Goal: Information Seeking & Learning: Learn about a topic

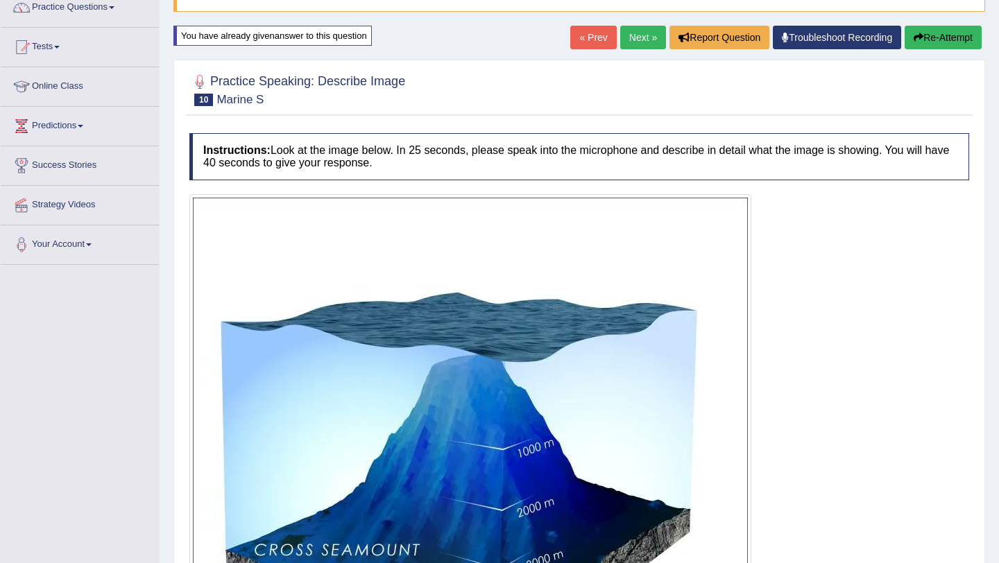
scroll to position [119, 0]
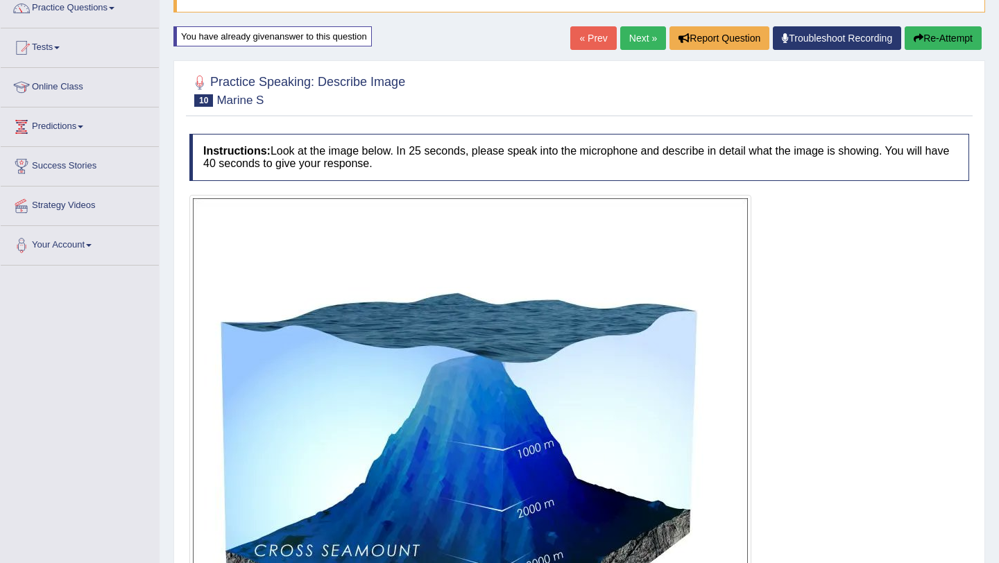
drag, startPoint x: 262, startPoint y: 100, endPoint x: 221, endPoint y: 99, distance: 41.6
click at [221, 99] on small "Marine S" at bounding box center [239, 100] width 47 height 13
click at [216, 99] on h2 "Practice Speaking: Describe Image 10 Marine S" at bounding box center [297, 89] width 216 height 35
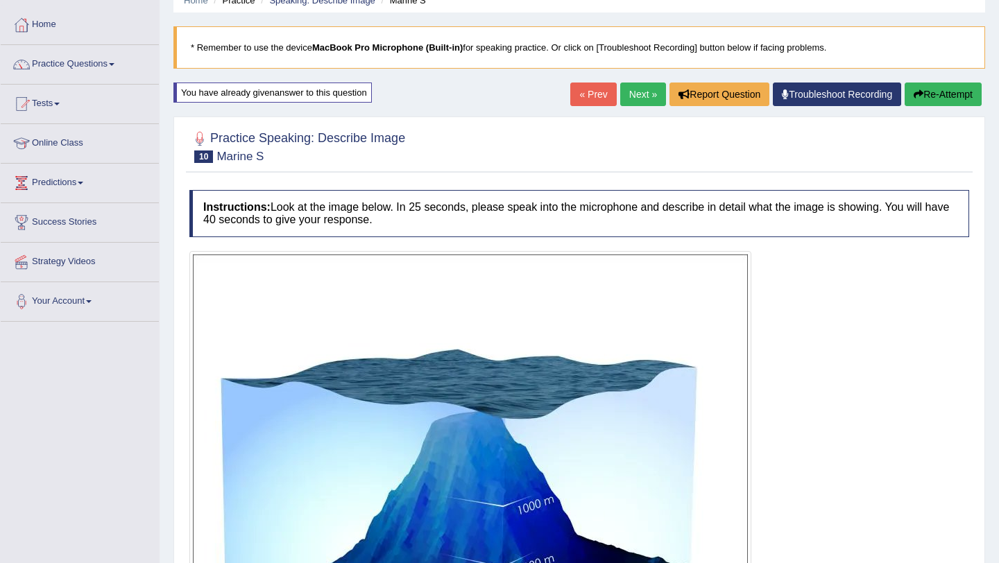
scroll to position [38, 0]
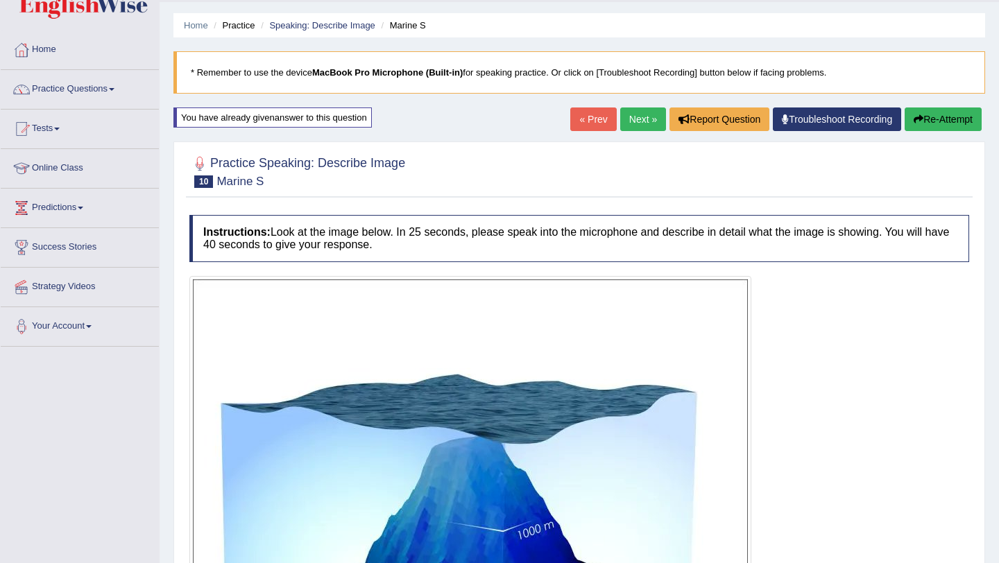
click at [947, 119] on button "Re-Attempt" at bounding box center [943, 120] width 77 height 24
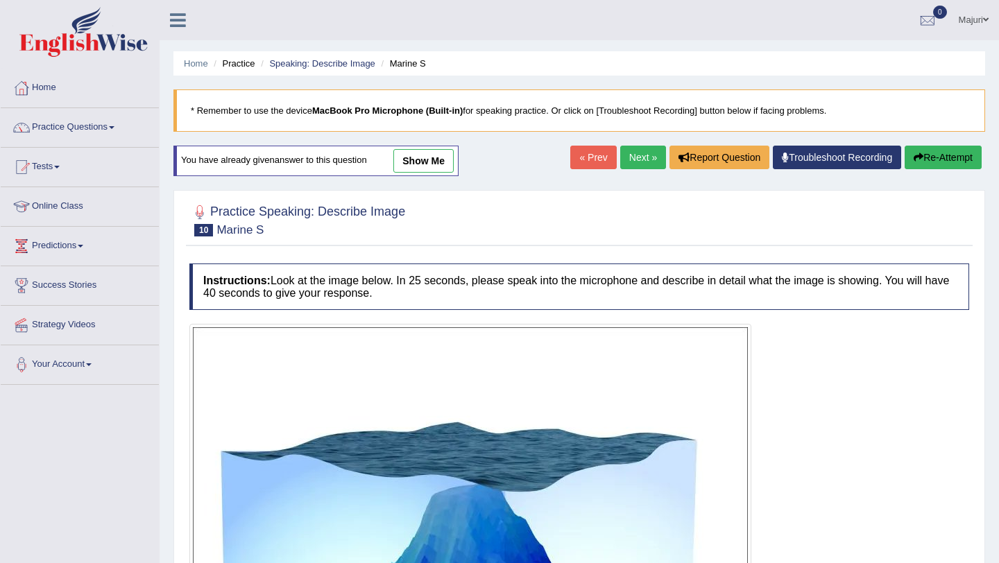
click at [952, 157] on button "Re-Attempt" at bounding box center [943, 158] width 77 height 24
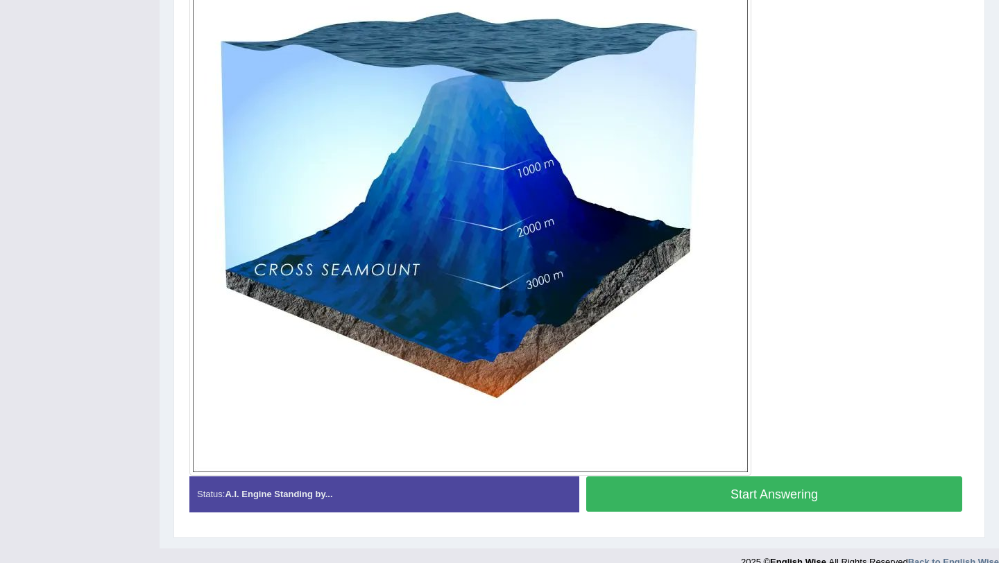
scroll to position [396, 0]
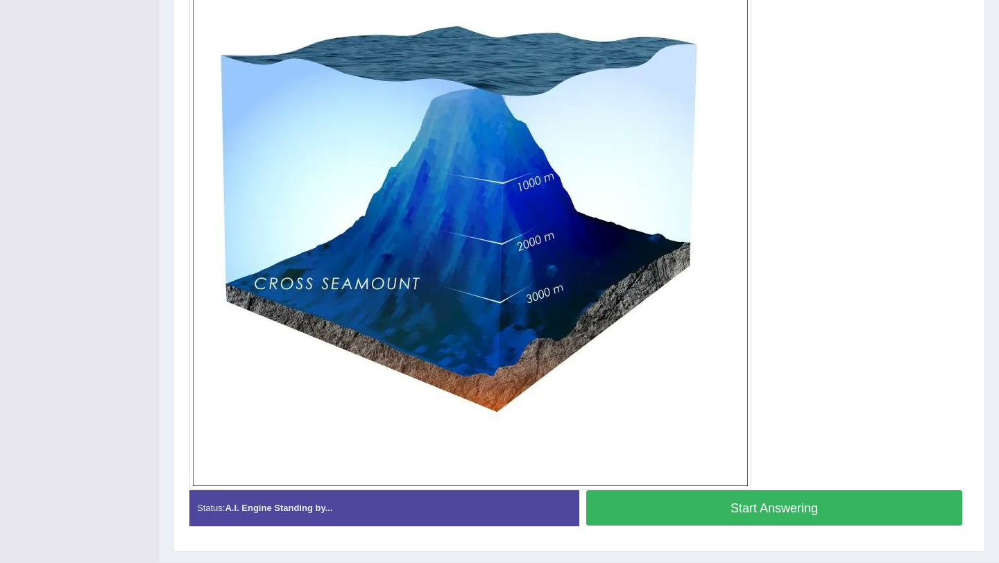
click at [789, 506] on button "Start Answering" at bounding box center [774, 507] width 376 height 35
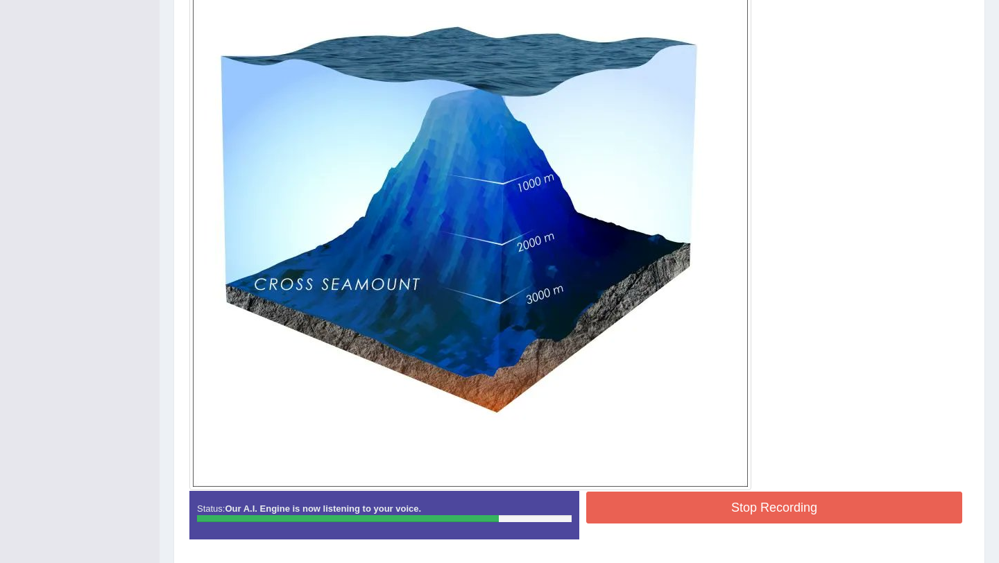
click at [789, 506] on button "Stop Recording" at bounding box center [774, 508] width 376 height 32
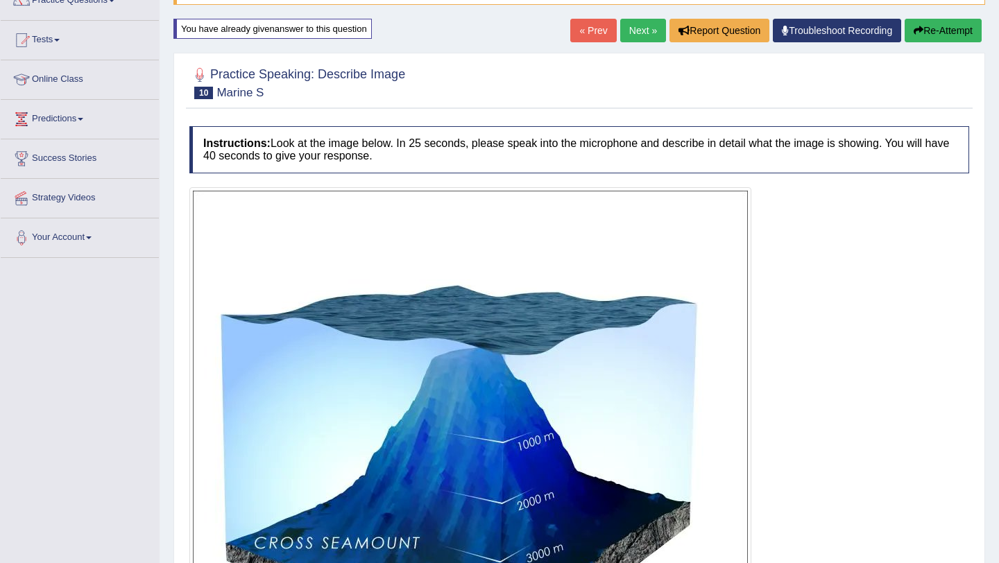
scroll to position [124, 0]
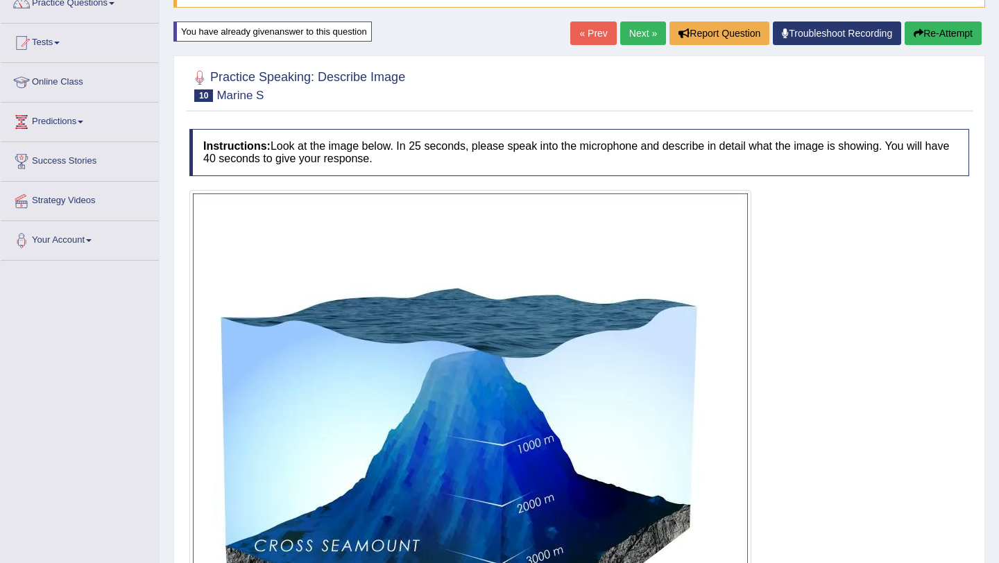
click at [961, 37] on button "Re-Attempt" at bounding box center [943, 34] width 77 height 24
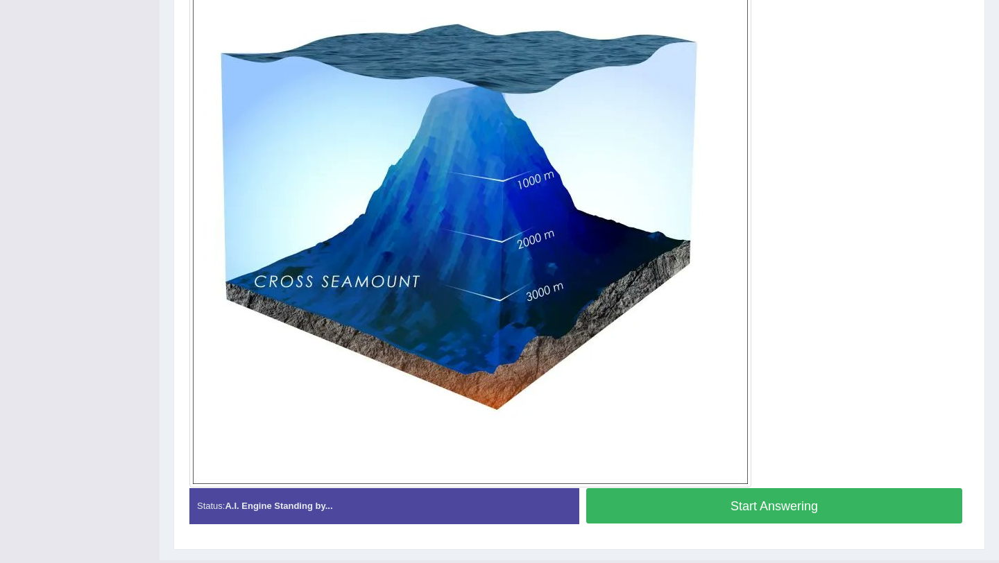
scroll to position [407, 0]
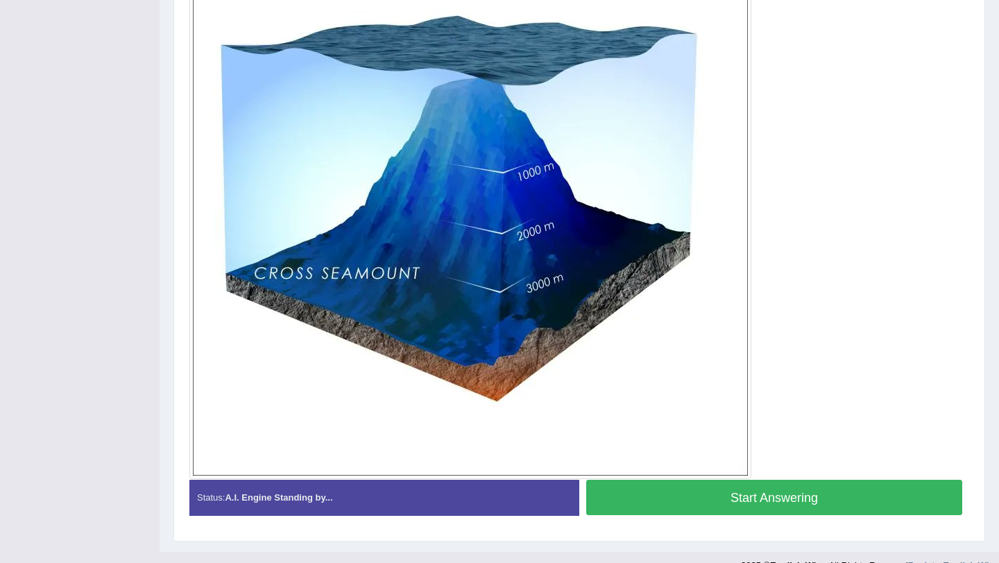
click at [694, 506] on button "Start Answering" at bounding box center [774, 497] width 376 height 35
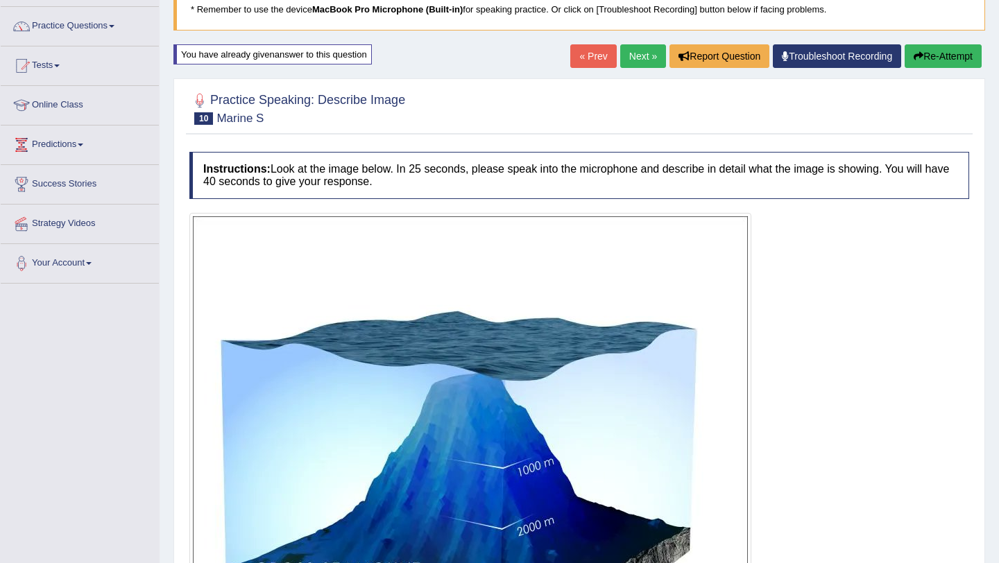
scroll to position [0, 0]
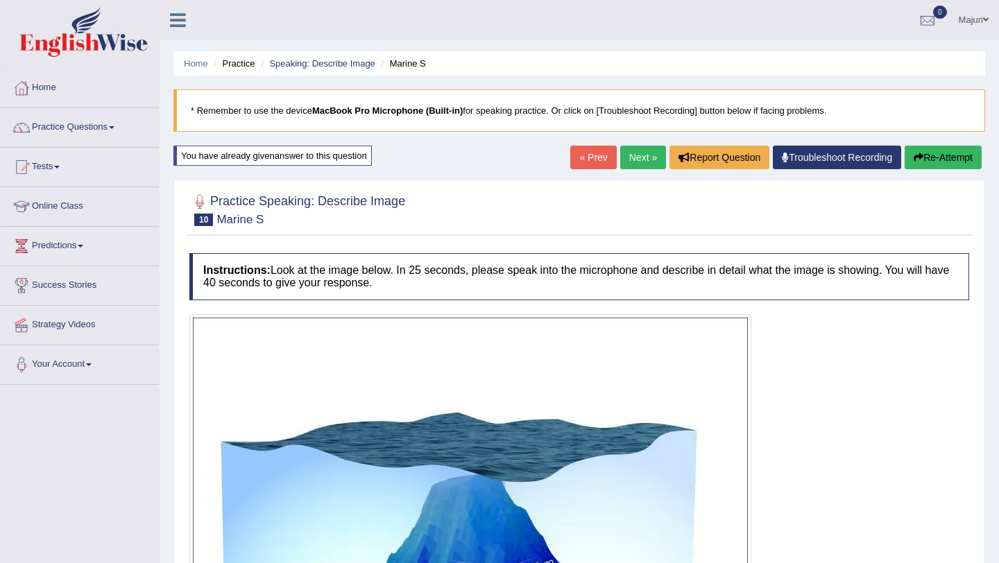
click at [951, 155] on button "Re-Attempt" at bounding box center [943, 158] width 77 height 24
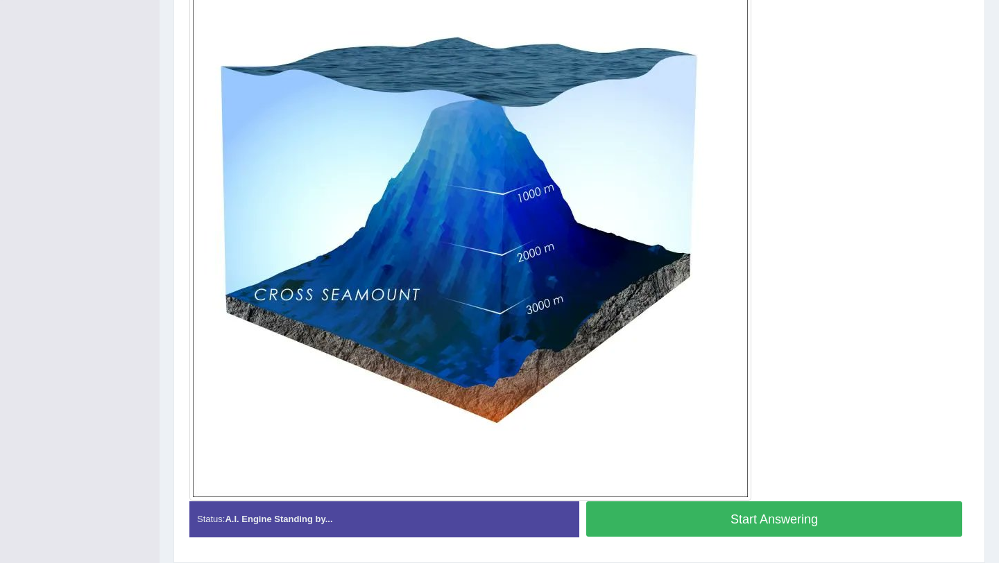
scroll to position [402, 0]
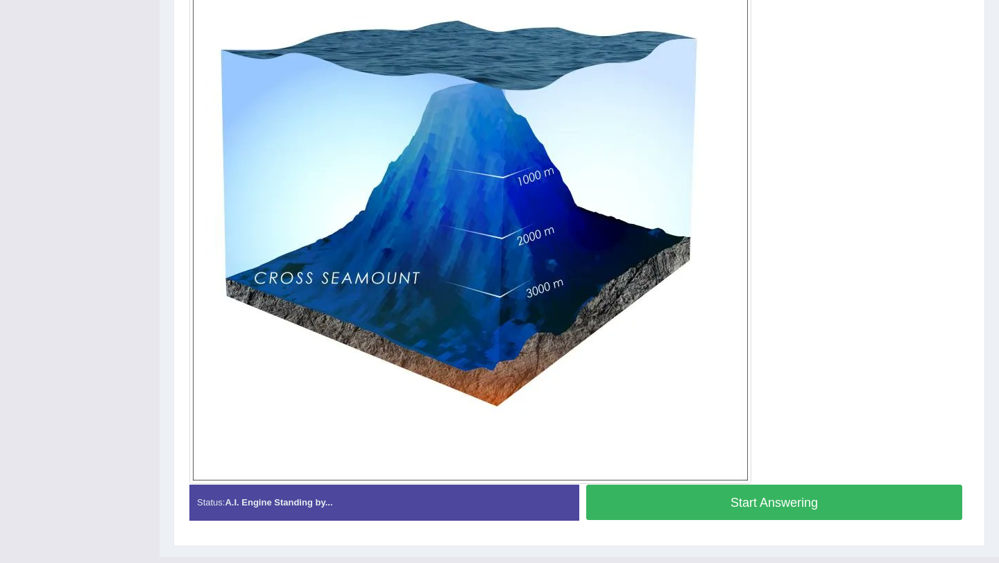
click at [727, 511] on button "Start Answering" at bounding box center [774, 502] width 376 height 35
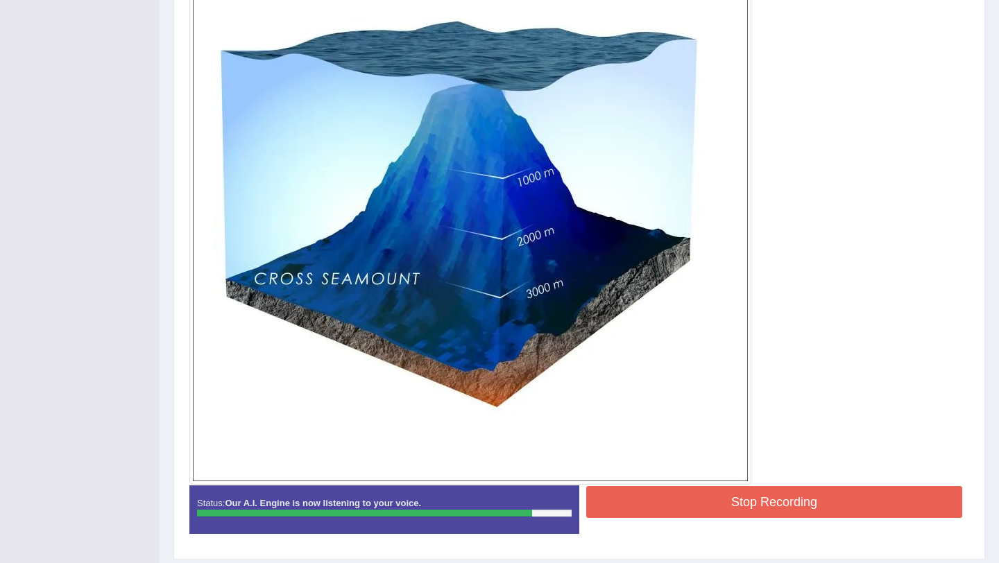
click at [727, 511] on button "Stop Recording" at bounding box center [774, 502] width 376 height 32
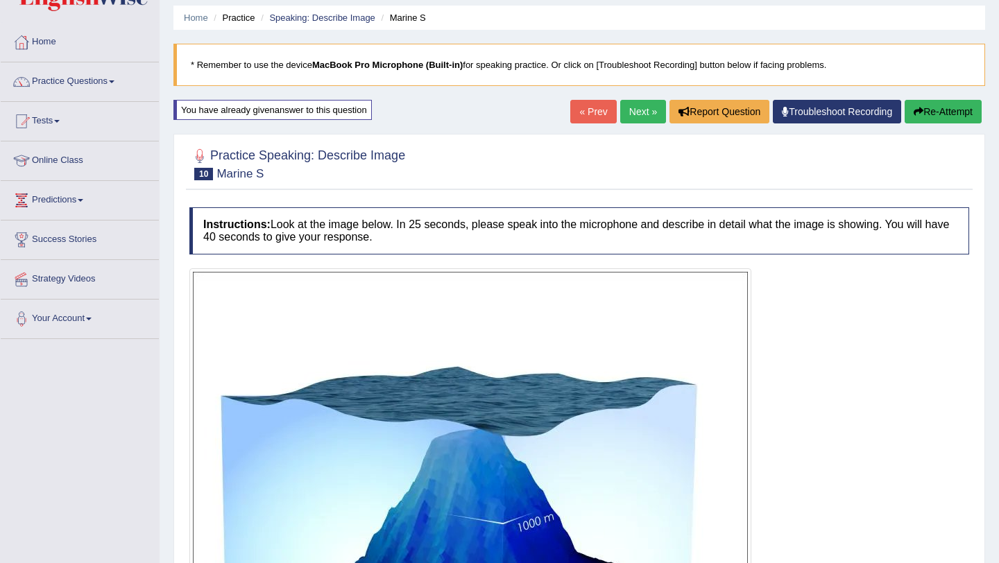
scroll to position [0, 0]
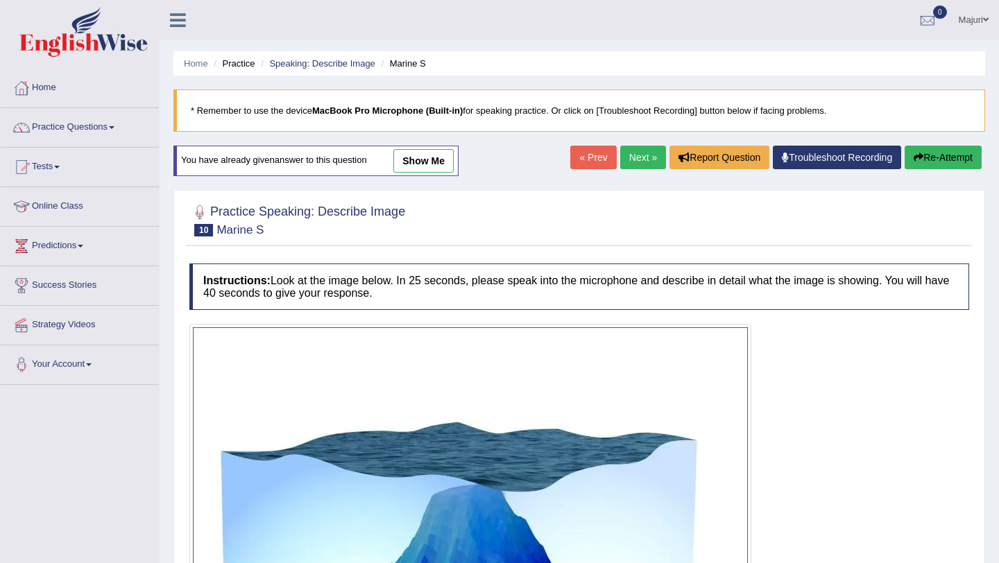
click at [925, 160] on button "Re-Attempt" at bounding box center [943, 158] width 77 height 24
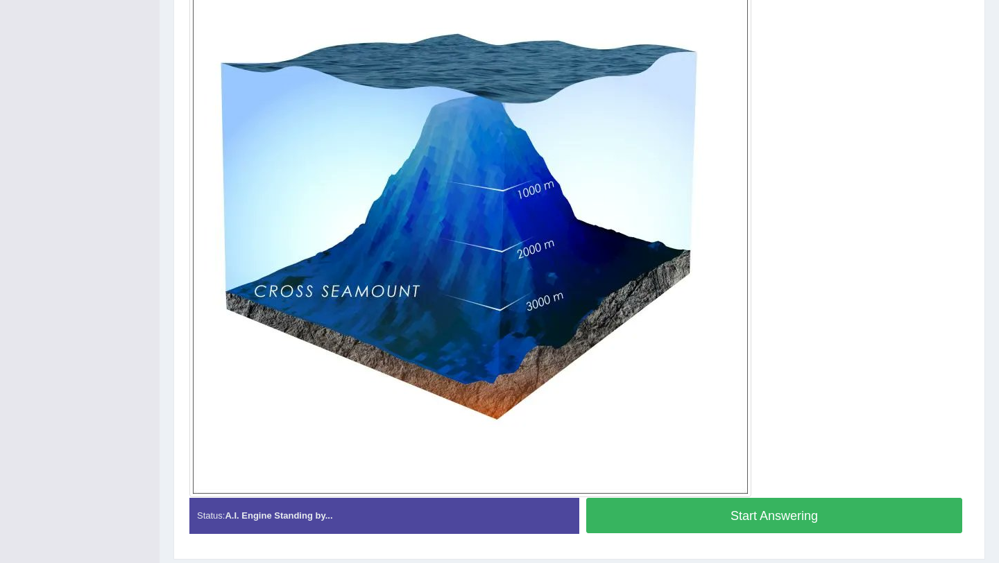
scroll to position [390, 0]
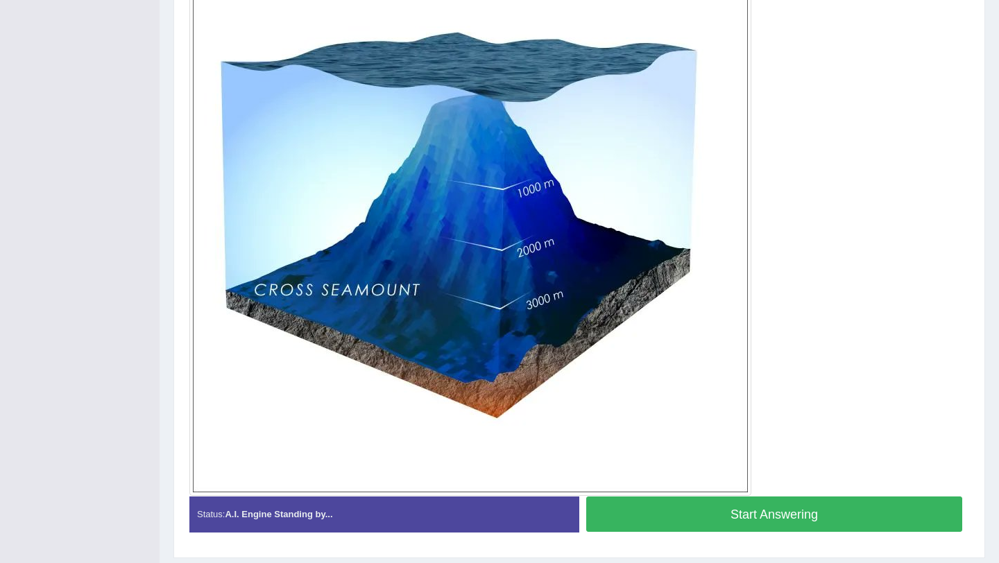
click at [786, 511] on button "Start Answering" at bounding box center [774, 514] width 376 height 35
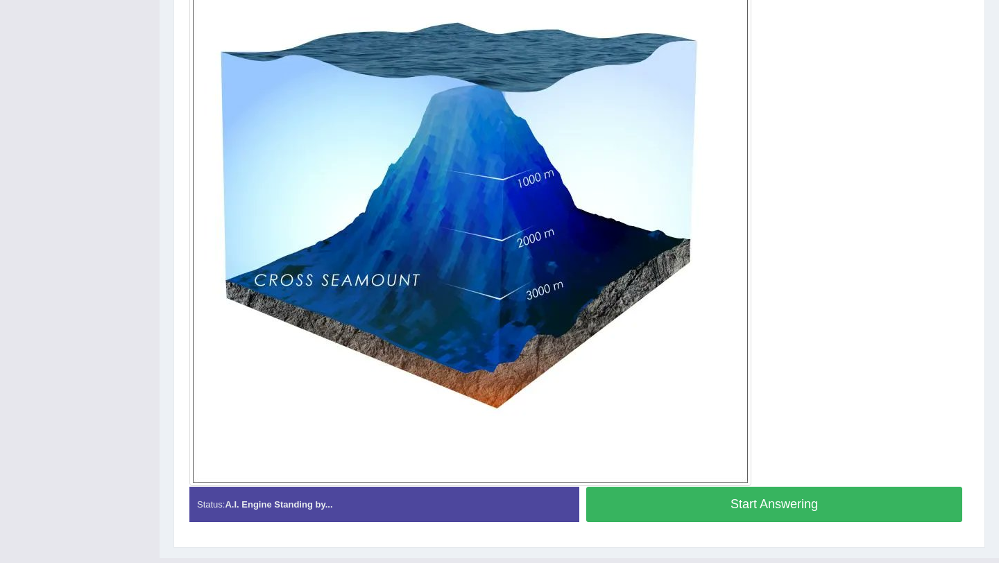
scroll to position [379, 0]
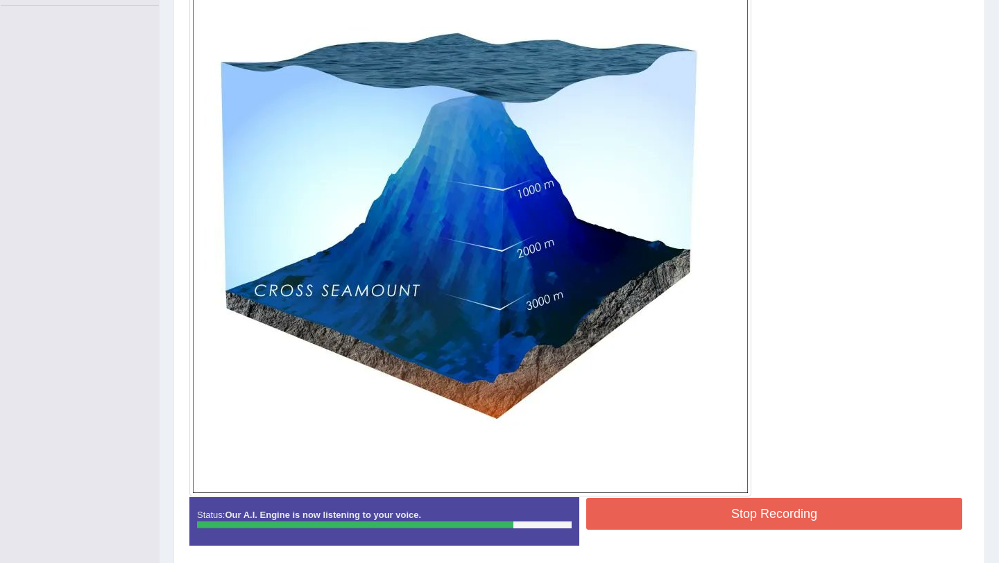
click at [773, 514] on button "Stop Recording" at bounding box center [774, 514] width 376 height 32
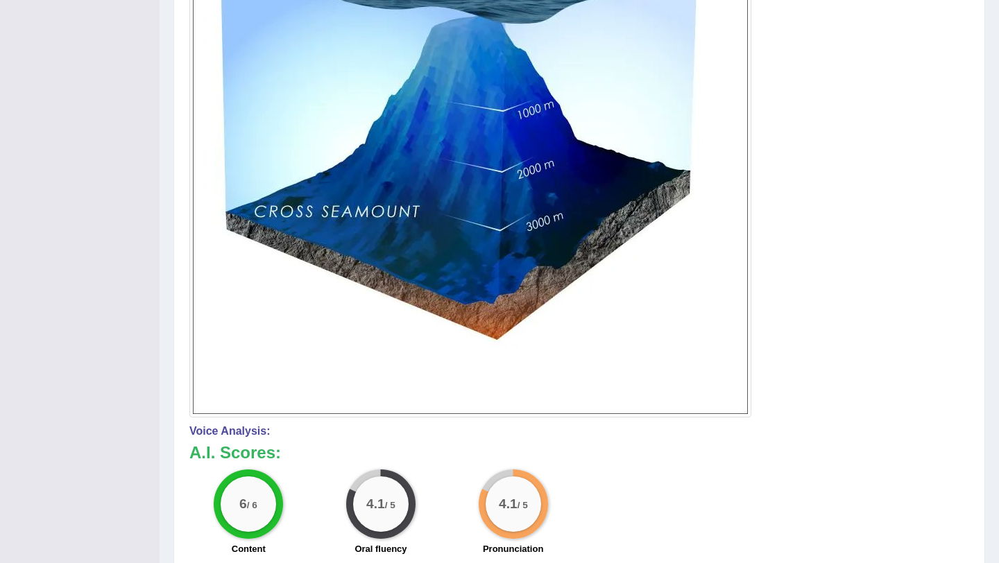
scroll to position [0, 0]
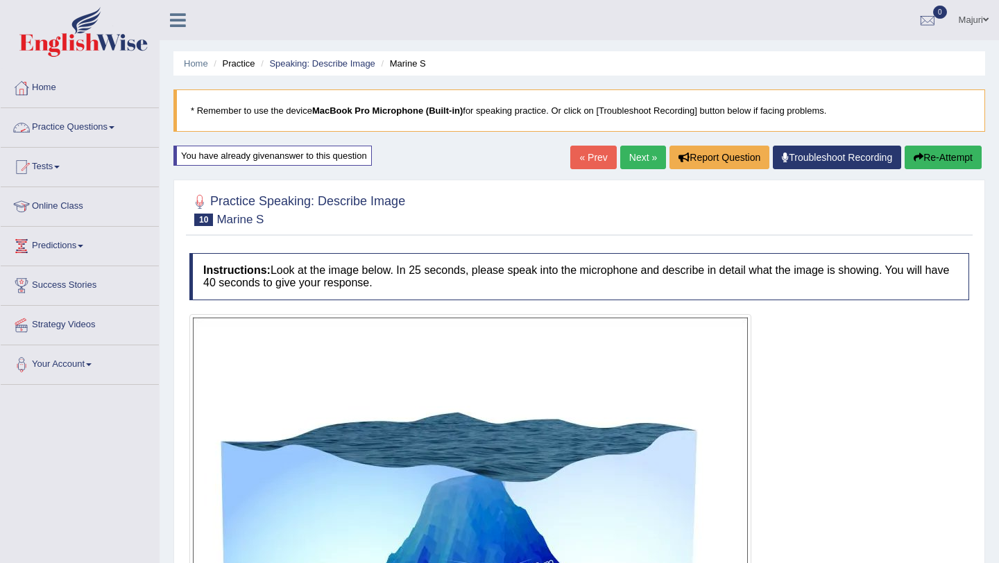
click at [71, 128] on link "Practice Questions" at bounding box center [80, 125] width 158 height 35
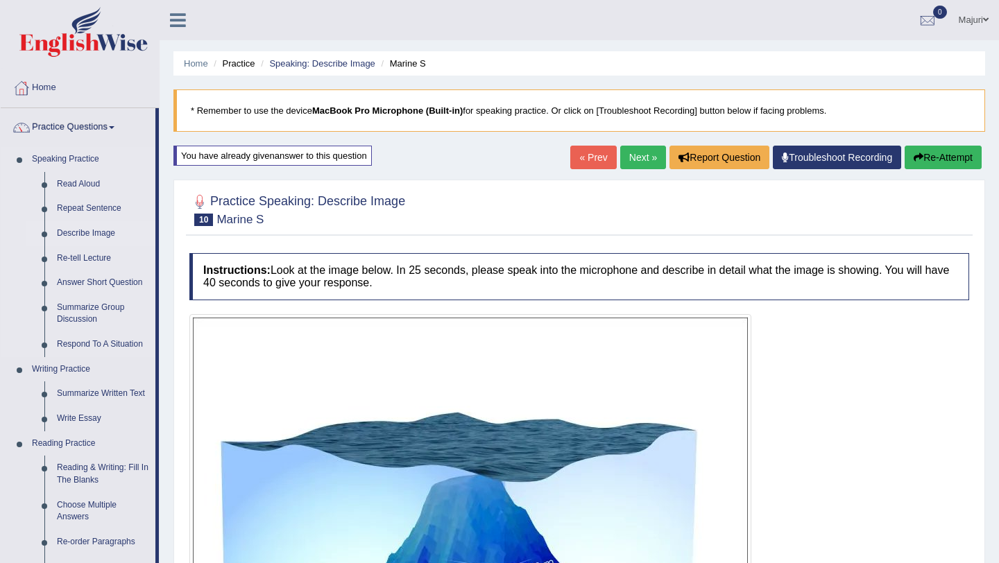
click at [79, 239] on link "Describe Image" at bounding box center [103, 233] width 105 height 25
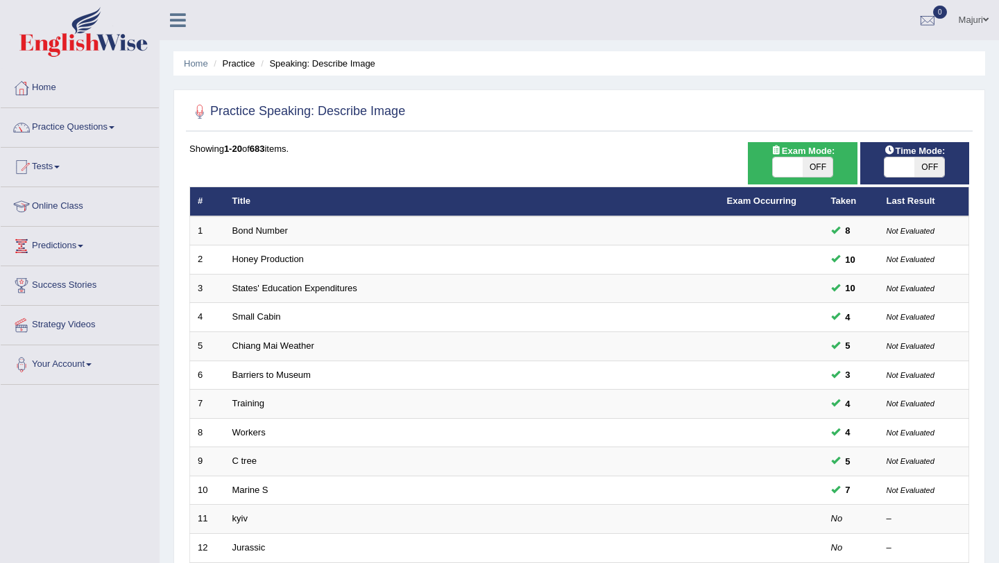
click at [790, 171] on span at bounding box center [788, 166] width 30 height 19
checkbox input "true"
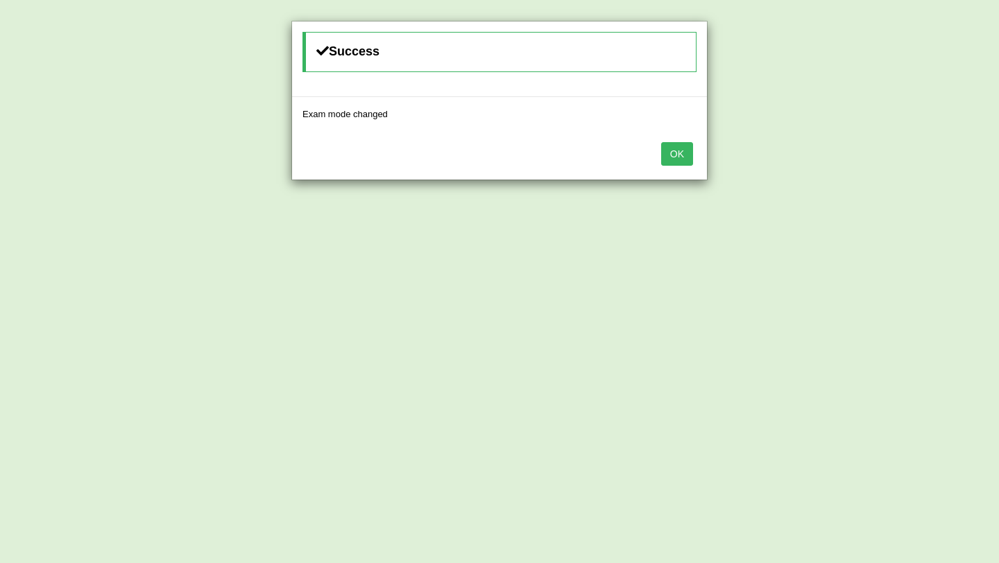
click at [689, 155] on button "OK" at bounding box center [677, 154] width 32 height 24
click at [683, 153] on button "OK" at bounding box center [677, 154] width 32 height 24
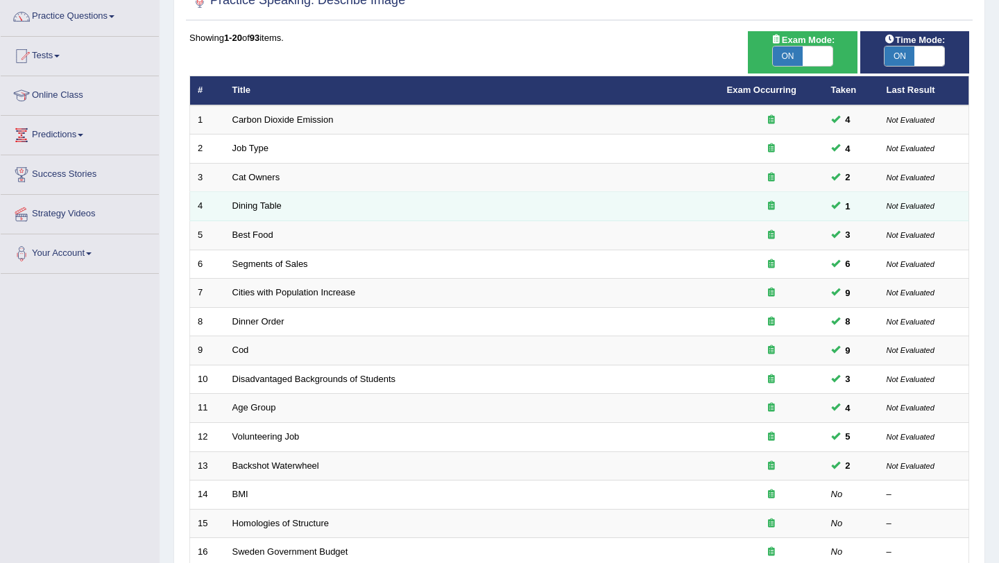
scroll to position [355, 0]
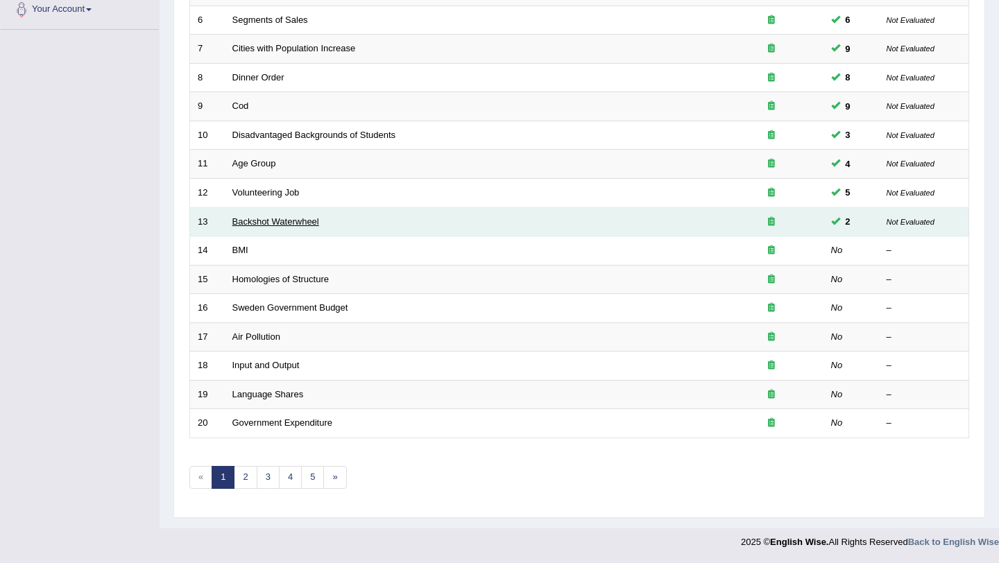
click at [246, 223] on link "Backshot Waterwheel" at bounding box center [275, 221] width 87 height 10
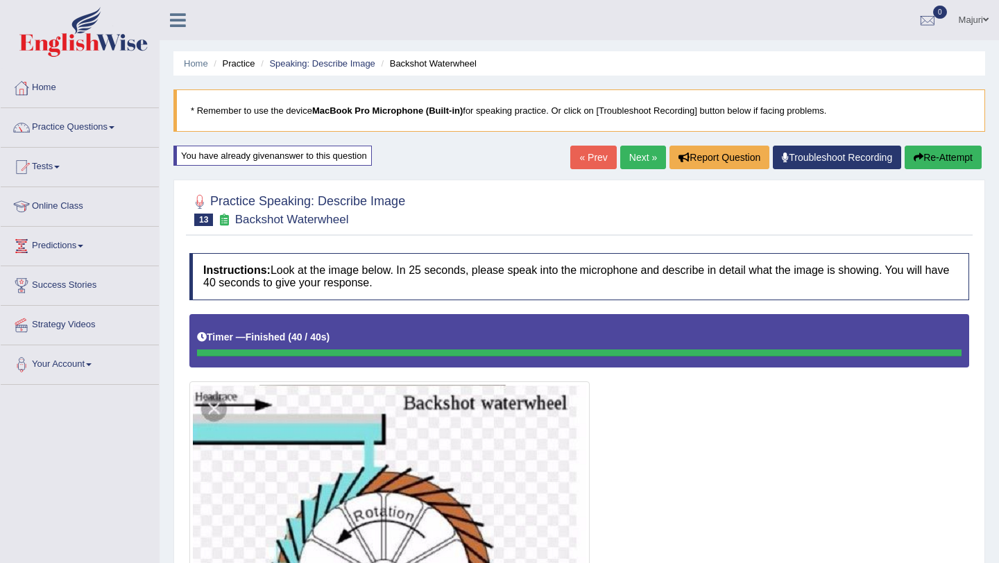
scroll to position [96, 0]
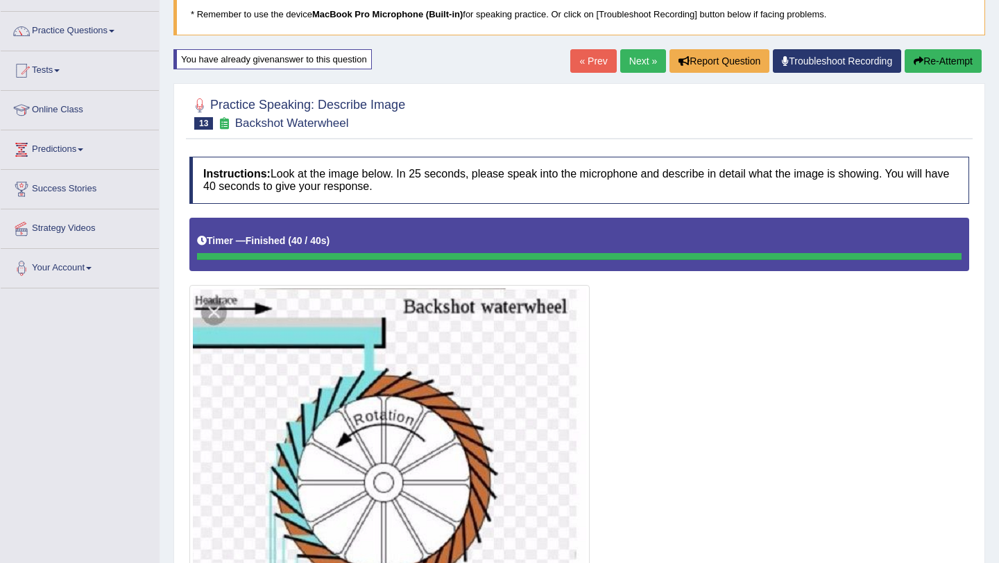
click at [950, 65] on button "Re-Attempt" at bounding box center [943, 61] width 77 height 24
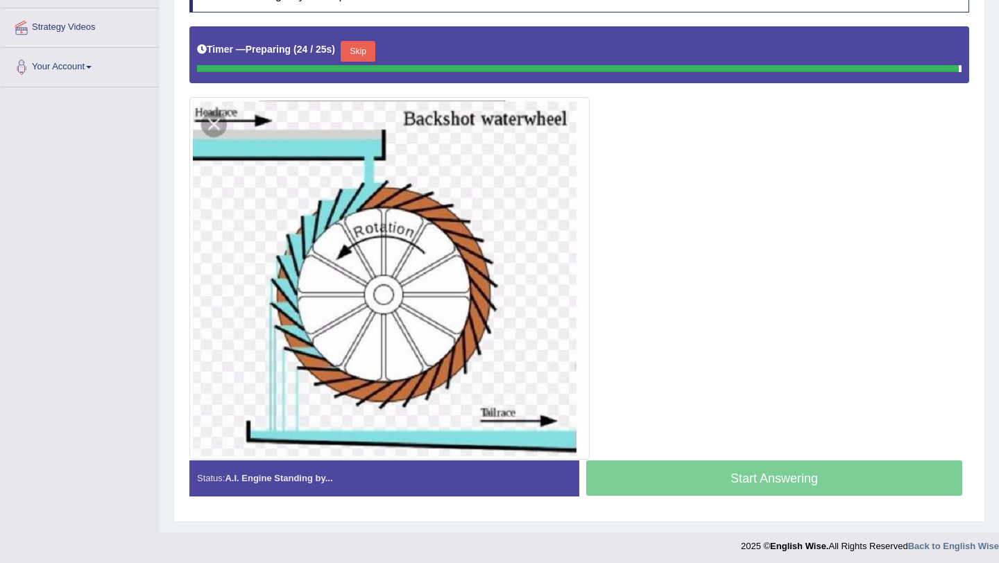
scroll to position [288, 0]
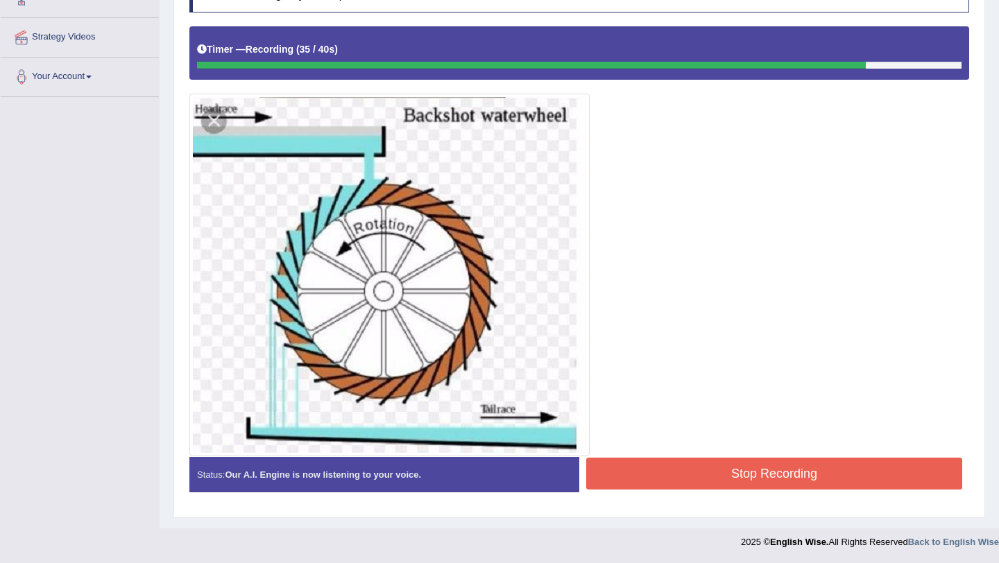
click at [741, 469] on button "Stop Recording" at bounding box center [774, 474] width 376 height 32
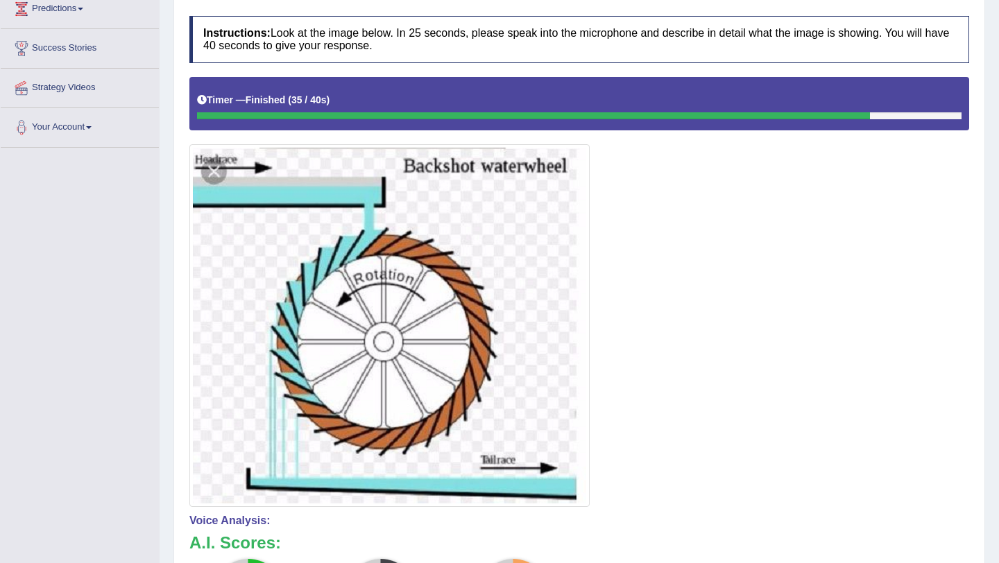
scroll to position [0, 0]
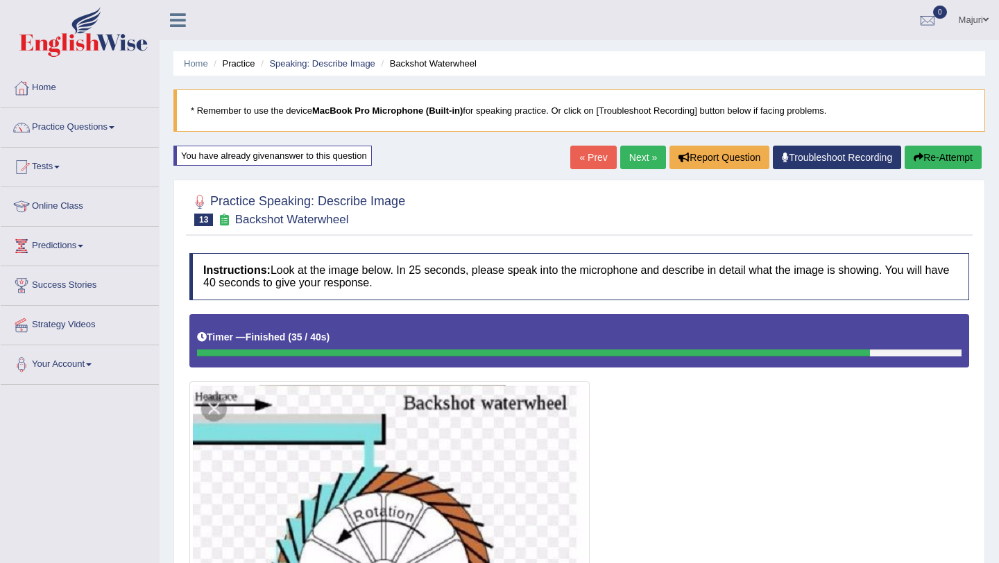
click at [631, 160] on link "Next »" at bounding box center [643, 158] width 46 height 24
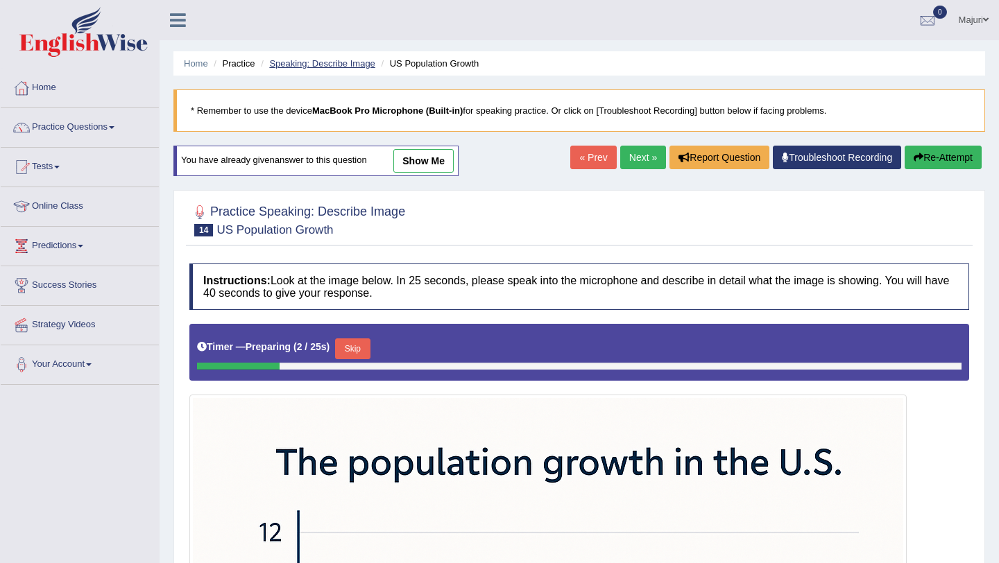
click at [339, 62] on link "Speaking: Describe Image" at bounding box center [321, 63] width 105 height 10
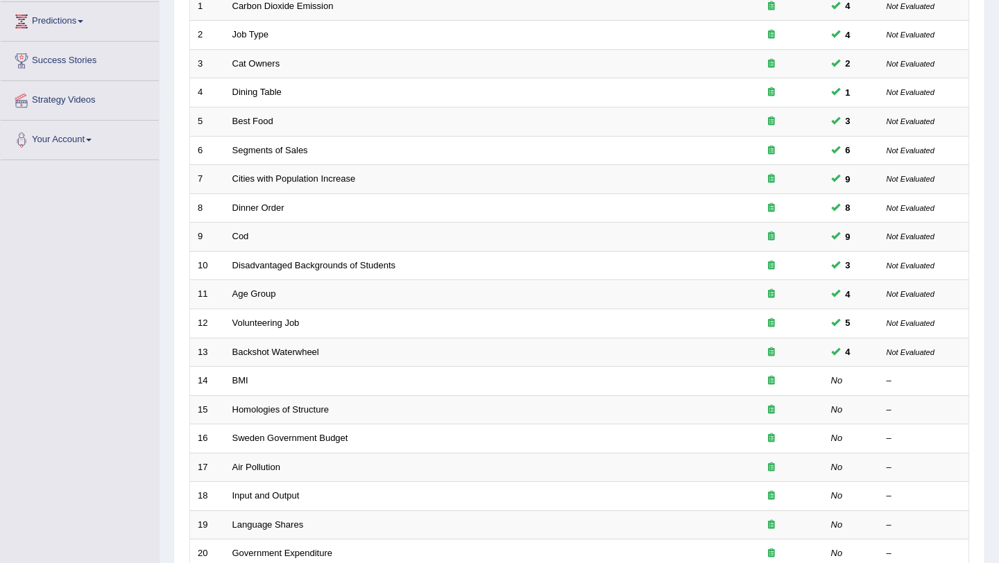
scroll to position [261, 0]
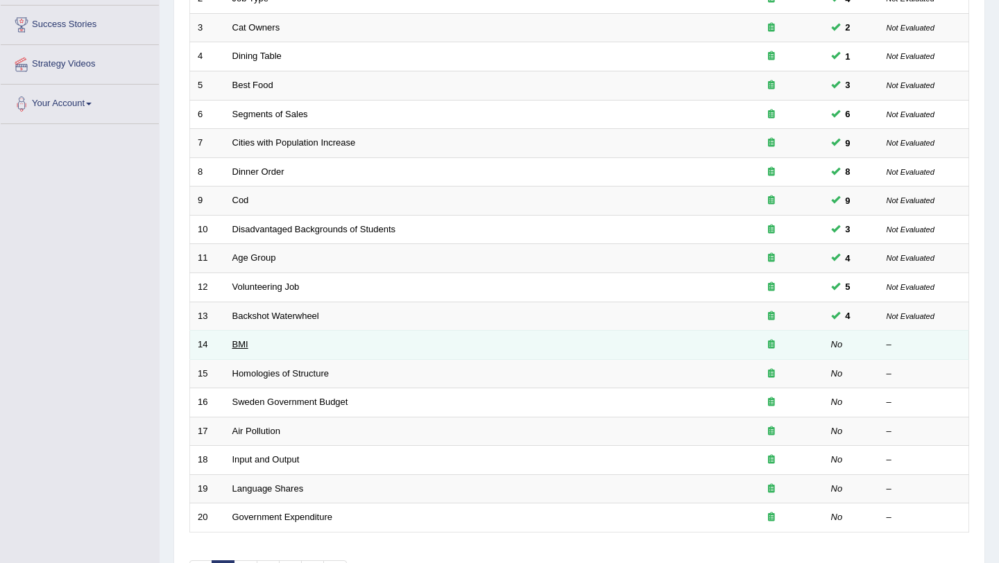
click at [242, 345] on link "BMI" at bounding box center [240, 344] width 16 height 10
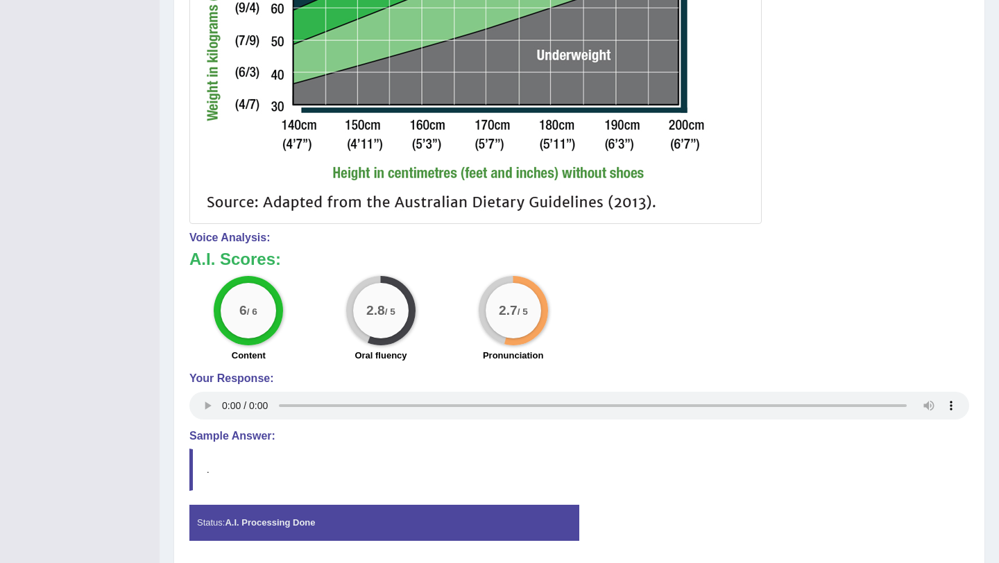
scroll to position [786, 0]
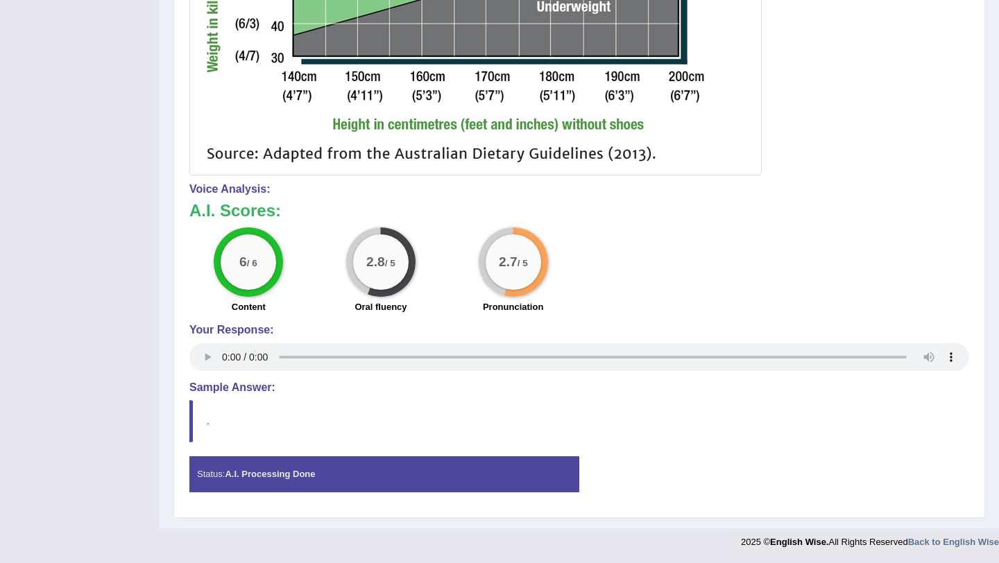
click at [268, 479] on strong "A.I. Processing Done" at bounding box center [270, 474] width 90 height 10
click at [268, 476] on strong "A.I. Processing Done" at bounding box center [270, 474] width 90 height 10
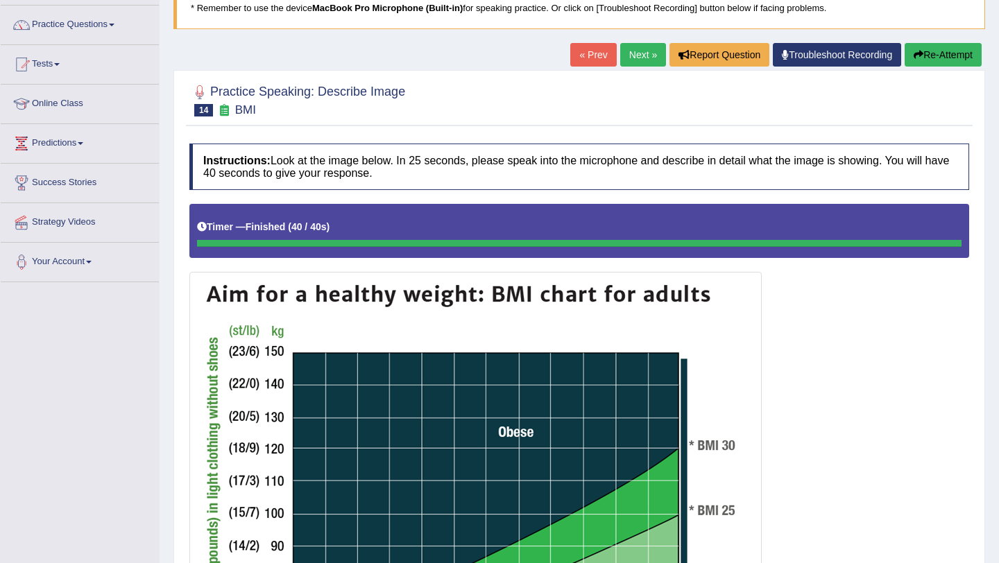
scroll to position [0, 0]
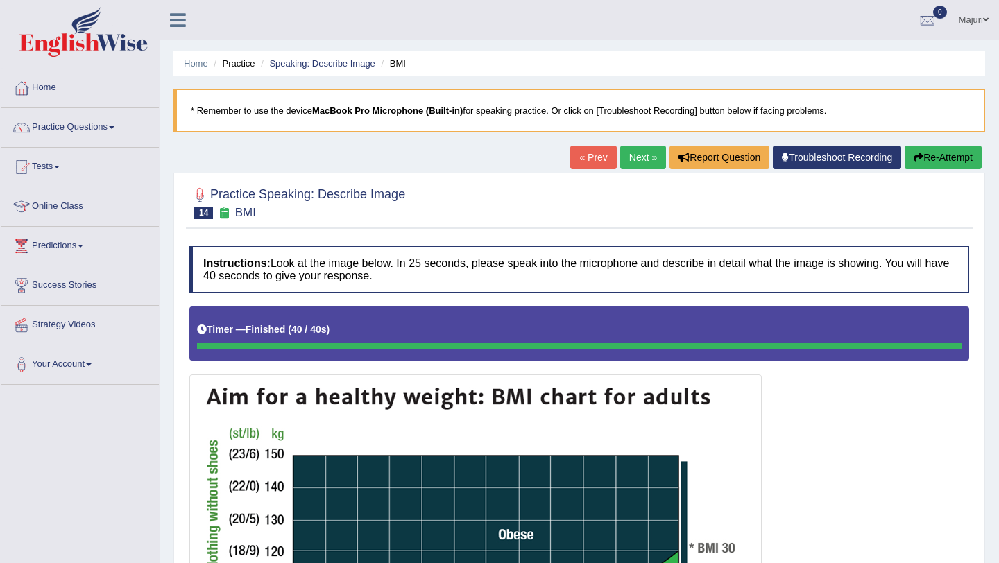
click at [935, 159] on button "Re-Attempt" at bounding box center [943, 158] width 77 height 24
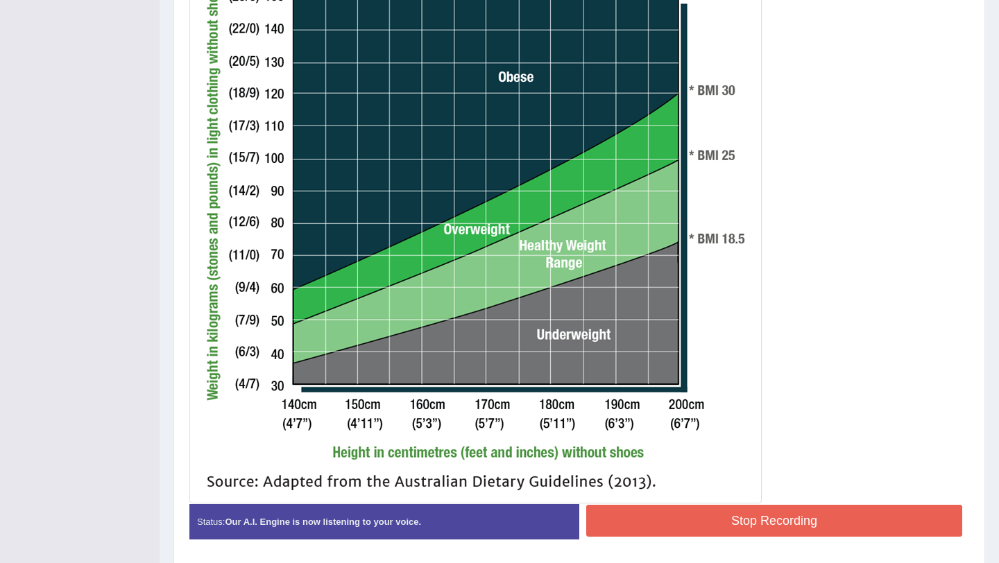
scroll to position [512, 0]
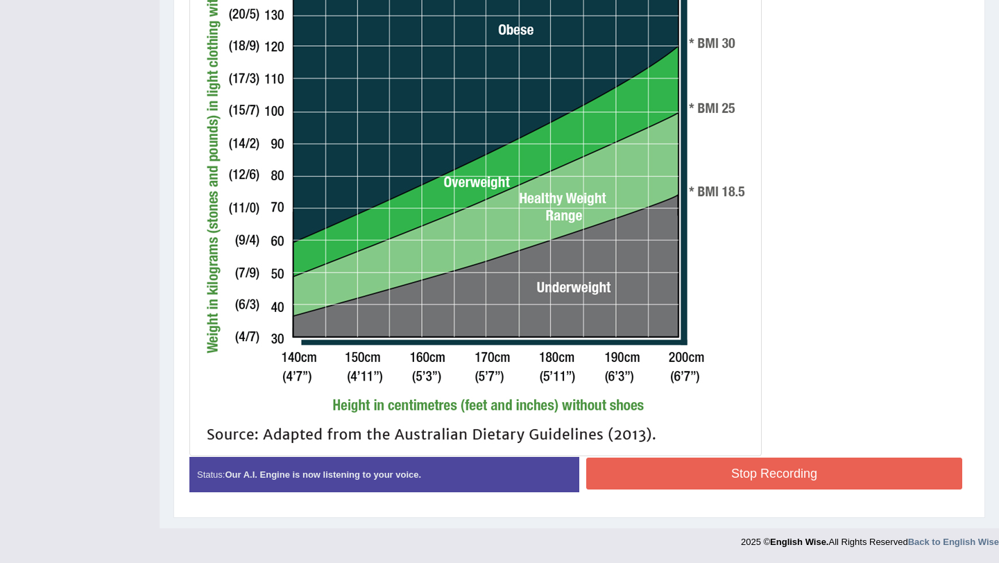
click at [712, 491] on div "Stop Recording" at bounding box center [774, 475] width 390 height 35
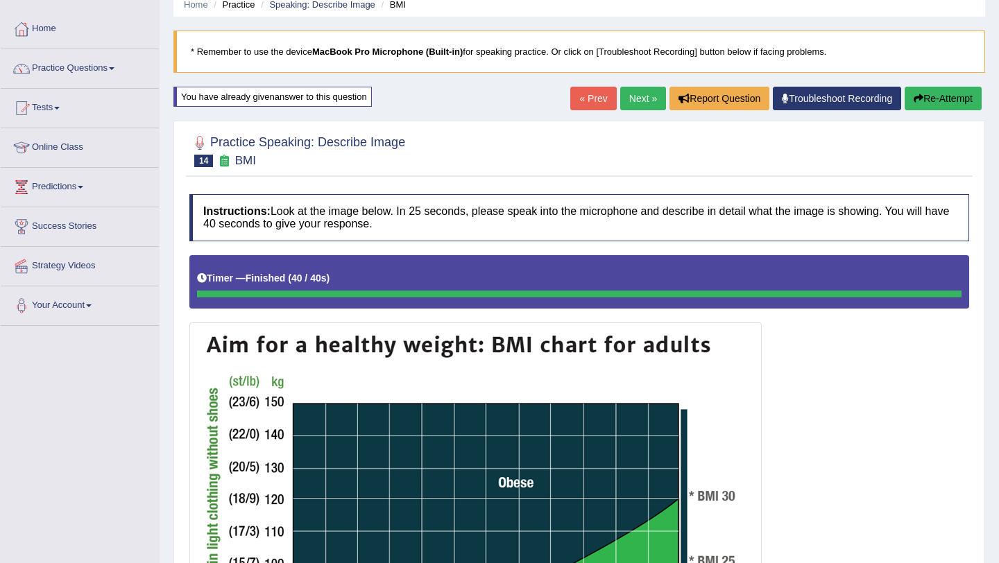
scroll to position [26, 0]
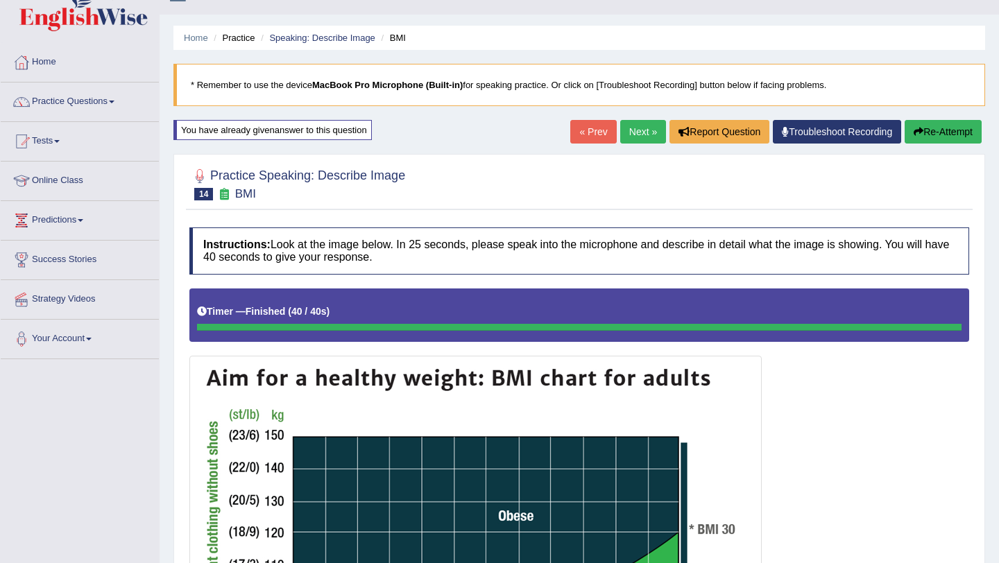
click at [932, 128] on button "Re-Attempt" at bounding box center [943, 132] width 77 height 24
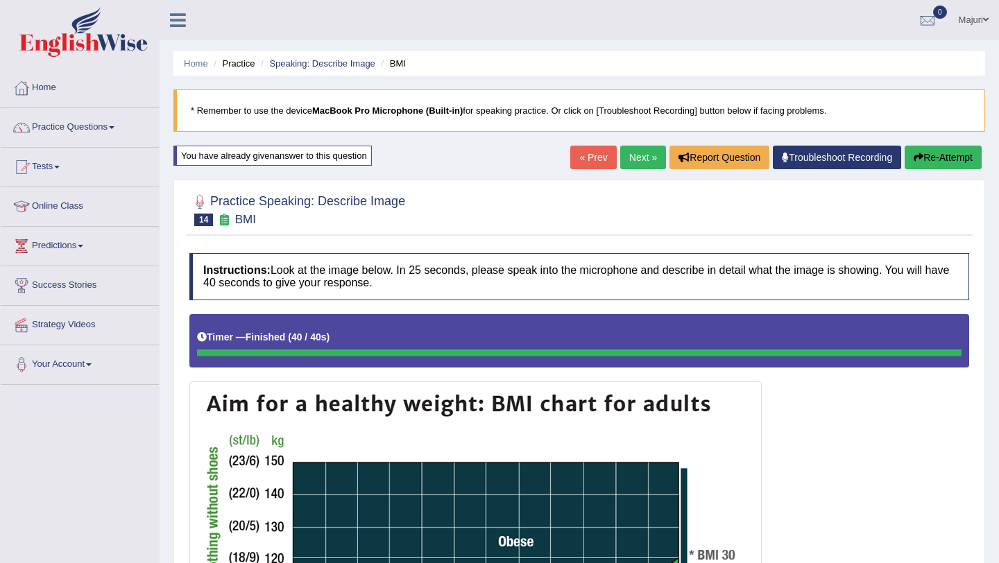
click at [954, 155] on button "Re-Attempt" at bounding box center [943, 158] width 77 height 24
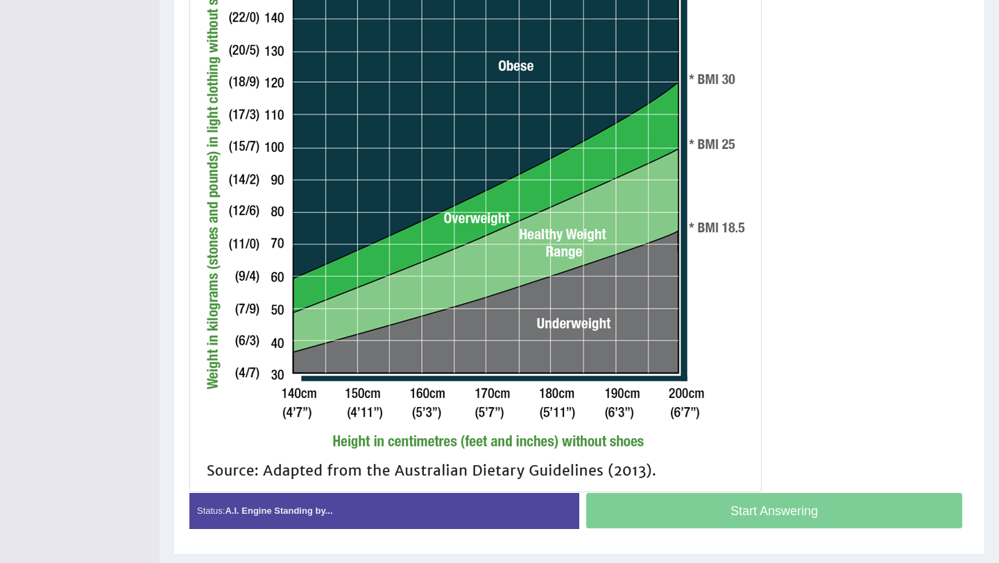
scroll to position [490, 0]
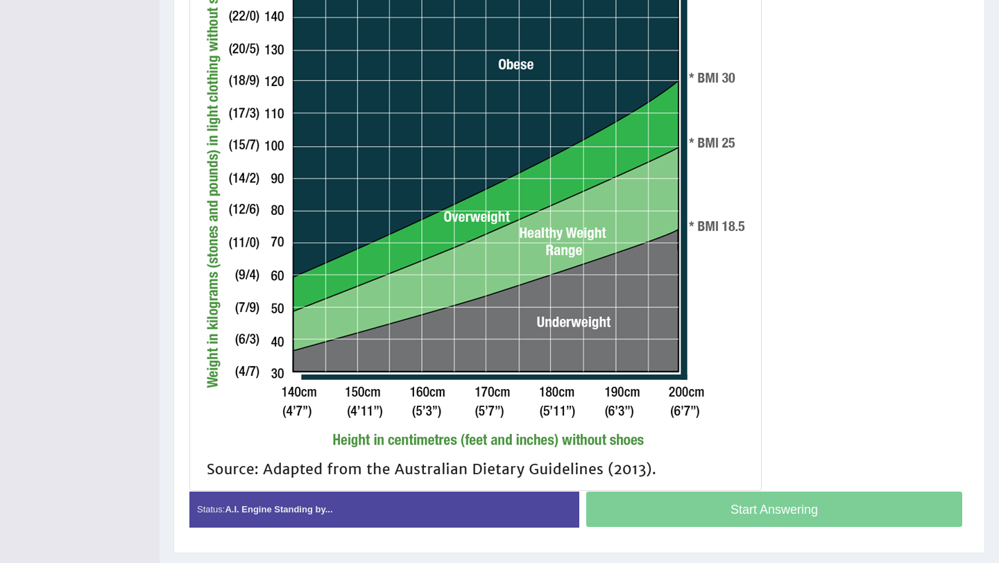
click at [737, 509] on div "Start Answering" at bounding box center [774, 511] width 390 height 39
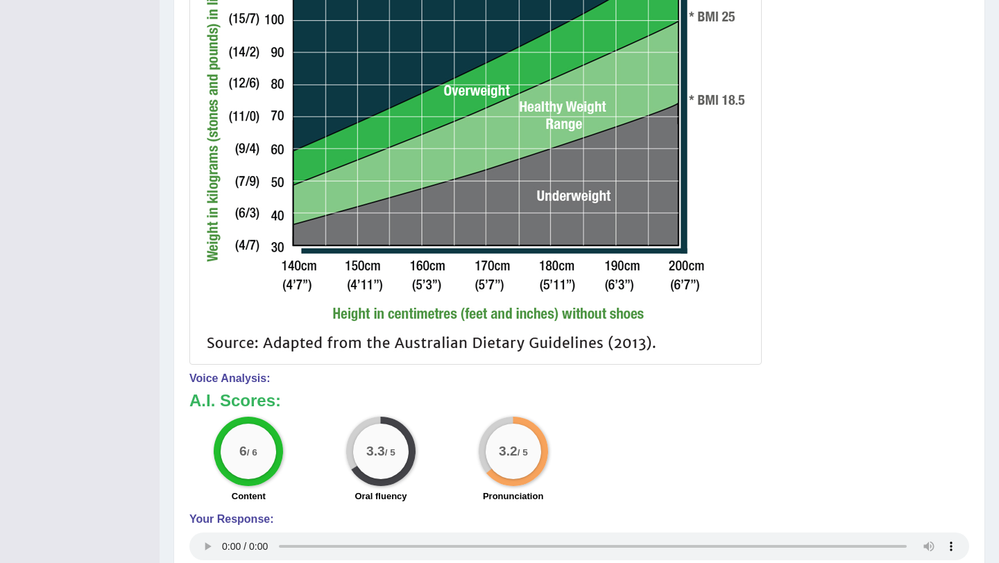
scroll to position [0, 0]
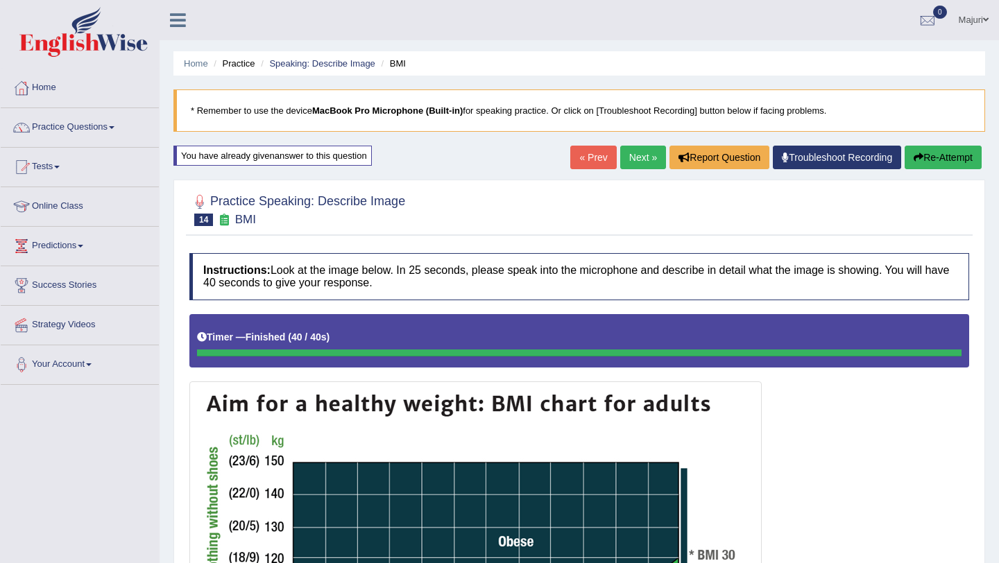
click at [642, 162] on link "Next »" at bounding box center [643, 158] width 46 height 24
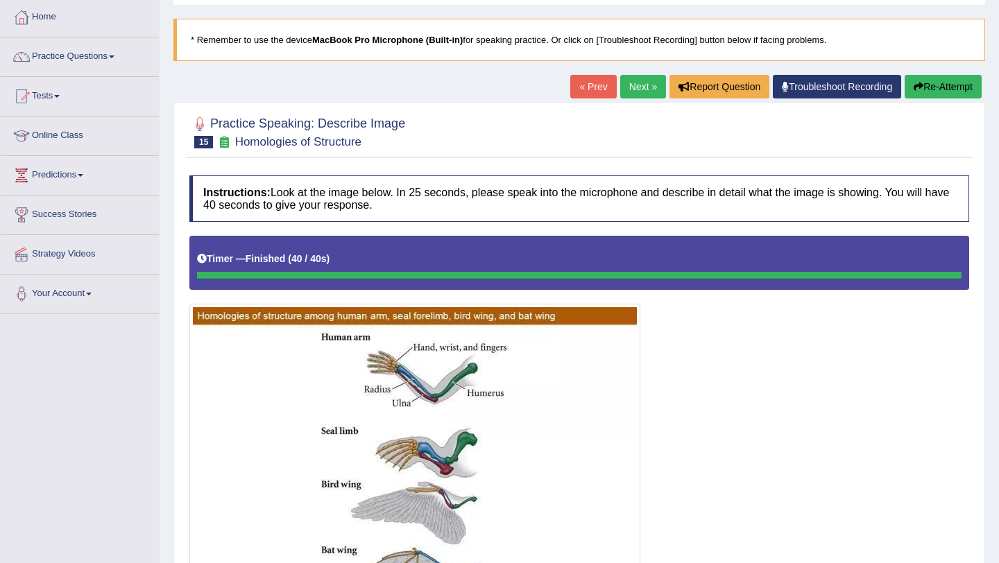
scroll to position [60, 0]
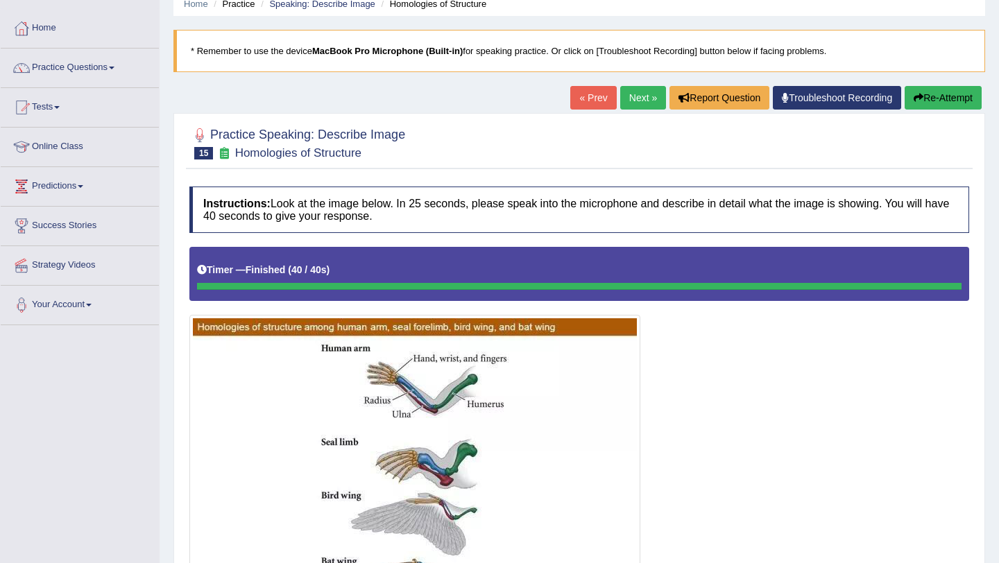
click at [933, 96] on button "Re-Attempt" at bounding box center [943, 98] width 77 height 24
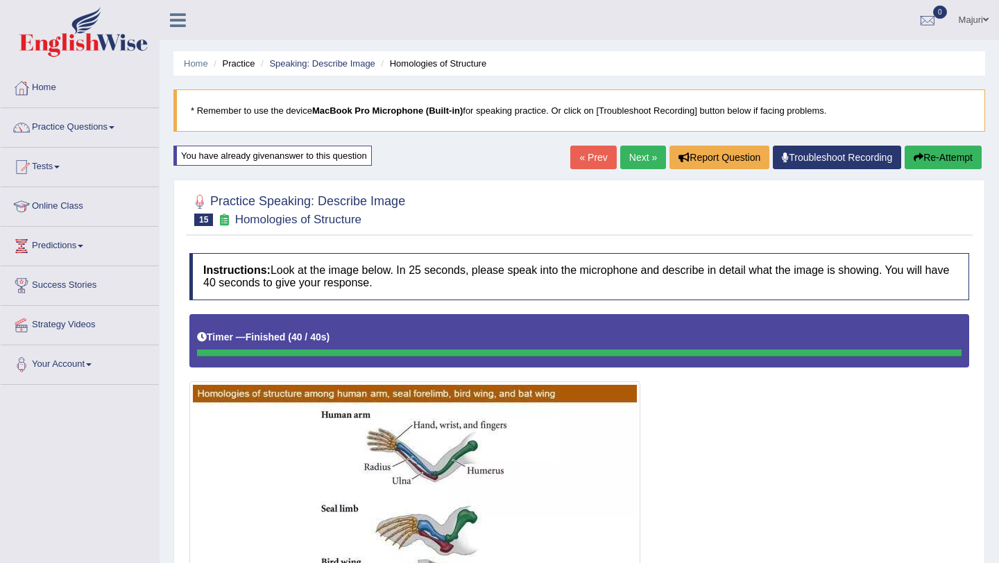
click at [633, 158] on link "Next »" at bounding box center [643, 158] width 46 height 24
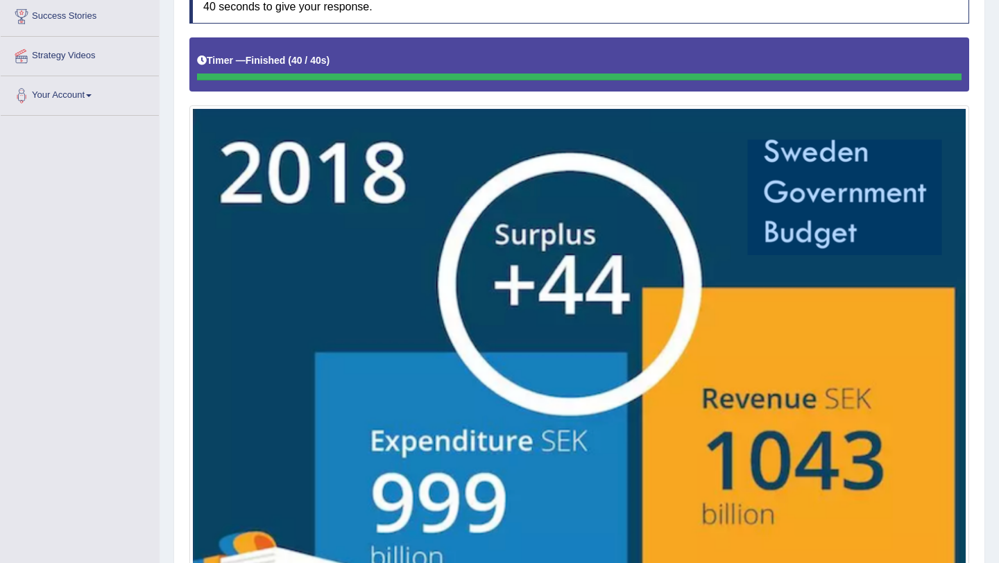
scroll to position [537, 0]
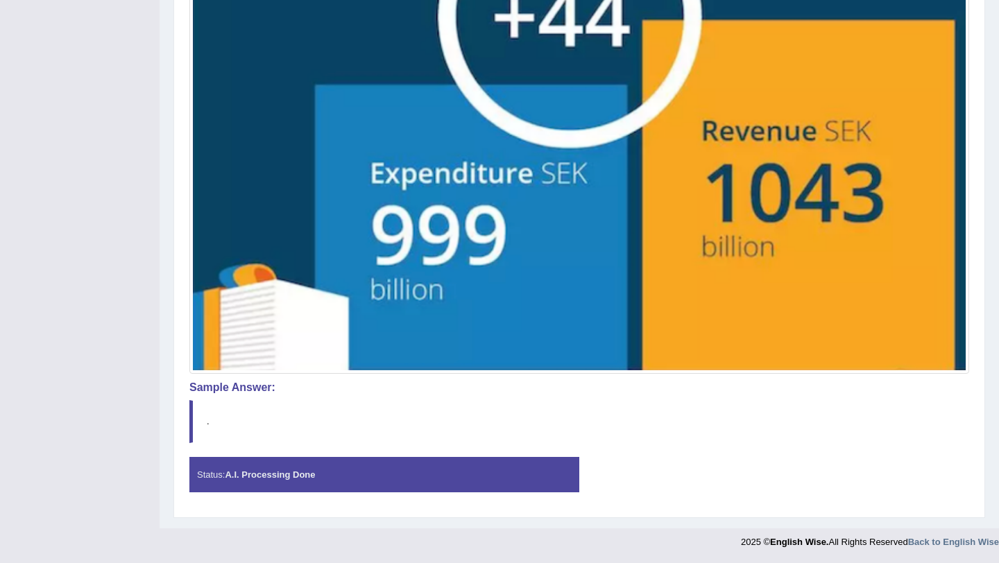
click at [626, 400] on div "Instructions: Look at the image below. In 25 seconds, please speak into the mic…" at bounding box center [579, 105] width 787 height 807
click at [411, 477] on div "Status: A.I. Processing Done" at bounding box center [384, 474] width 390 height 35
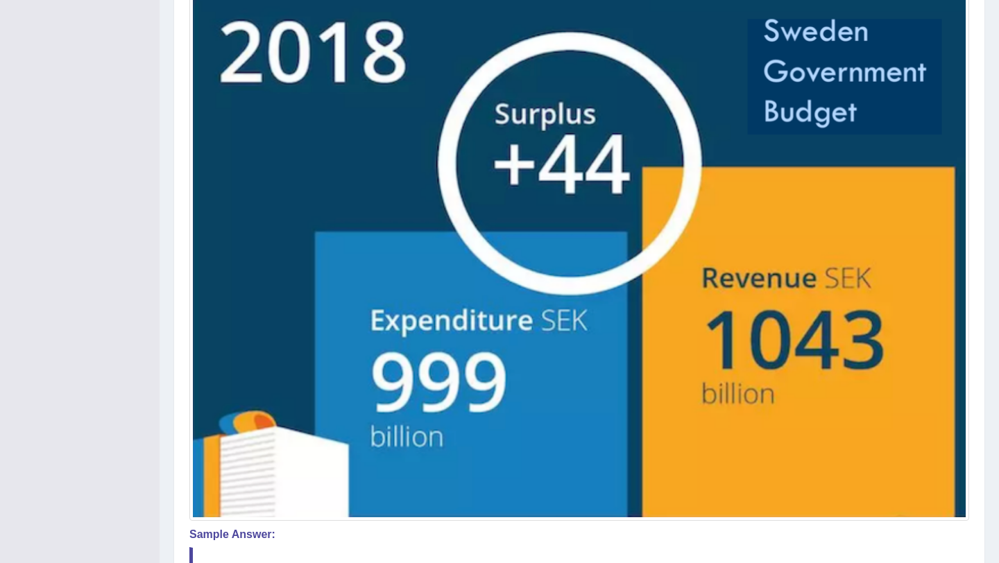
scroll to position [0, 0]
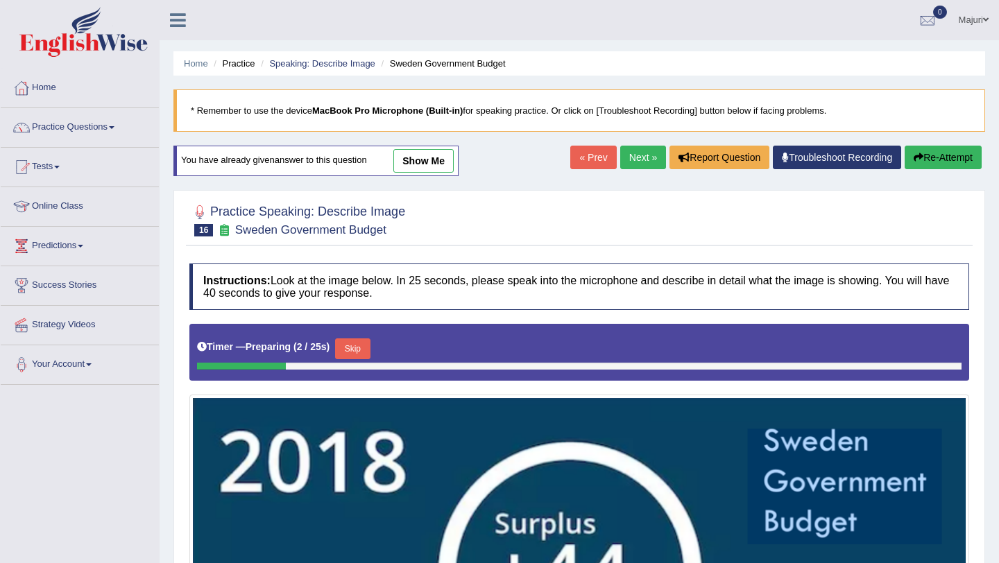
click at [418, 168] on link "show me" at bounding box center [423, 161] width 60 height 24
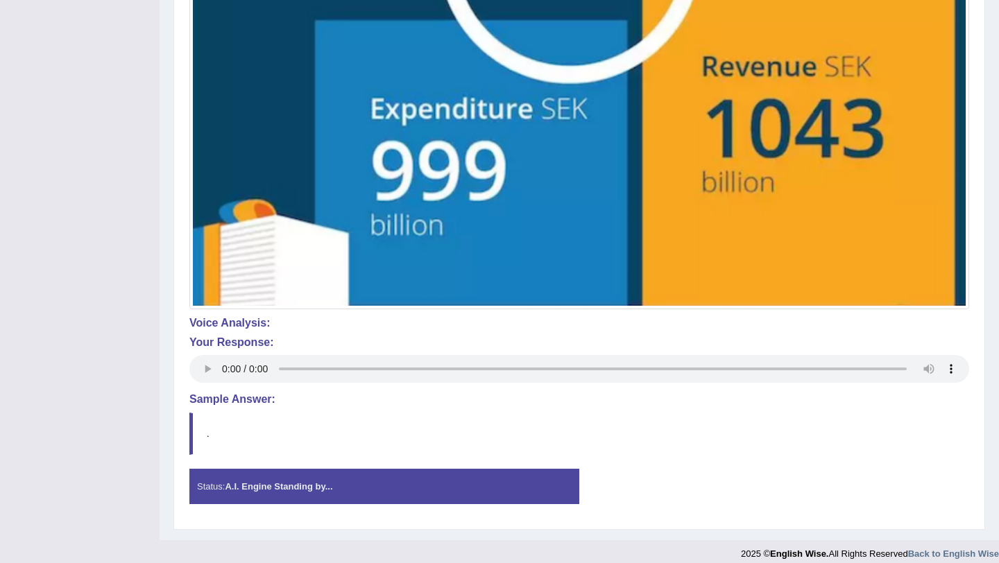
scroll to position [620, 0]
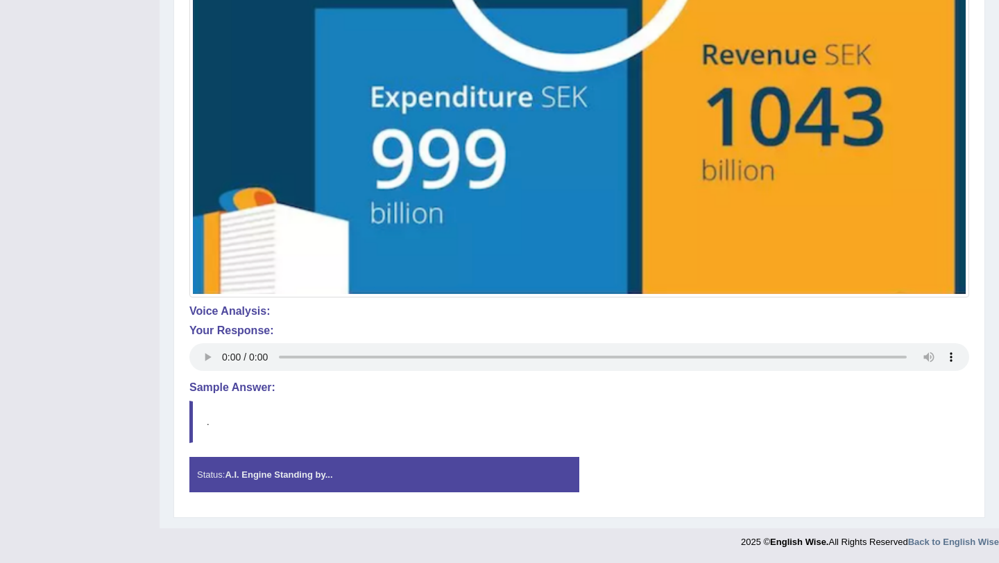
click at [325, 481] on div "Status: A.I. Engine Standing by..." at bounding box center [384, 474] width 390 height 35
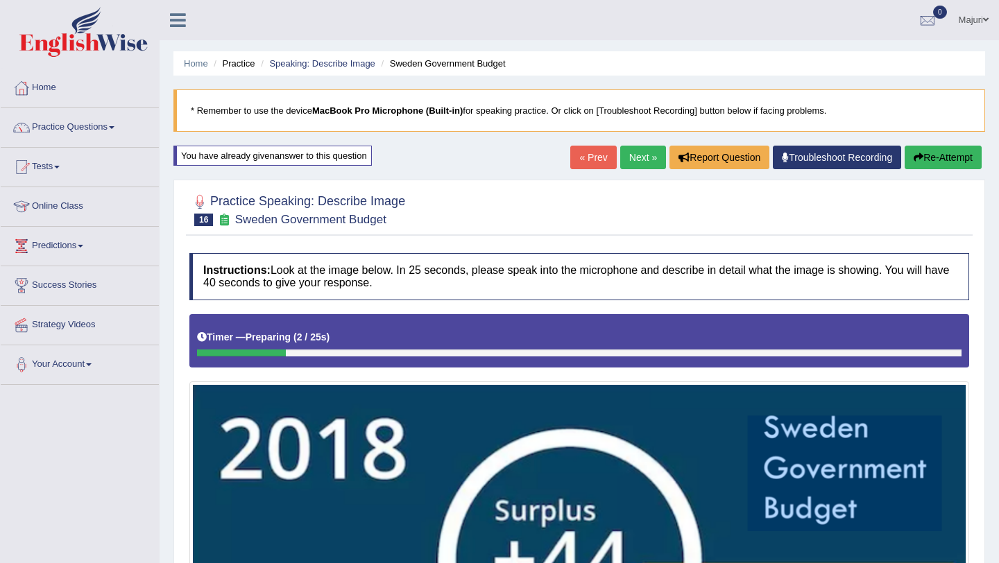
click at [943, 156] on button "Re-Attempt" at bounding box center [943, 158] width 77 height 24
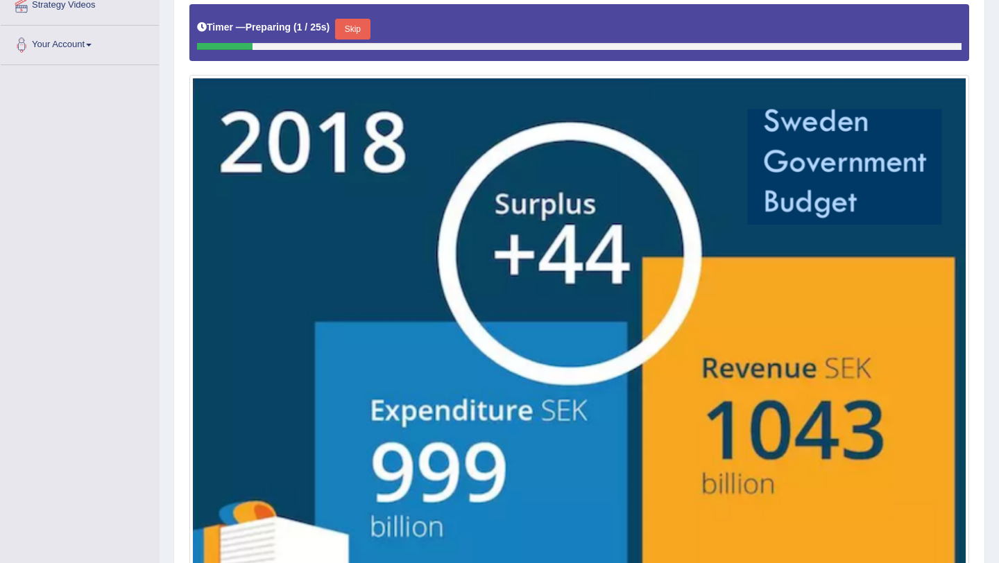
scroll to position [315, 0]
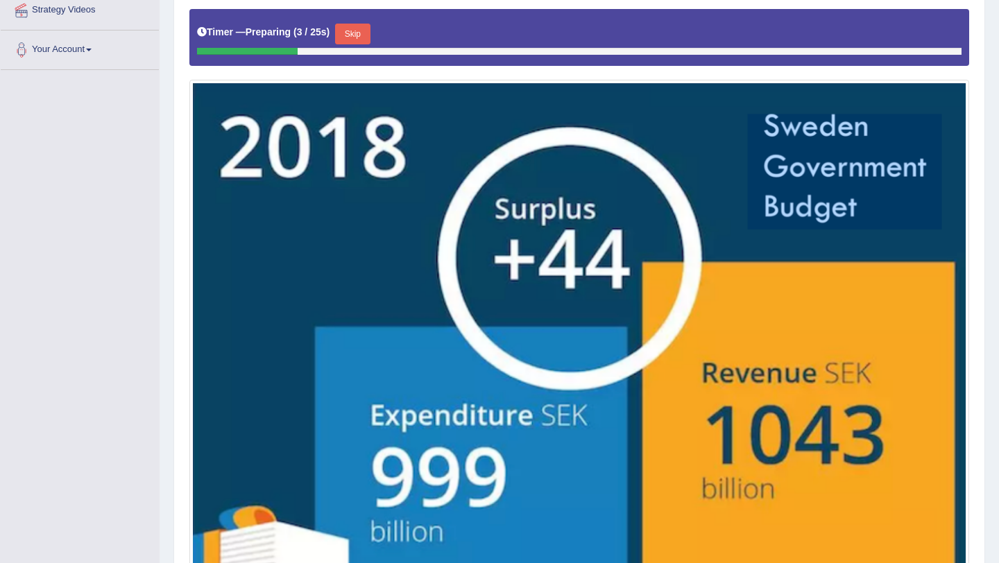
click at [352, 37] on button "Skip" at bounding box center [352, 34] width 35 height 21
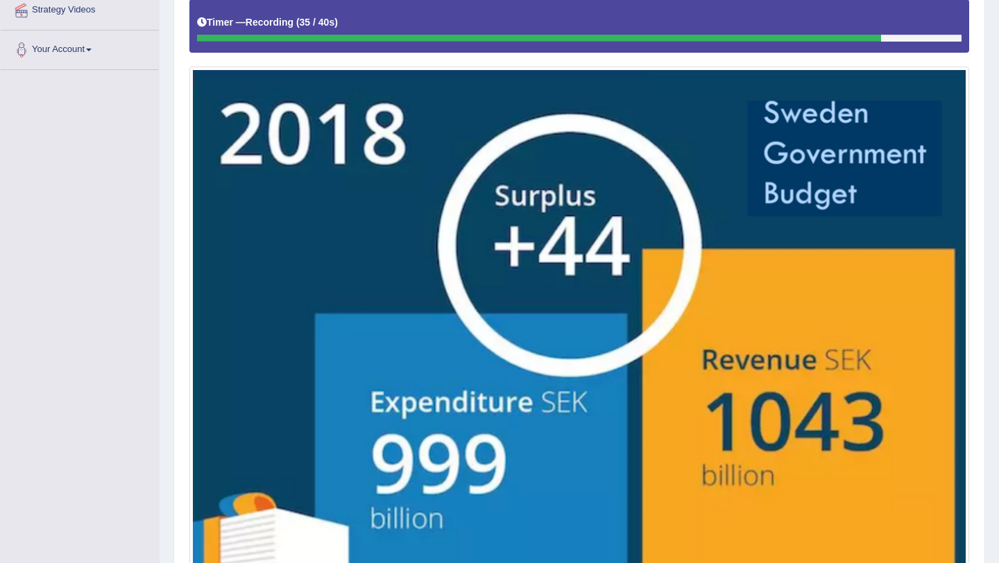
scroll to position [461, 0]
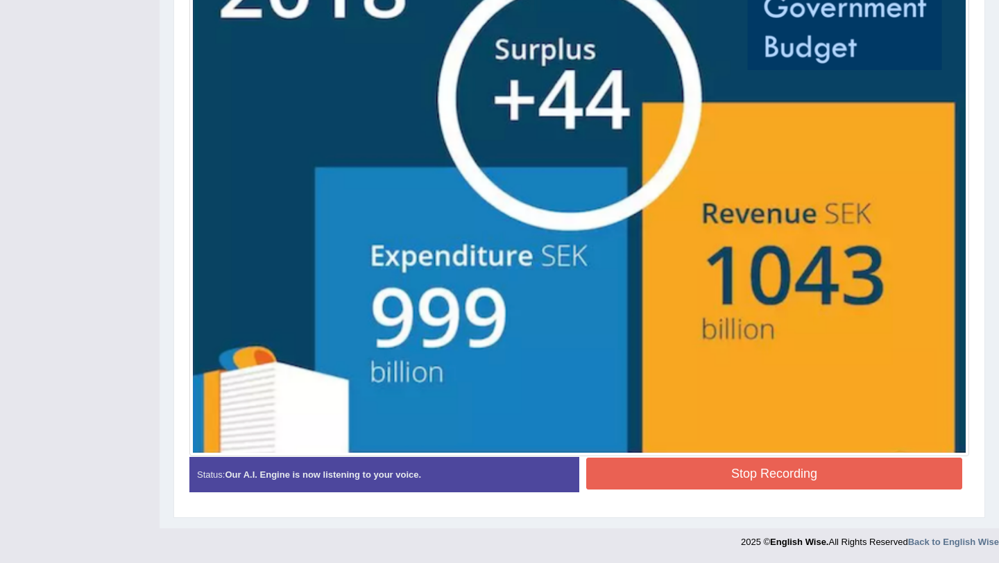
click at [668, 483] on button "Stop Recording" at bounding box center [774, 474] width 376 height 32
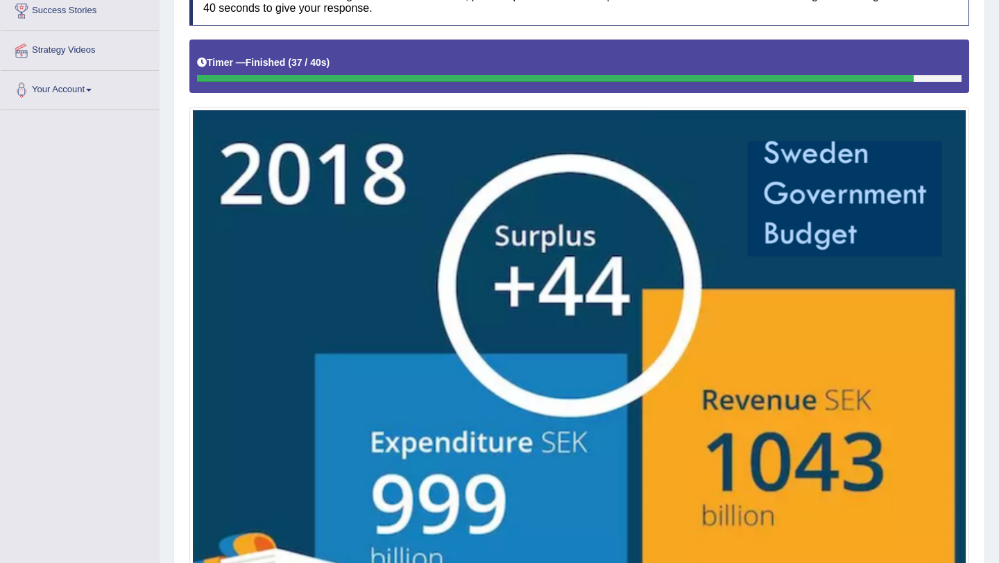
scroll to position [0, 0]
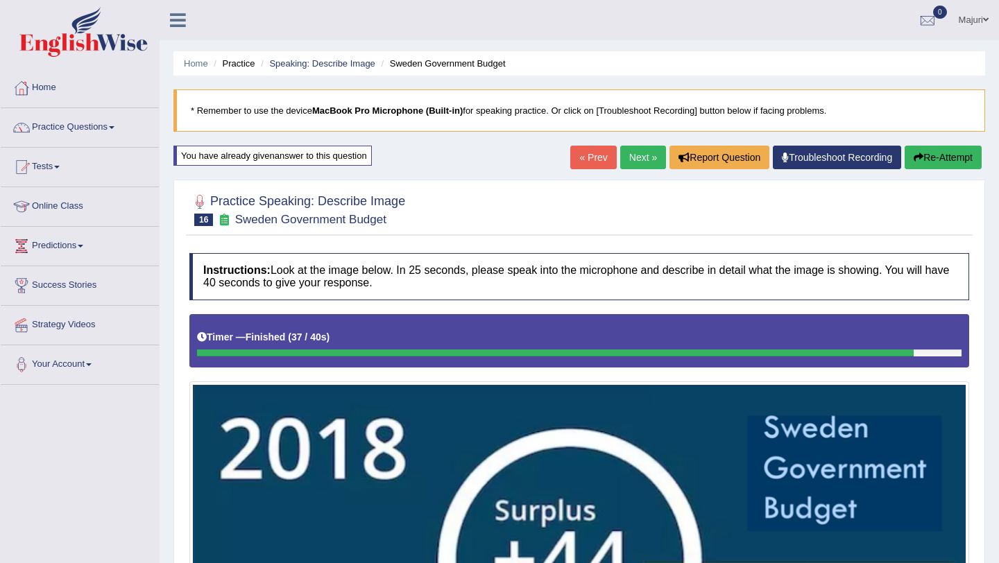
click at [638, 117] on blockquote "* Remember to use the device MacBook Pro Microphone (Built-in) for speaking pra…" at bounding box center [579, 110] width 812 height 42
click at [445, 146] on div "Home Practice Speaking: Describe Image Sweden Government Budget * Remember to u…" at bounding box center [579, 536] width 839 height 1072
click at [332, 150] on div "You have already given answer to this question" at bounding box center [272, 156] width 198 height 20
click at [341, 157] on div "You have already given answer to this question" at bounding box center [272, 156] width 198 height 20
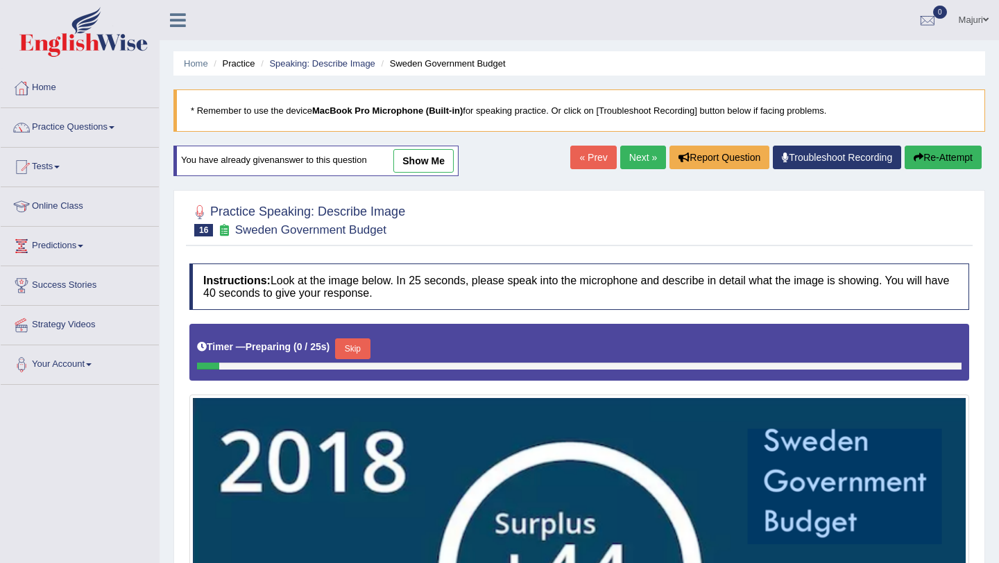
click at [429, 162] on link "show me" at bounding box center [423, 161] width 60 height 24
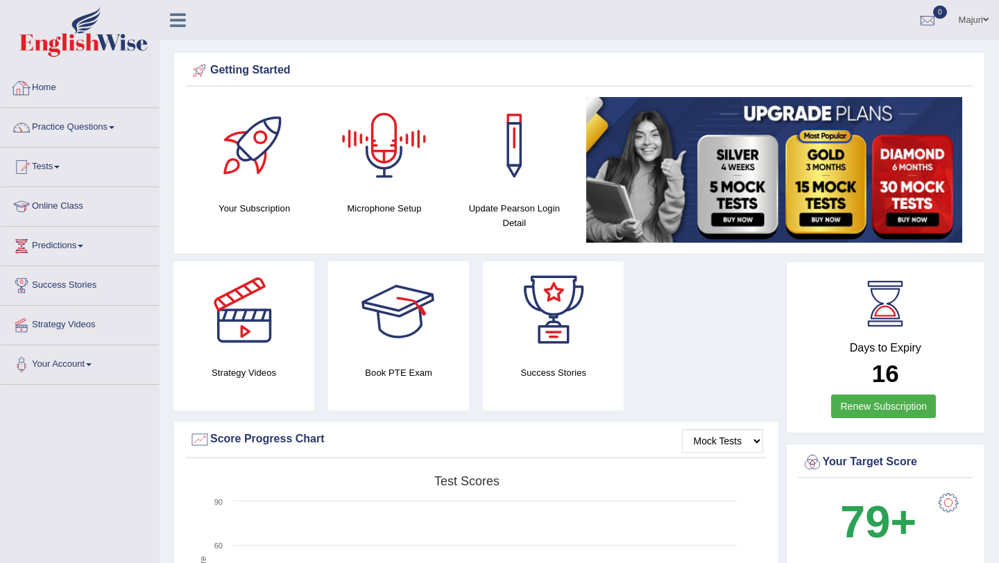
click at [53, 85] on link "Home" at bounding box center [80, 86] width 158 height 35
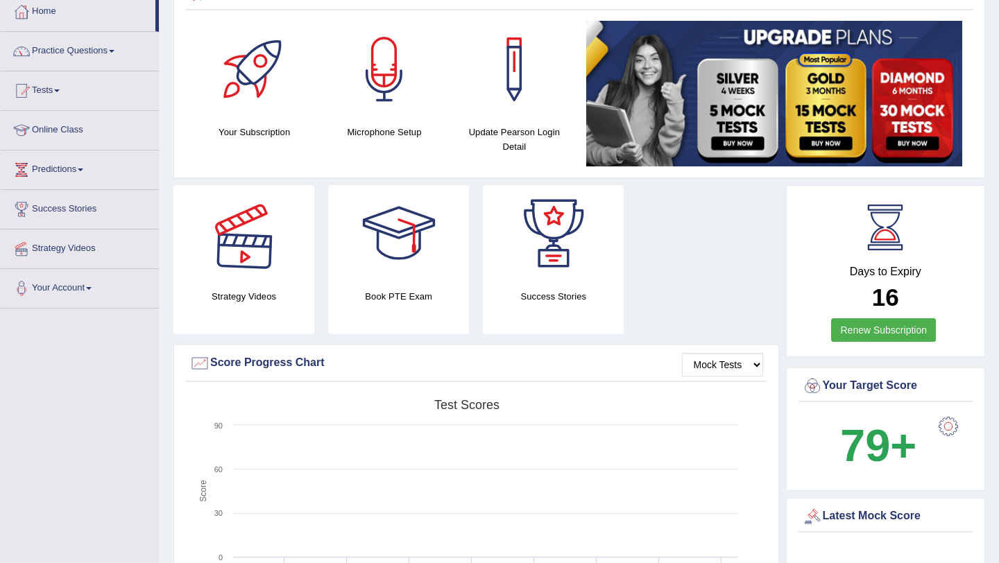
scroll to position [37, 0]
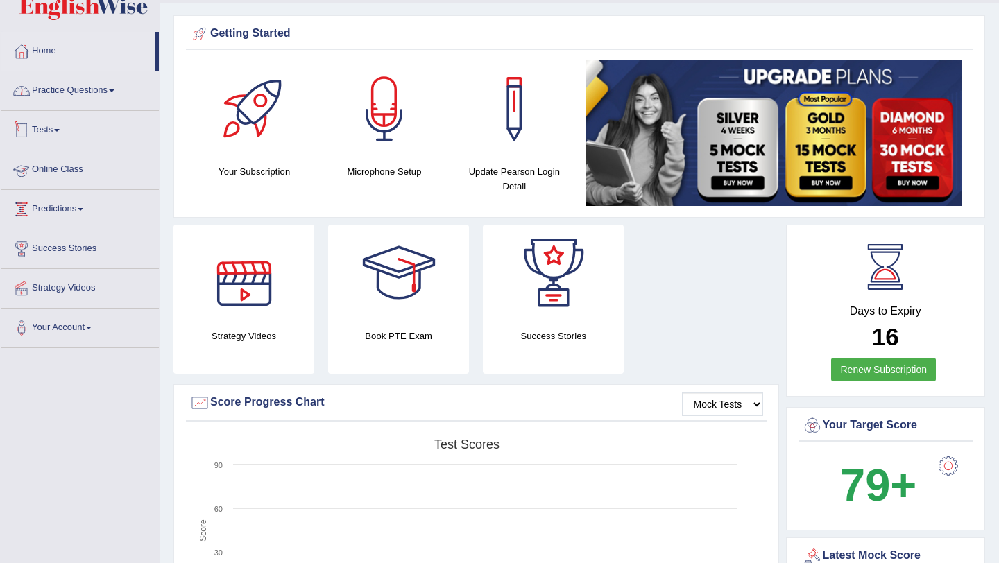
click at [65, 97] on link "Practice Questions" at bounding box center [80, 88] width 158 height 35
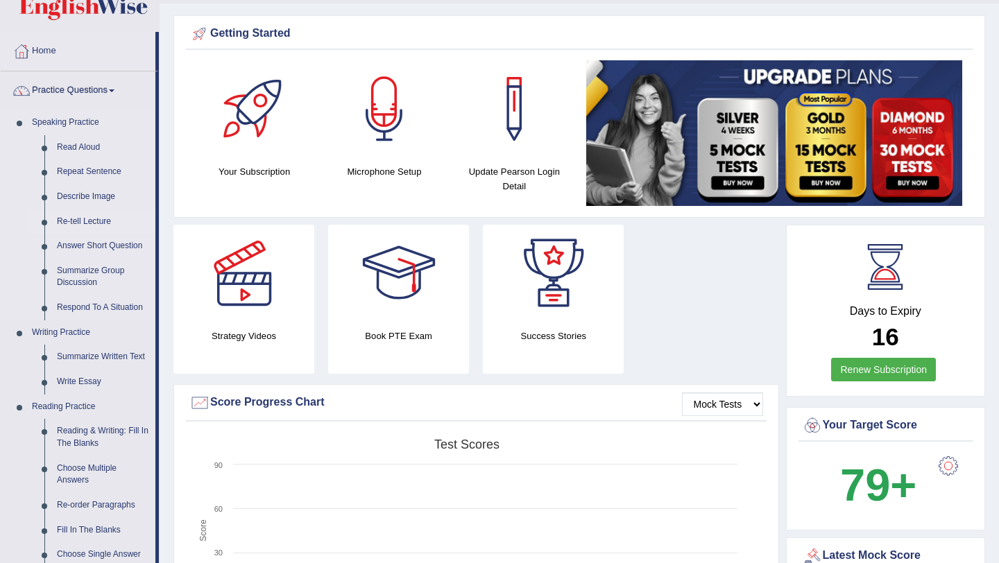
click at [99, 221] on link "Re-tell Lecture" at bounding box center [103, 221] width 105 height 25
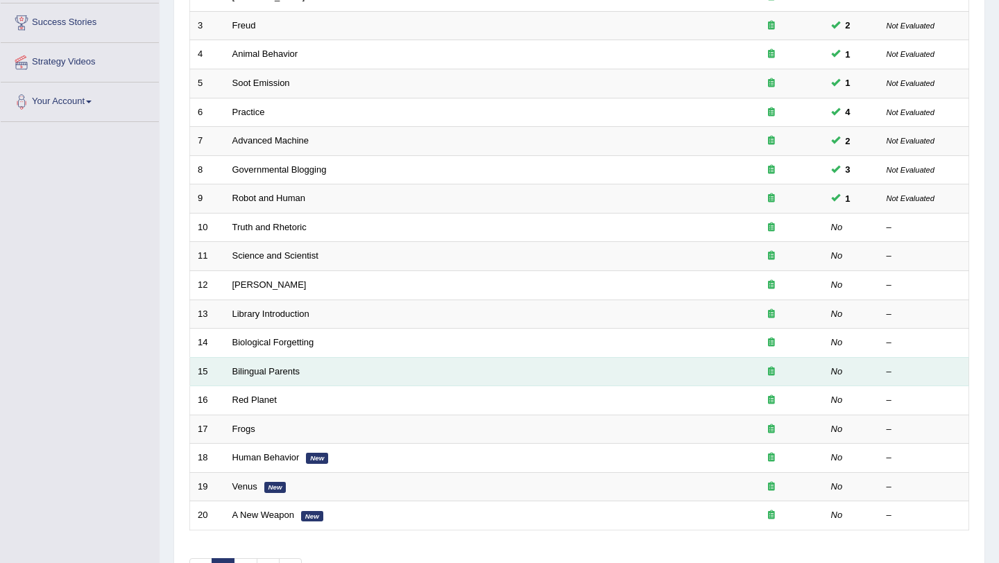
scroll to position [355, 0]
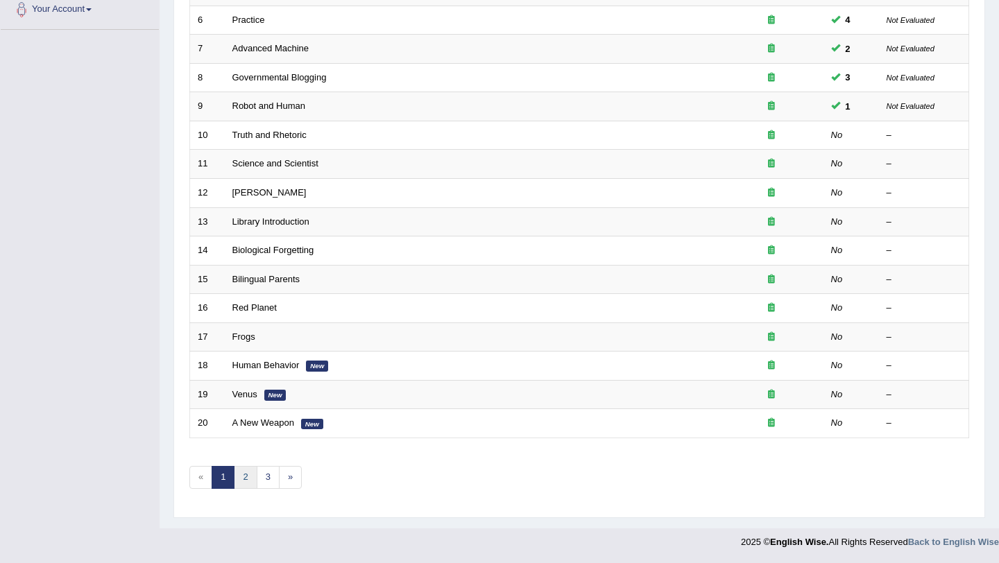
click at [246, 479] on link "2" at bounding box center [245, 477] width 23 height 23
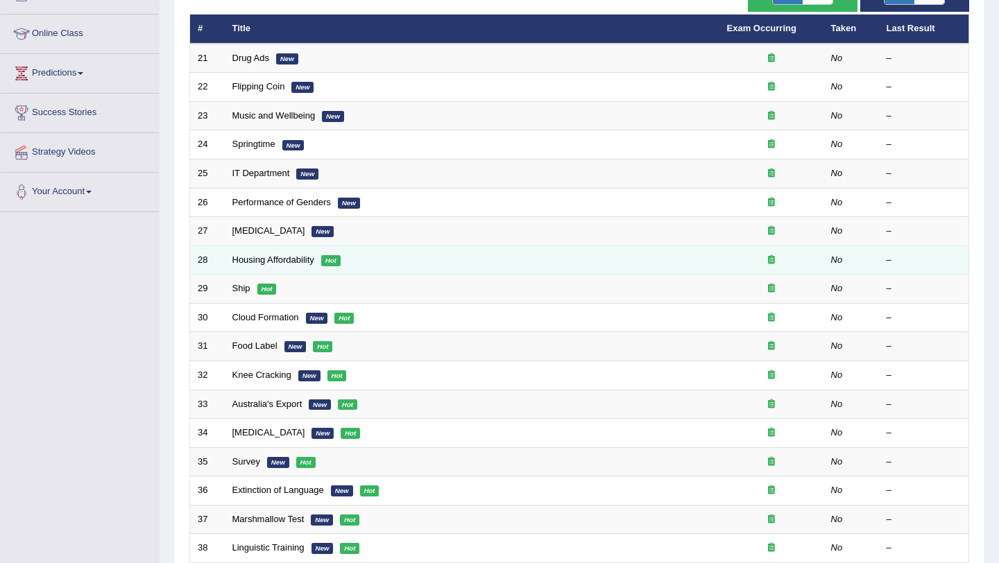
scroll to position [355, 0]
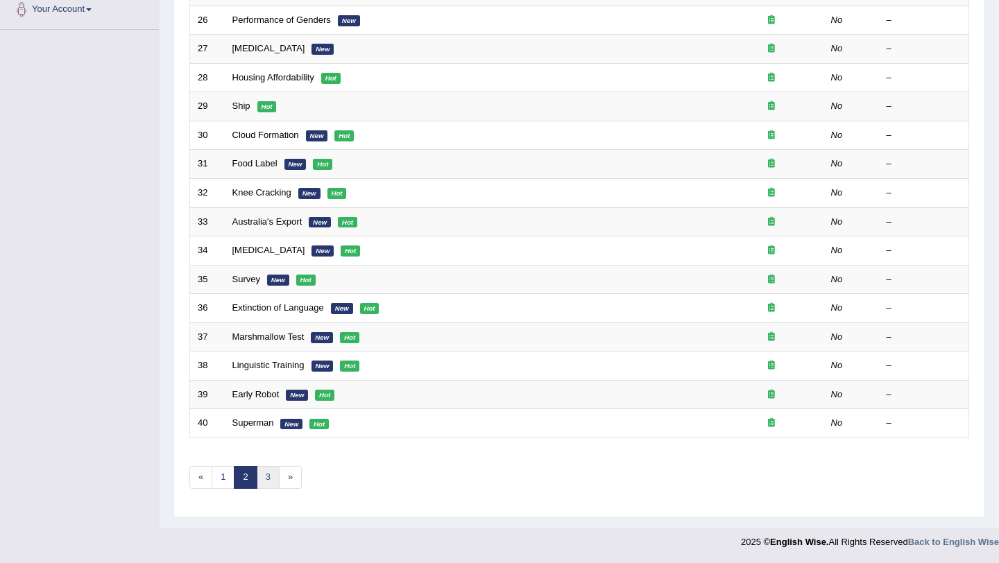
click at [262, 475] on link "3" at bounding box center [268, 477] width 23 height 23
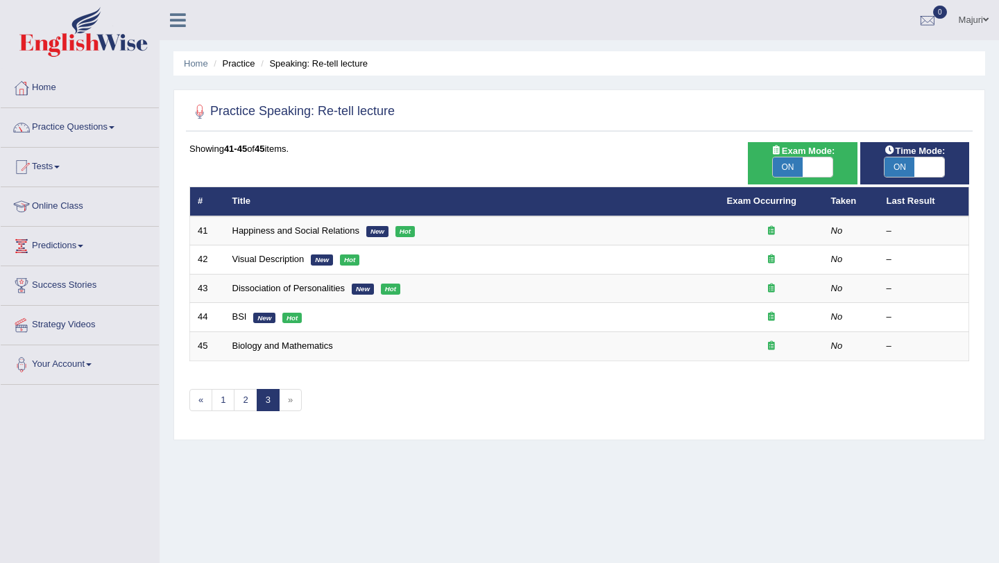
click at [284, 408] on span "»" at bounding box center [290, 400] width 23 height 23
click at [215, 404] on link "1" at bounding box center [223, 400] width 23 height 23
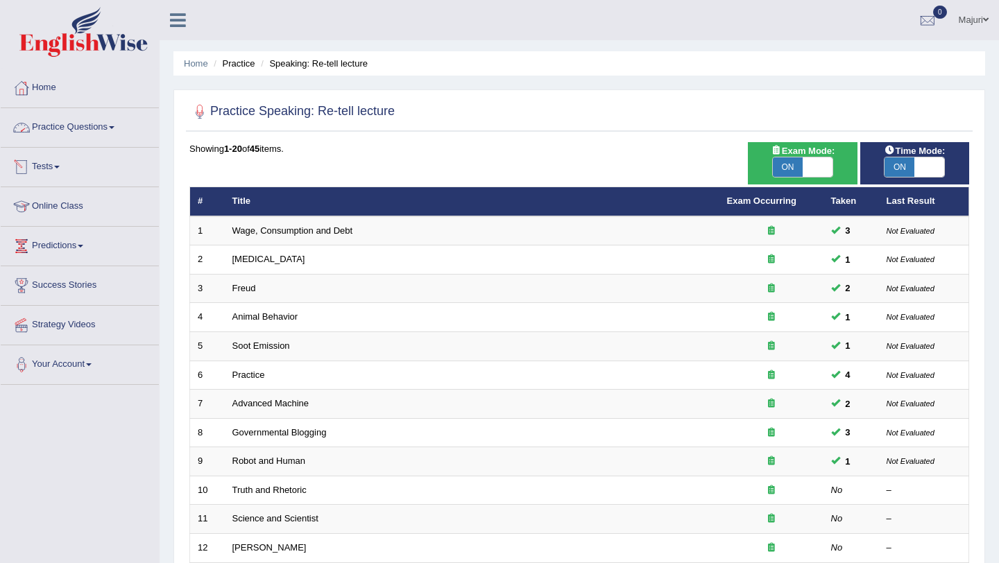
click at [58, 121] on link "Practice Questions" at bounding box center [80, 125] width 158 height 35
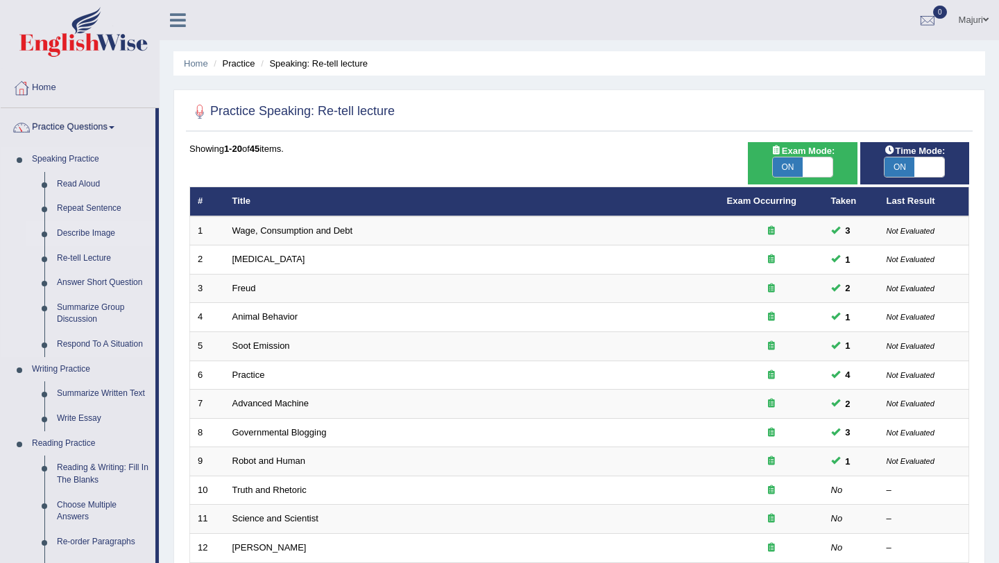
click at [80, 233] on link "Describe Image" at bounding box center [103, 233] width 105 height 25
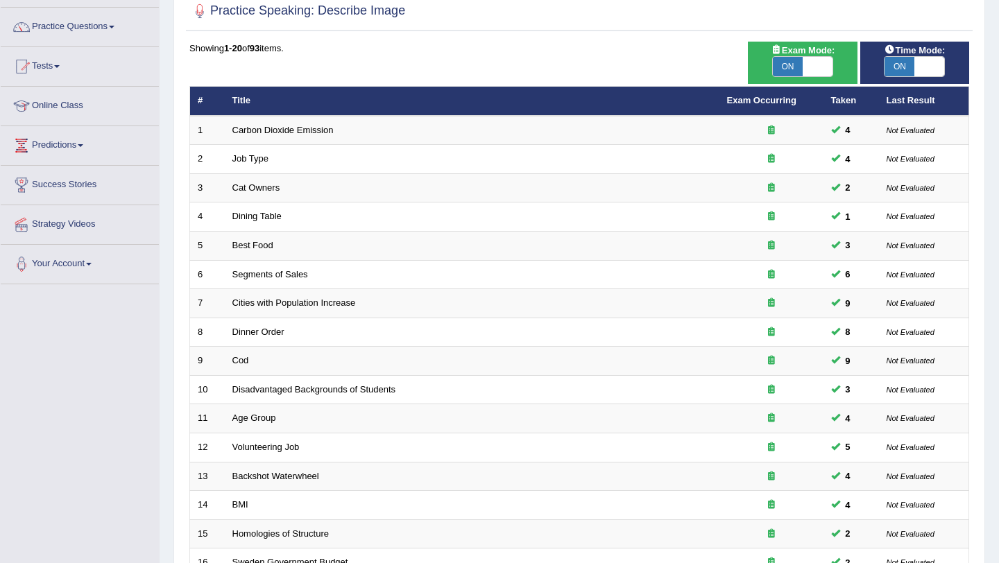
scroll to position [355, 0]
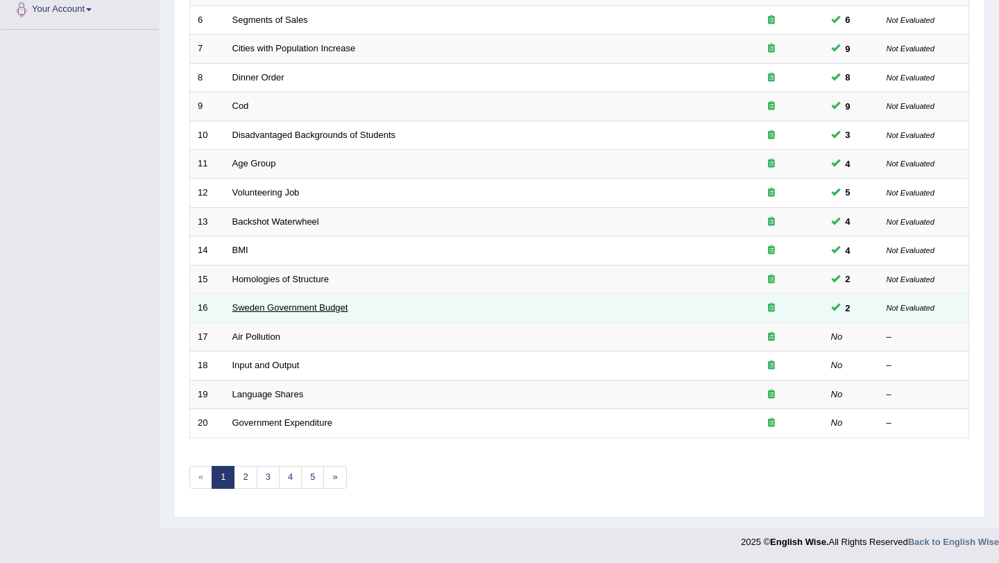
click at [306, 306] on link "Sweden Government Budget" at bounding box center [290, 307] width 116 height 10
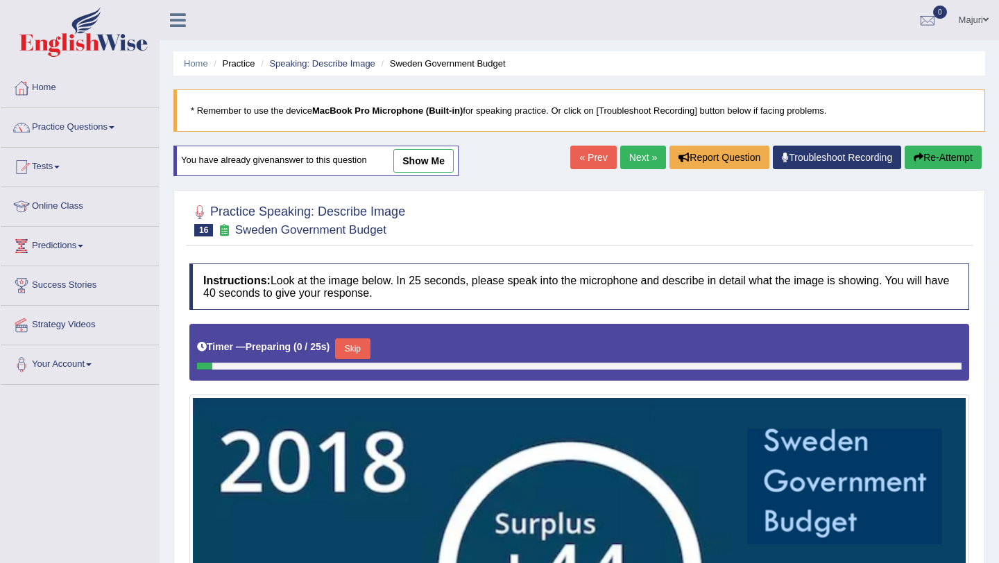
click at [432, 162] on link "show me" at bounding box center [423, 161] width 60 height 24
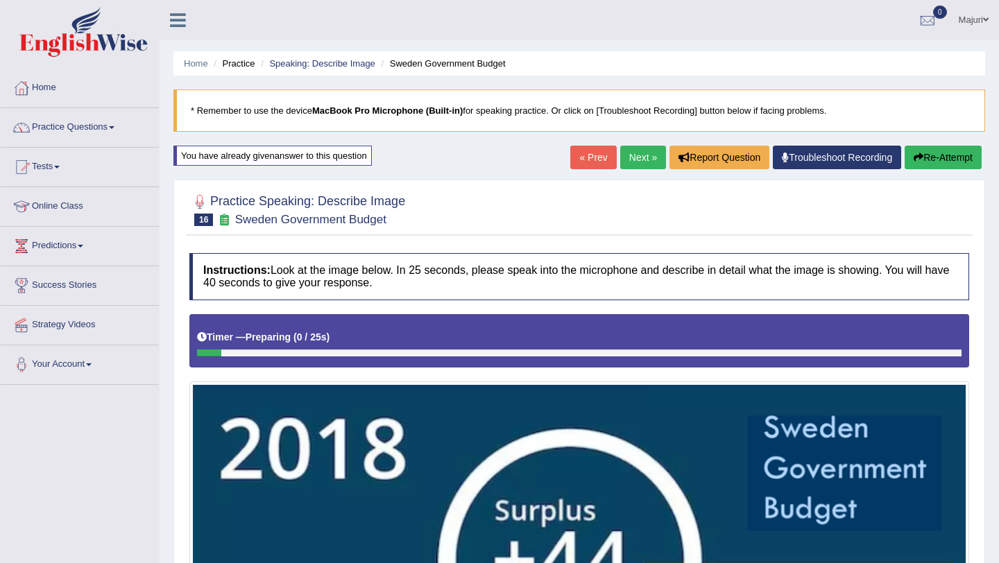
click at [635, 160] on link "Next »" at bounding box center [643, 158] width 46 height 24
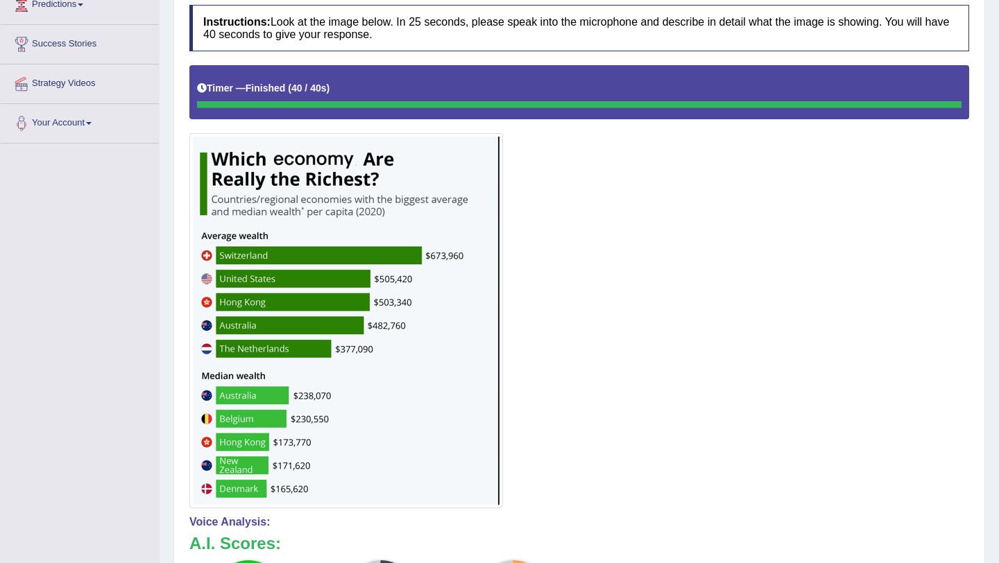
scroll to position [242, 0]
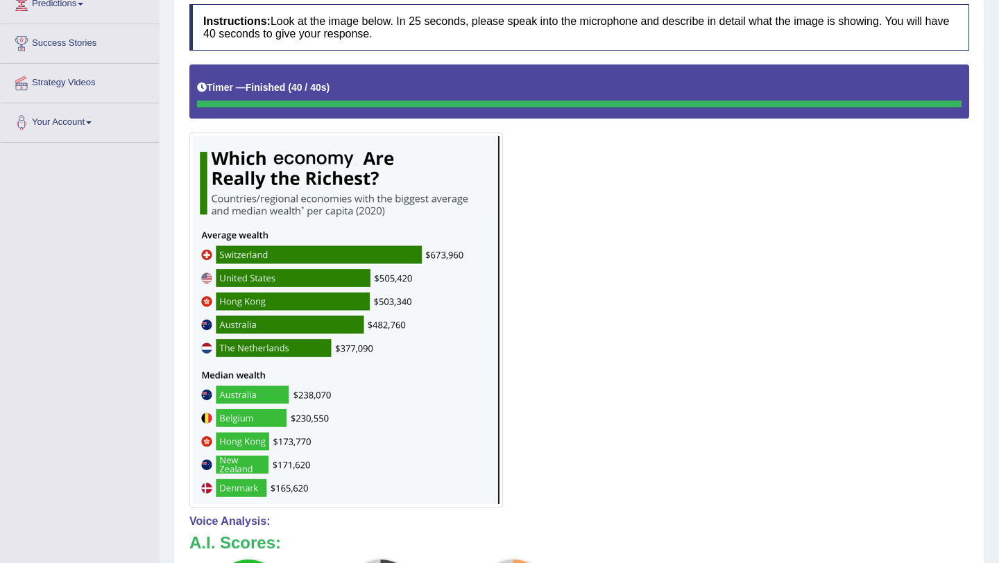
click at [357, 293] on img at bounding box center [346, 320] width 307 height 368
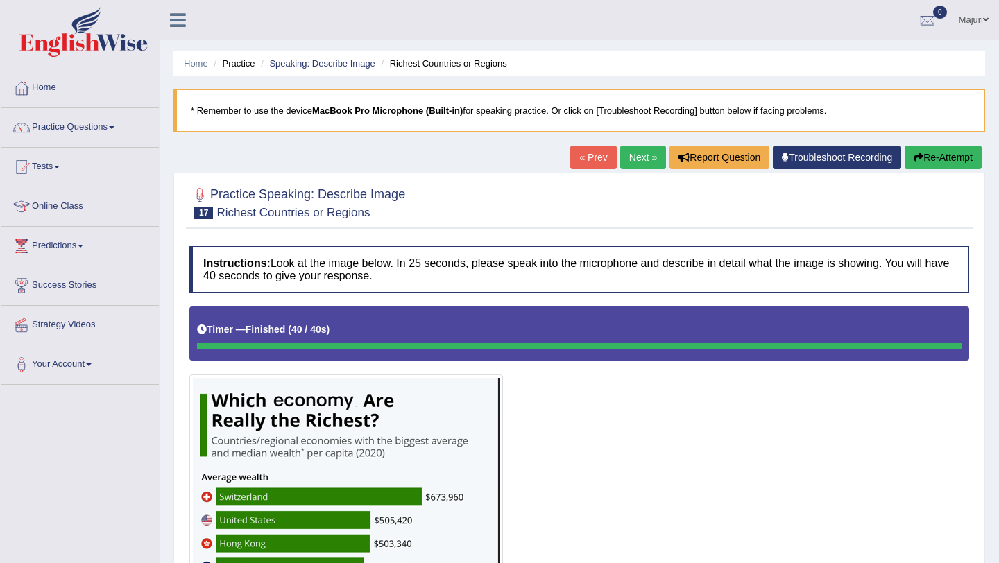
click at [926, 157] on button "Re-Attempt" at bounding box center [943, 158] width 77 height 24
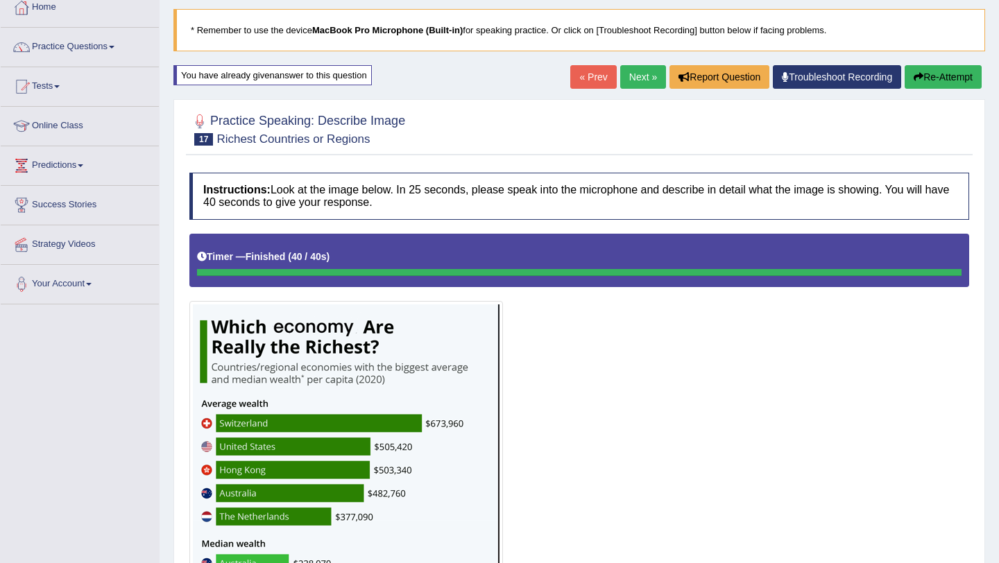
scroll to position [70, 0]
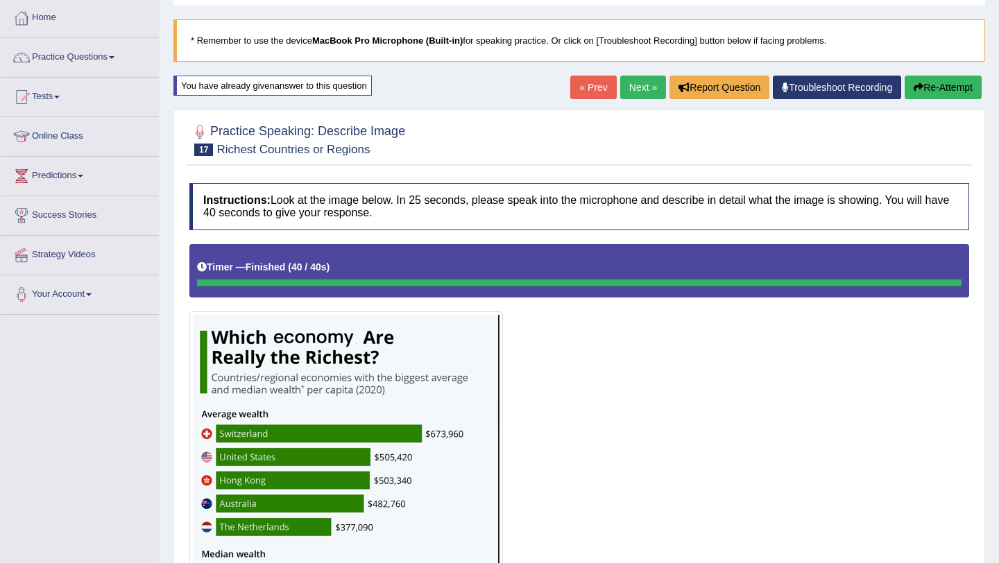
click at [941, 89] on button "Re-Attempt" at bounding box center [943, 88] width 77 height 24
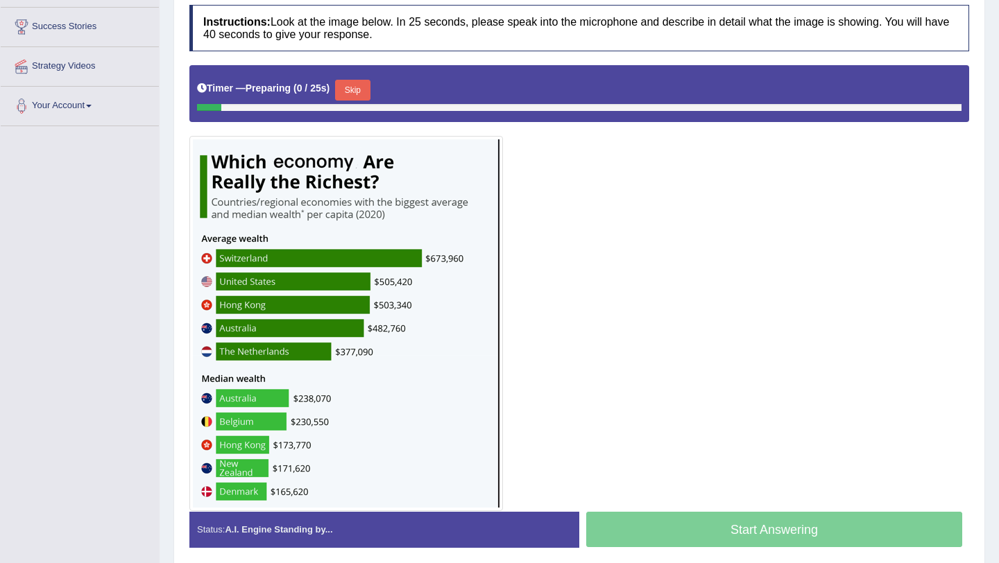
scroll to position [260, 0]
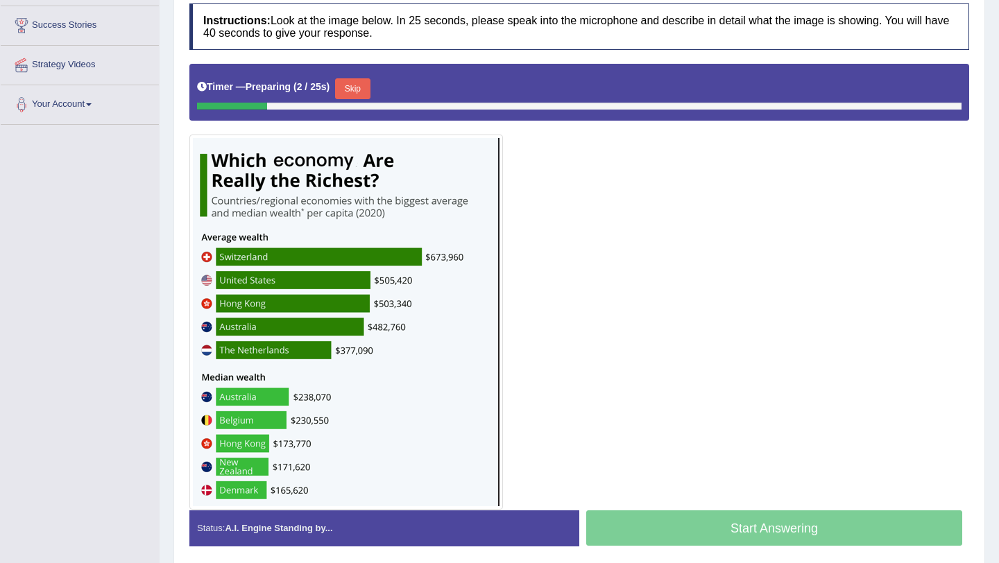
click at [364, 90] on button "Skip" at bounding box center [352, 88] width 35 height 21
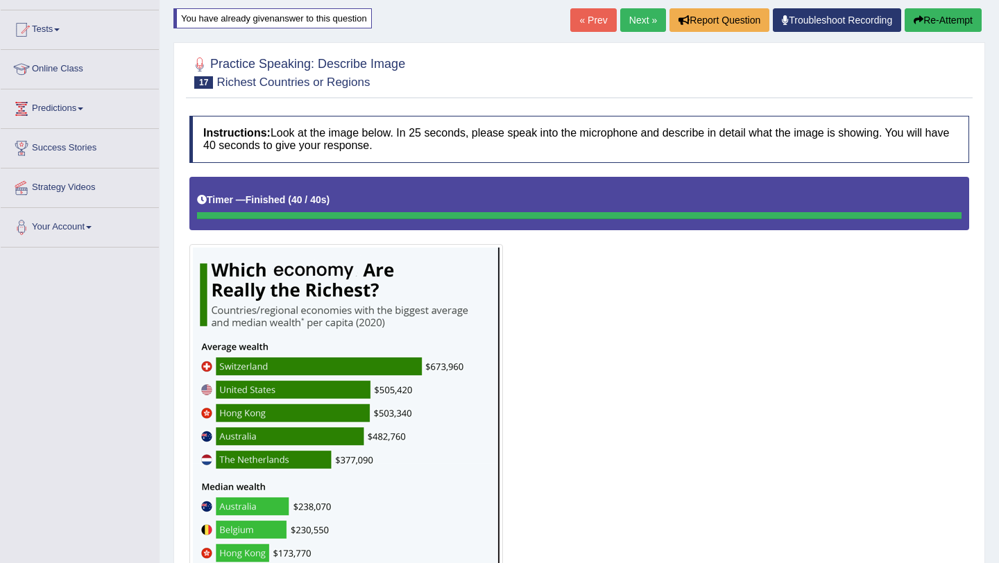
scroll to position [150, 0]
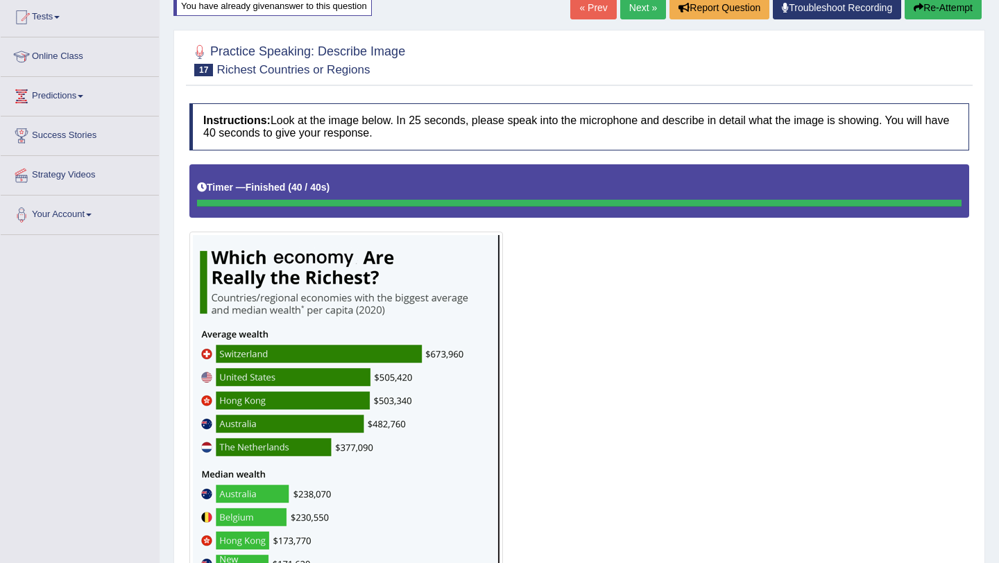
click at [934, 9] on button "Re-Attempt" at bounding box center [943, 8] width 77 height 24
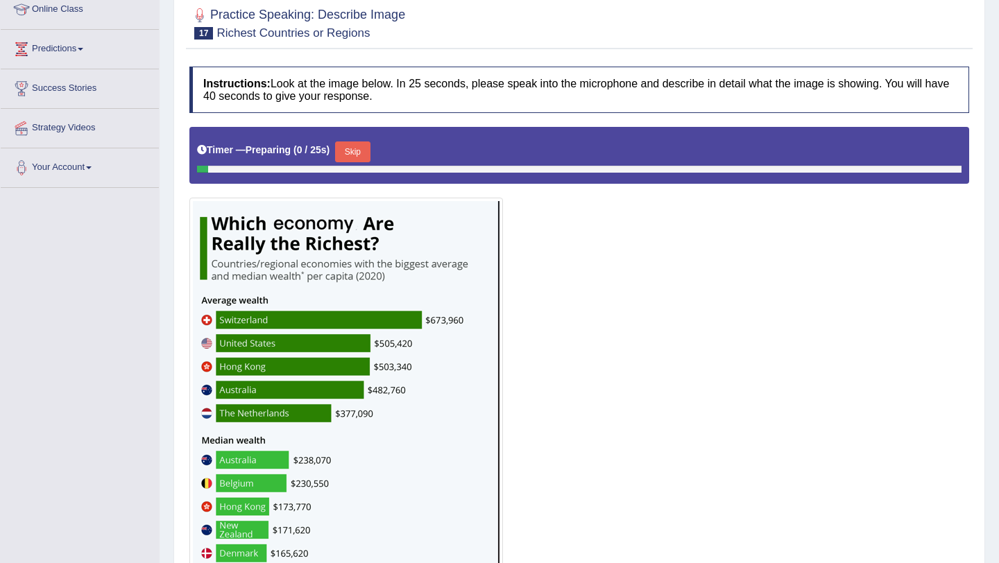
scroll to position [314, 0]
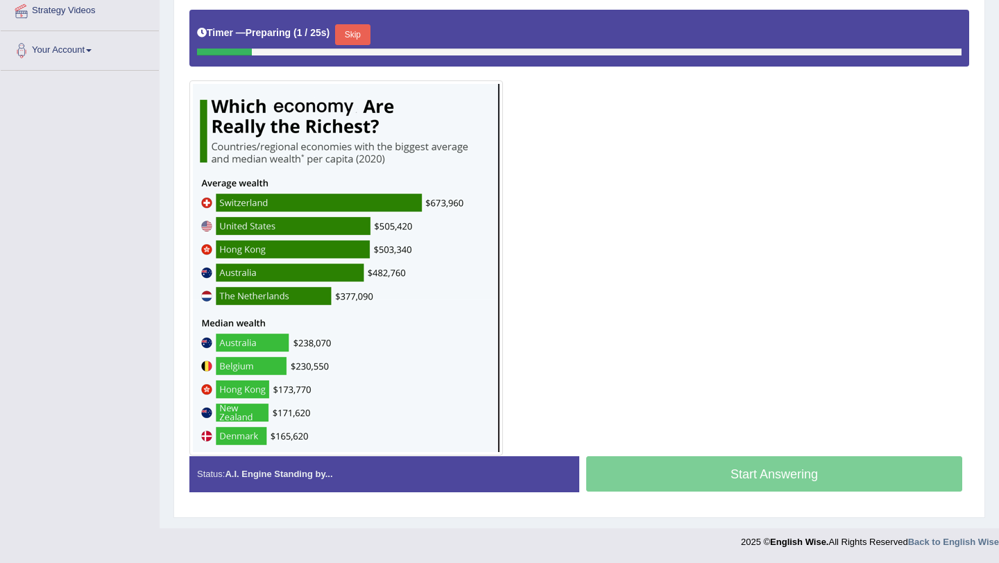
click at [352, 40] on button "Skip" at bounding box center [352, 34] width 35 height 21
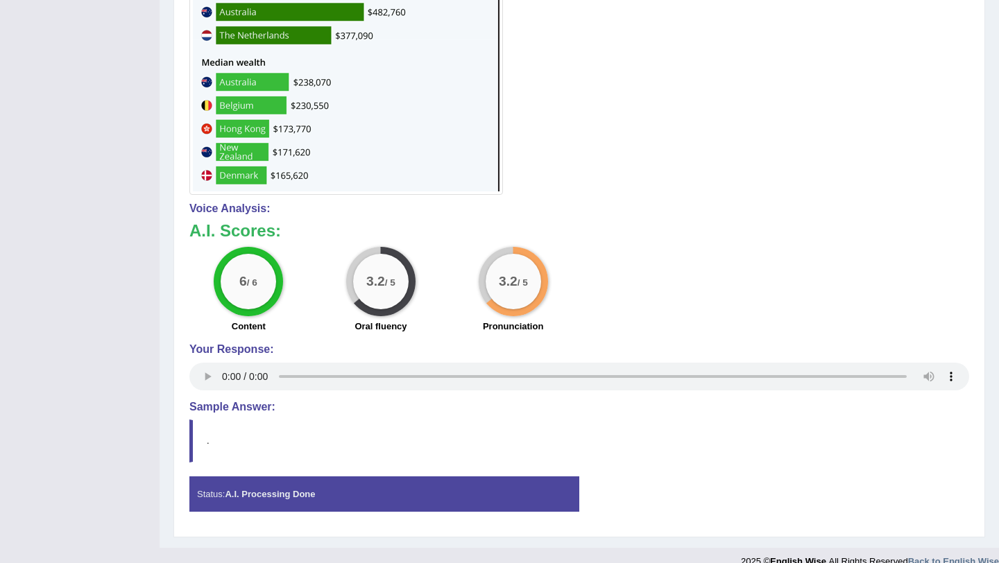
scroll to position [0, 0]
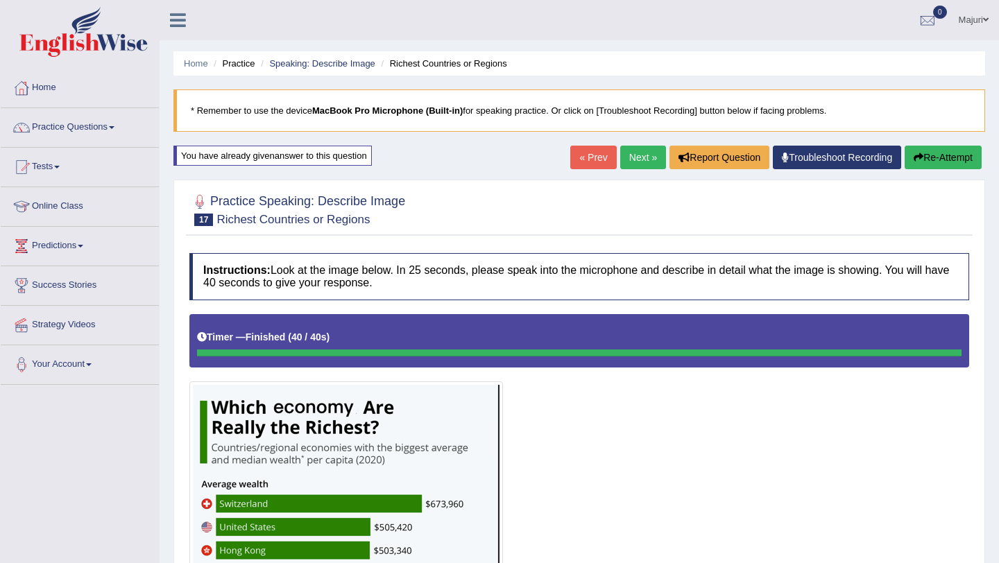
click at [642, 156] on link "Next »" at bounding box center [643, 158] width 46 height 24
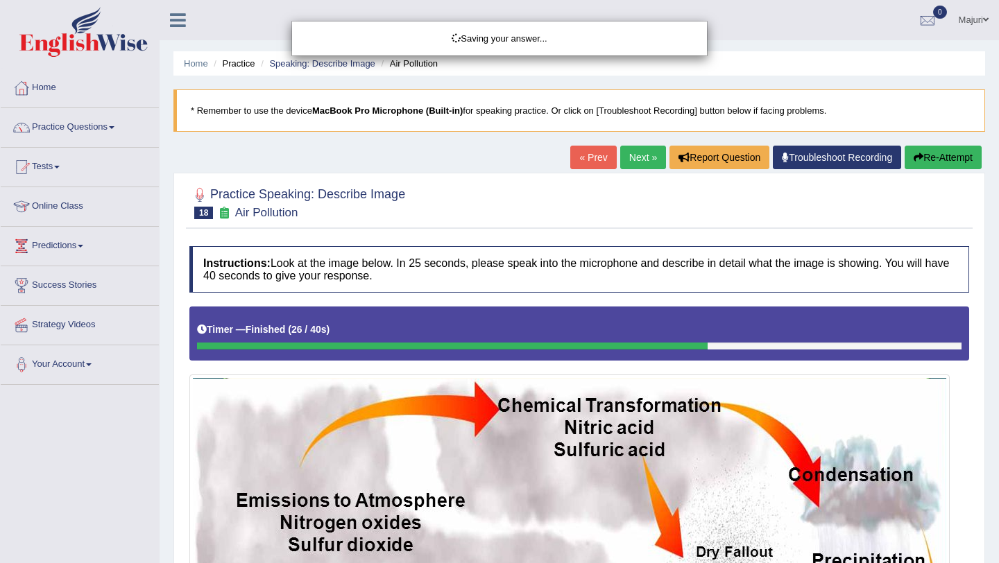
click at [927, 157] on div "Saving your answer..." at bounding box center [499, 281] width 999 height 563
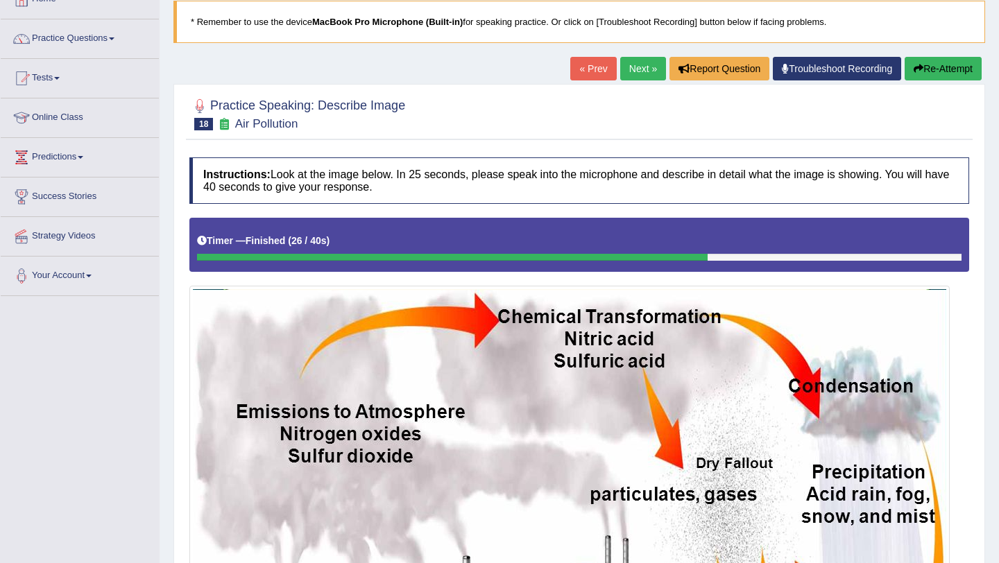
scroll to position [148, 0]
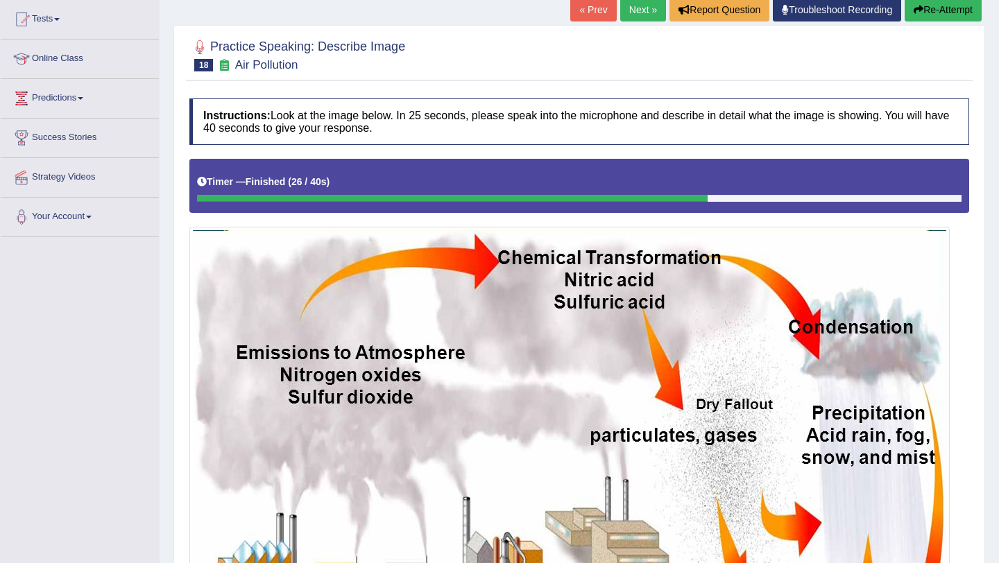
click at [944, 9] on button "Re-Attempt" at bounding box center [943, 10] width 77 height 24
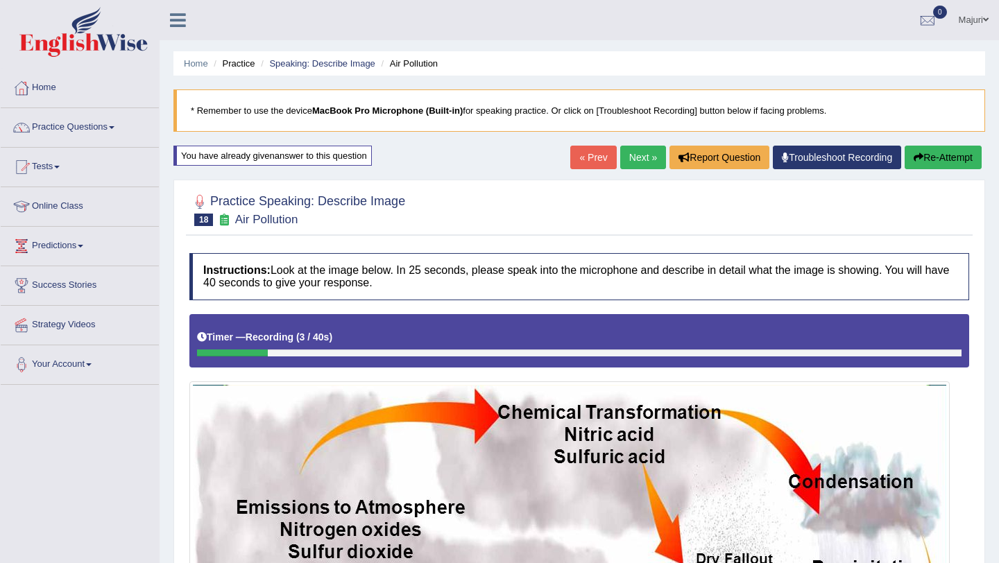
click at [943, 156] on button "Re-Attempt" at bounding box center [943, 158] width 77 height 24
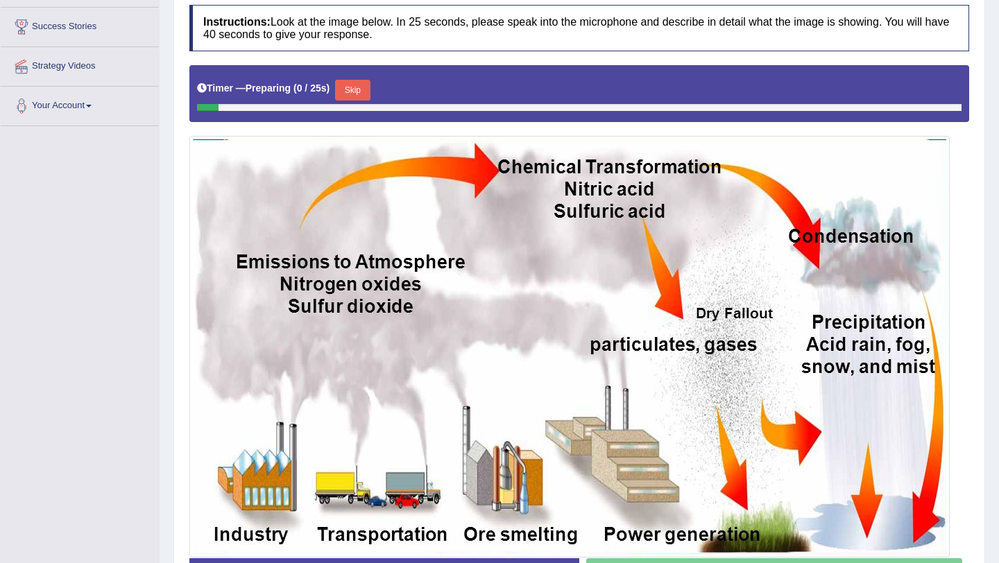
scroll to position [259, 0]
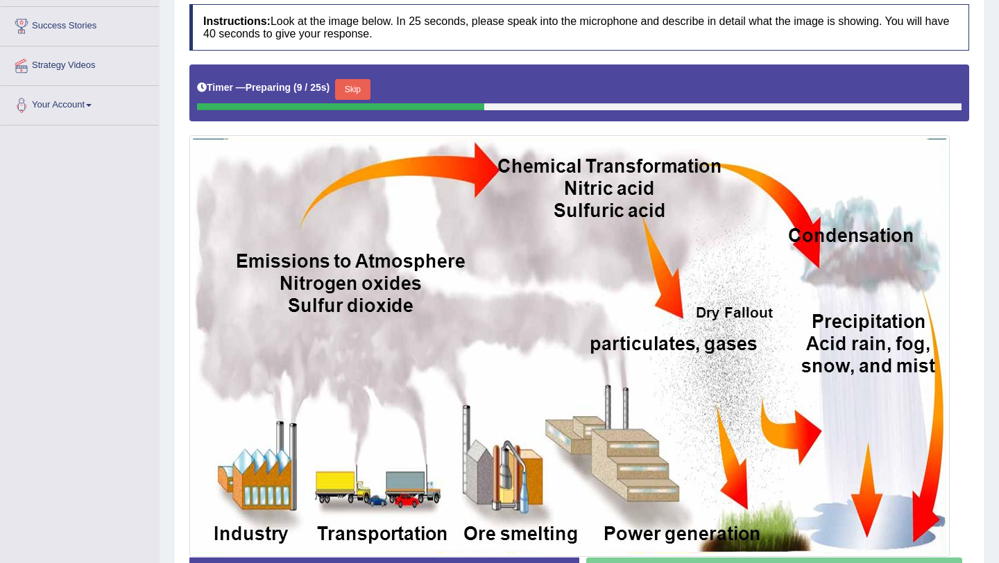
click at [368, 91] on button "Skip" at bounding box center [352, 89] width 35 height 21
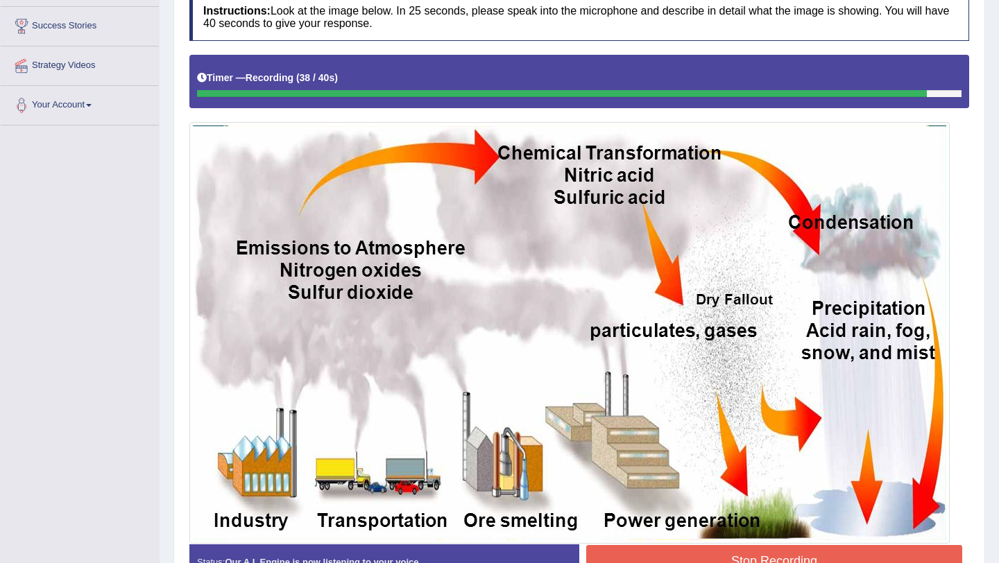
click at [696, 555] on button "Stop Recording" at bounding box center [774, 561] width 376 height 32
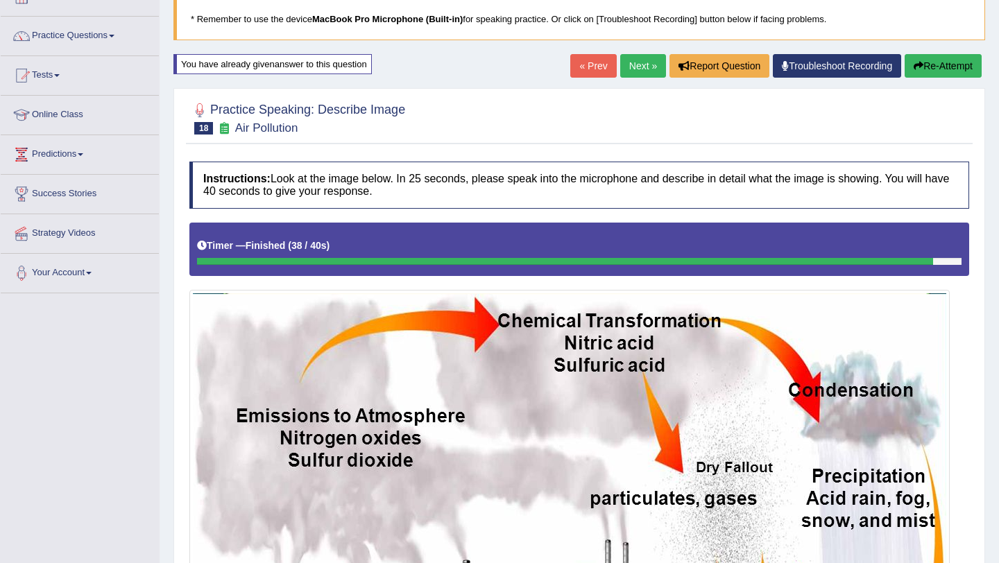
scroll to position [0, 0]
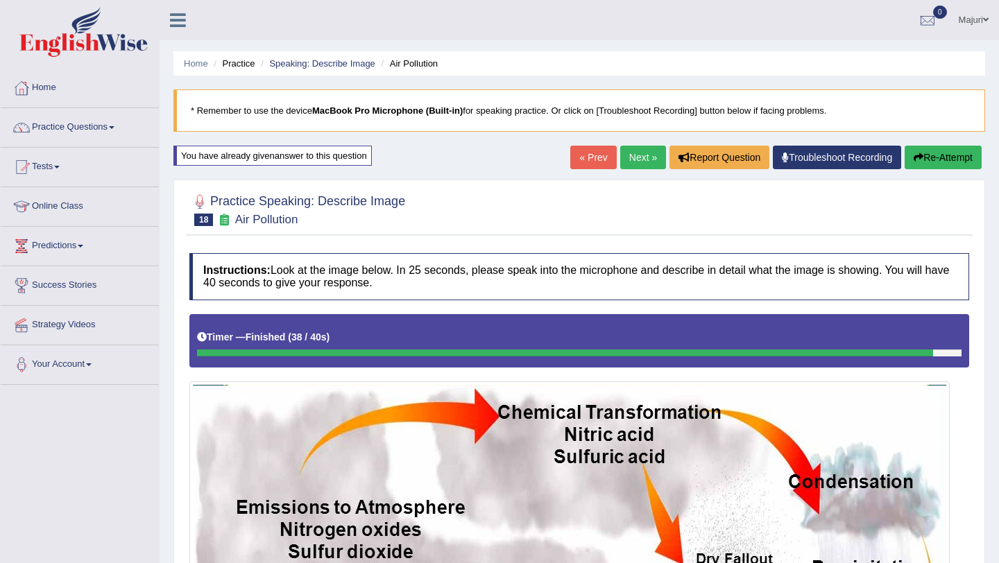
click at [944, 160] on button "Re-Attempt" at bounding box center [943, 158] width 77 height 24
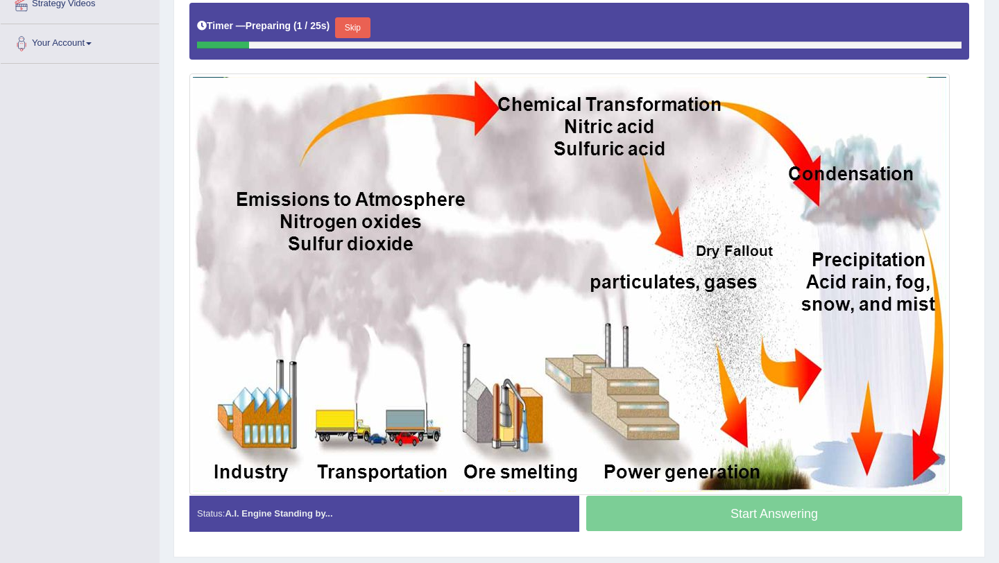
scroll to position [318, 0]
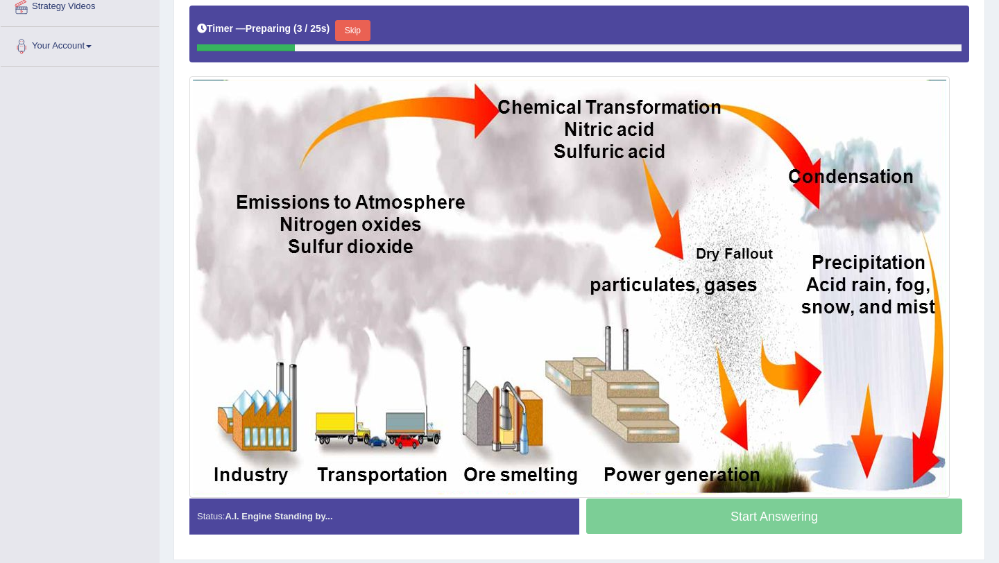
click at [350, 34] on button "Skip" at bounding box center [352, 30] width 35 height 21
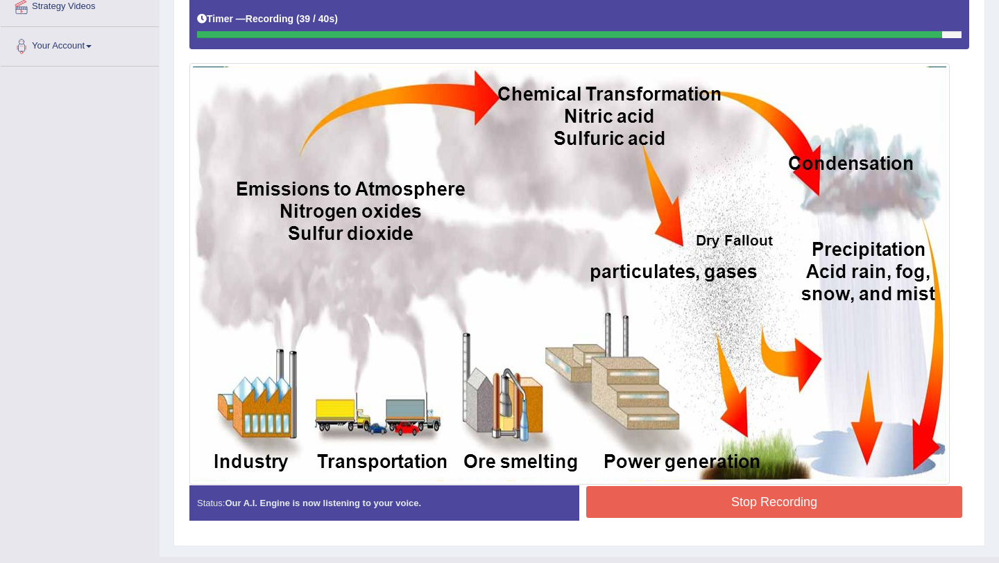
click at [668, 506] on button "Stop Recording" at bounding box center [774, 502] width 376 height 32
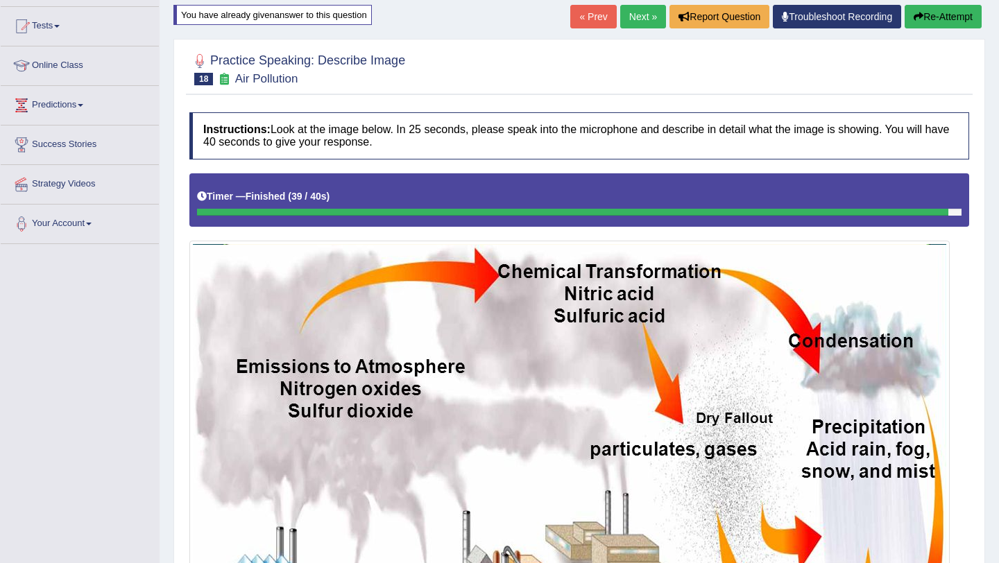
scroll to position [0, 0]
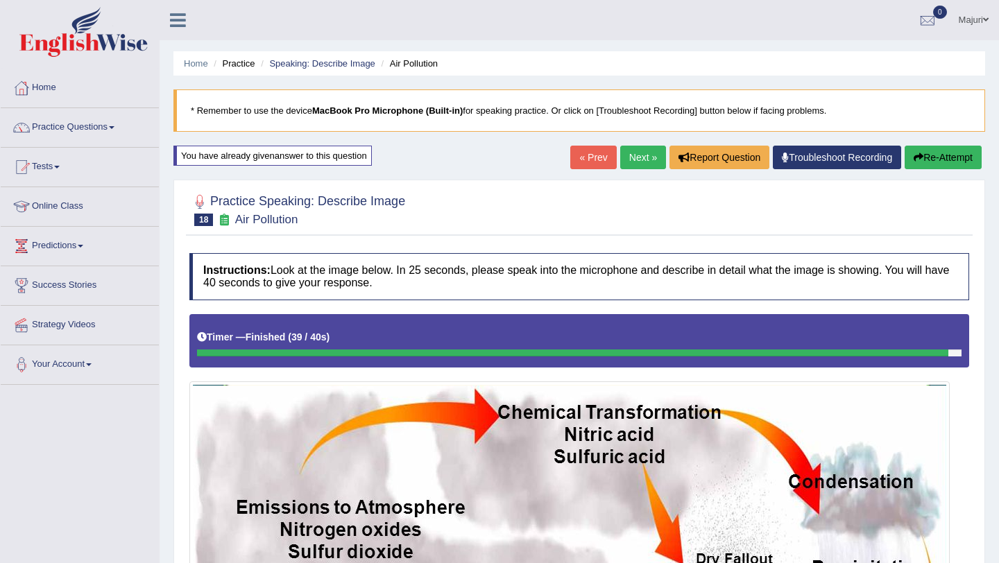
click at [635, 157] on link "Next »" at bounding box center [643, 158] width 46 height 24
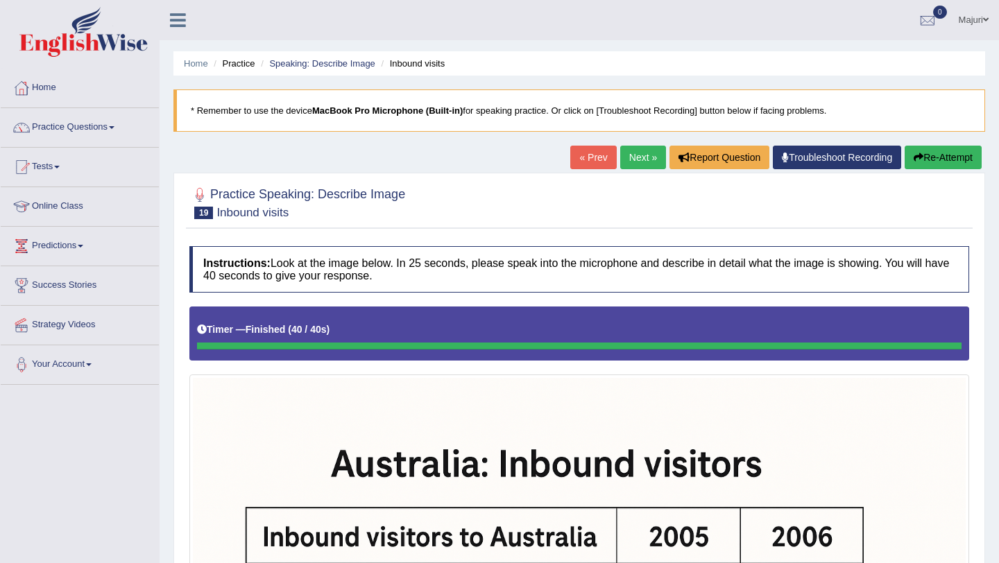
click at [948, 160] on button "Re-Attempt" at bounding box center [943, 158] width 77 height 24
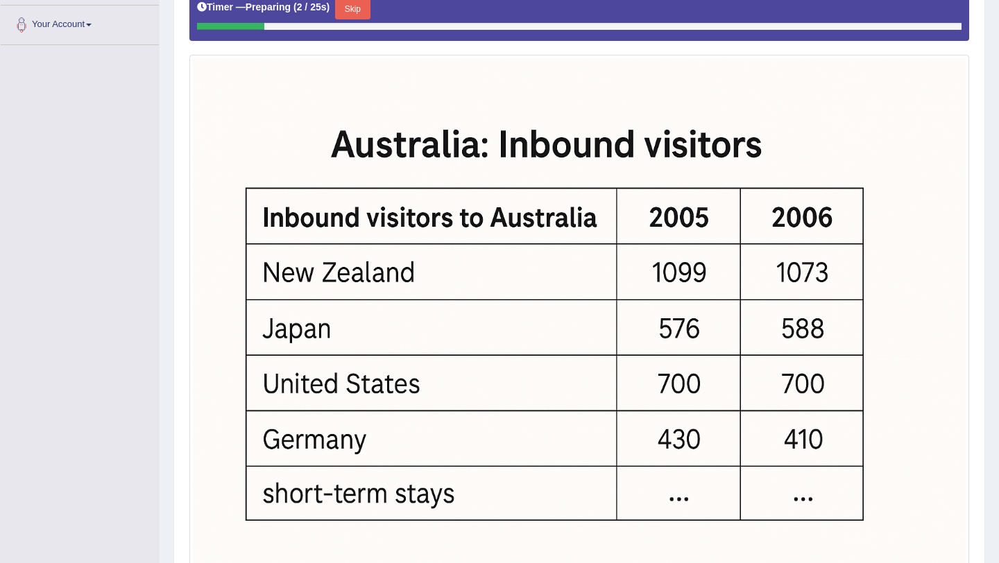
scroll to position [318, 0]
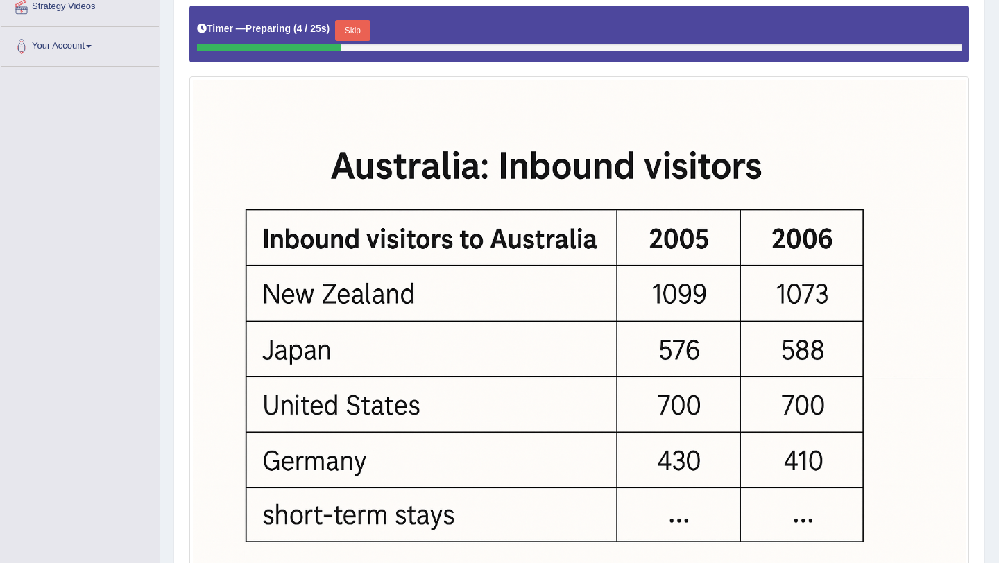
click at [361, 39] on button "Skip" at bounding box center [352, 30] width 35 height 21
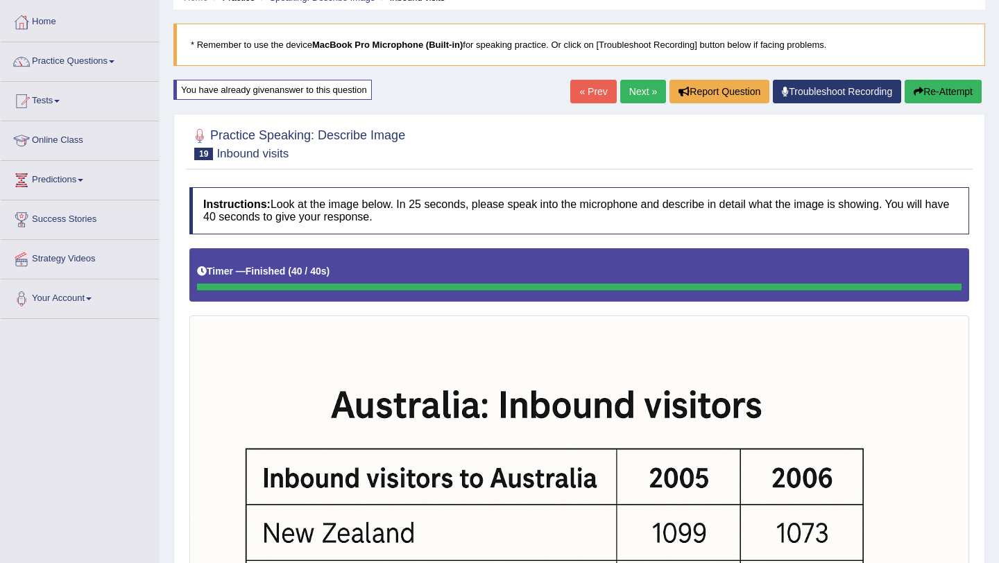
scroll to position [0, 0]
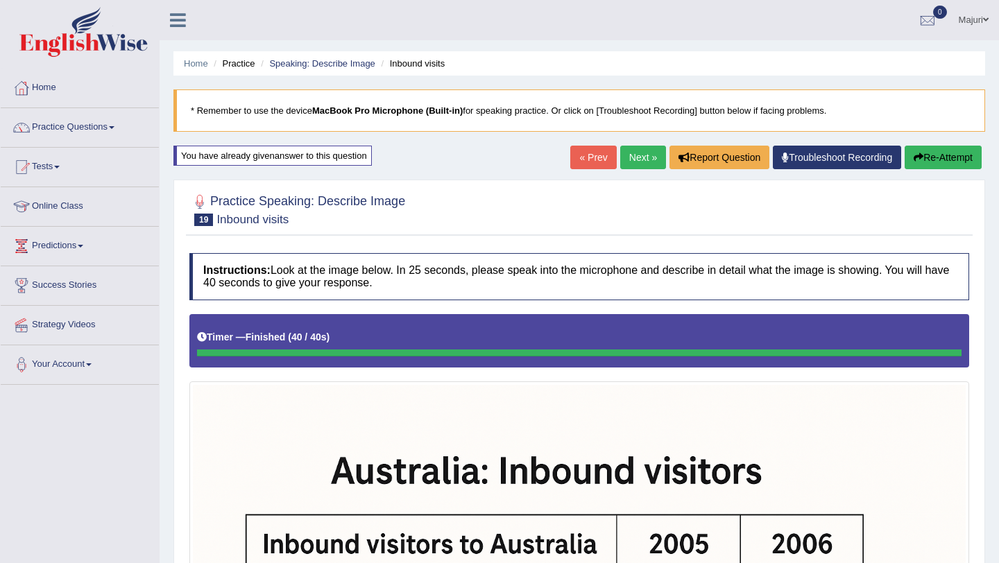
click at [643, 162] on link "Next »" at bounding box center [643, 158] width 46 height 24
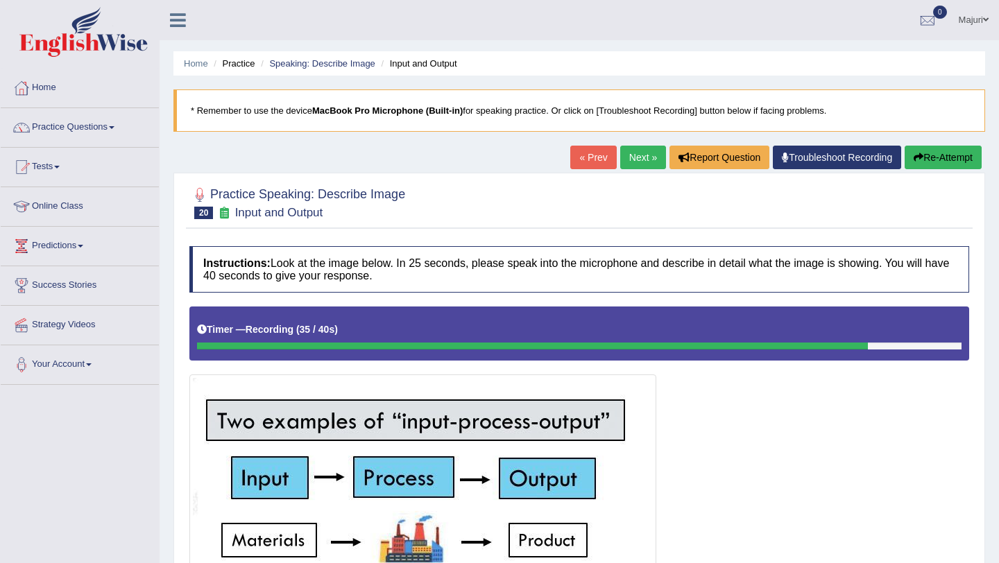
click at [932, 157] on button "Re-Attempt" at bounding box center [943, 158] width 77 height 24
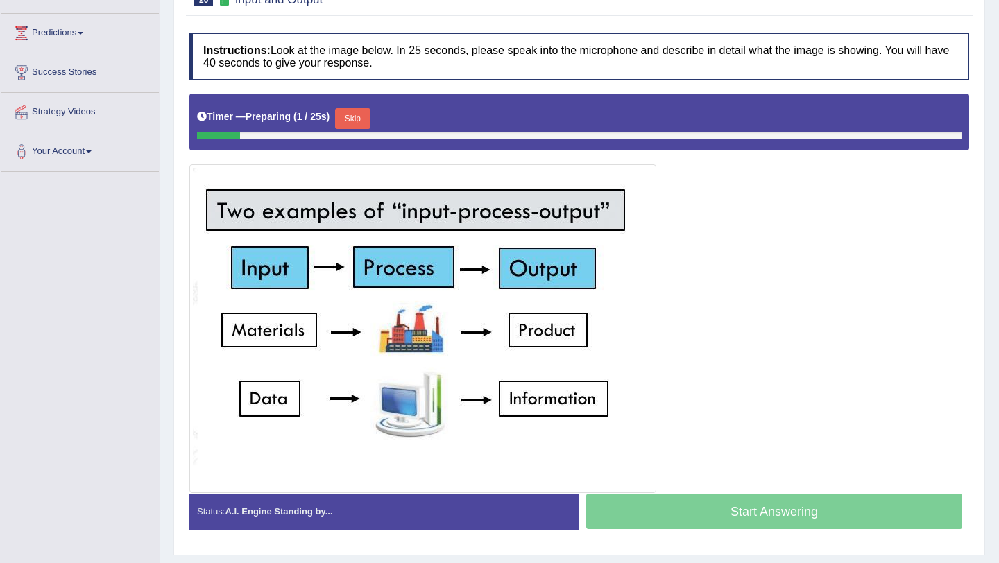
scroll to position [210, 0]
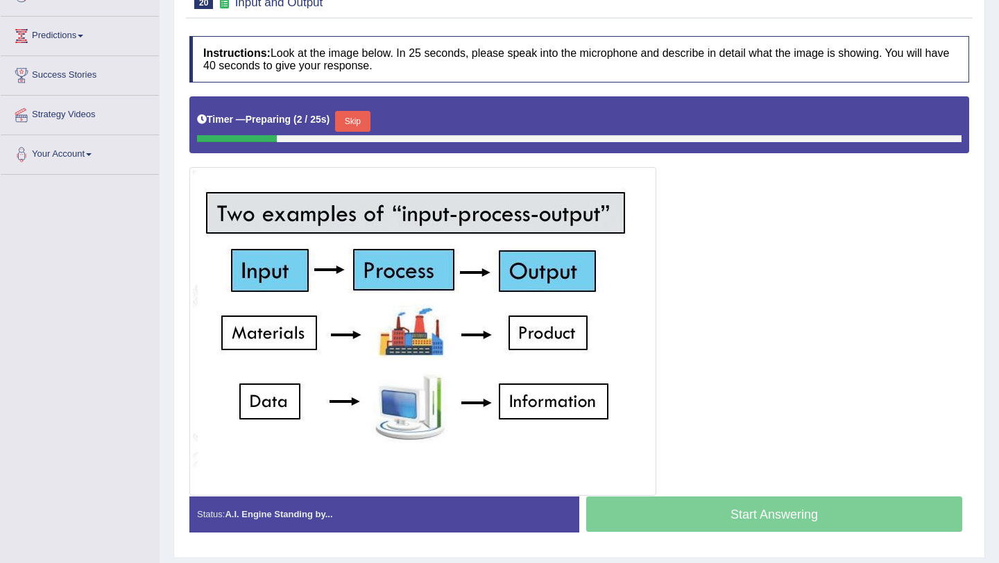
click at [368, 118] on button "Skip" at bounding box center [352, 121] width 35 height 21
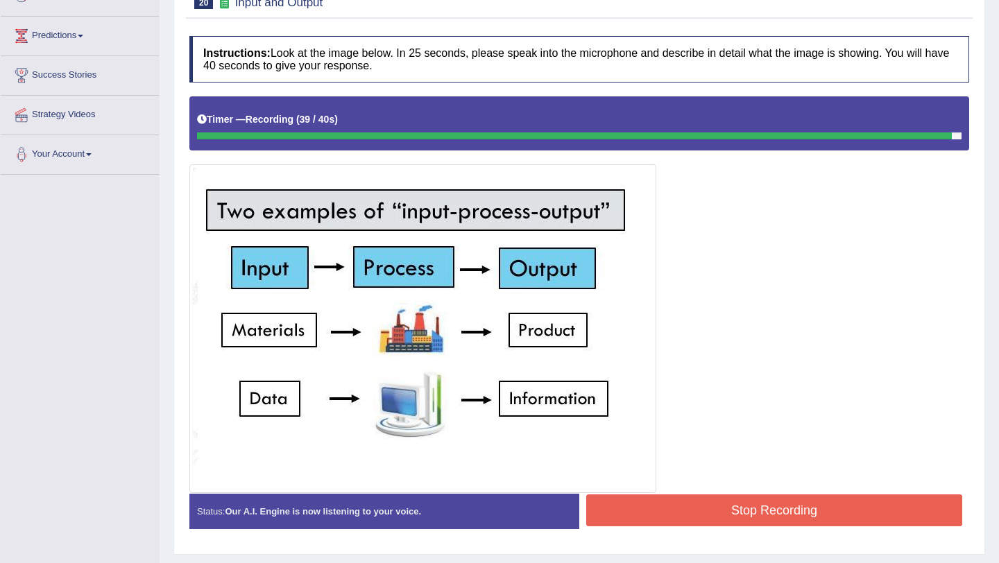
click at [718, 509] on button "Stop Recording" at bounding box center [774, 511] width 376 height 32
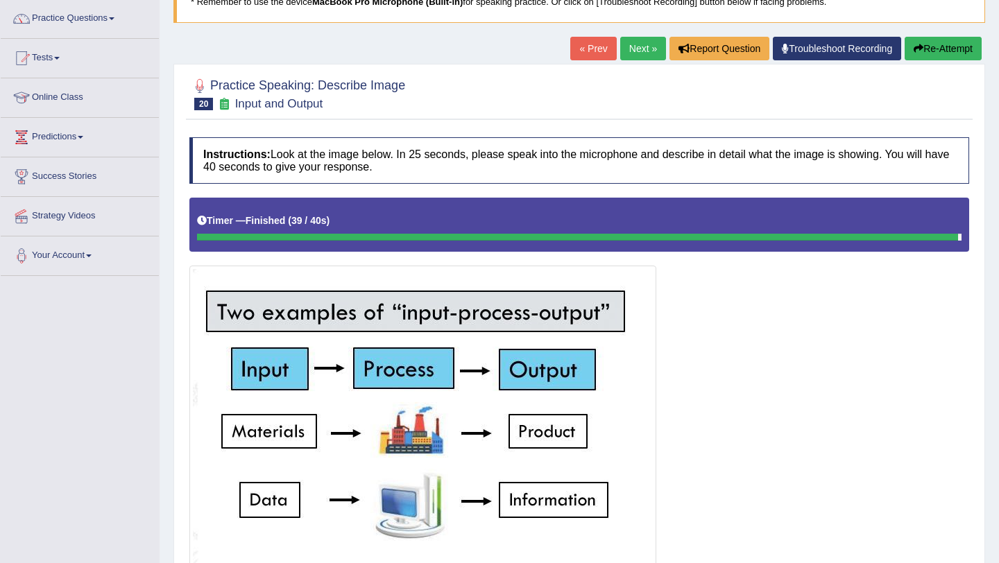
scroll to position [108, 0]
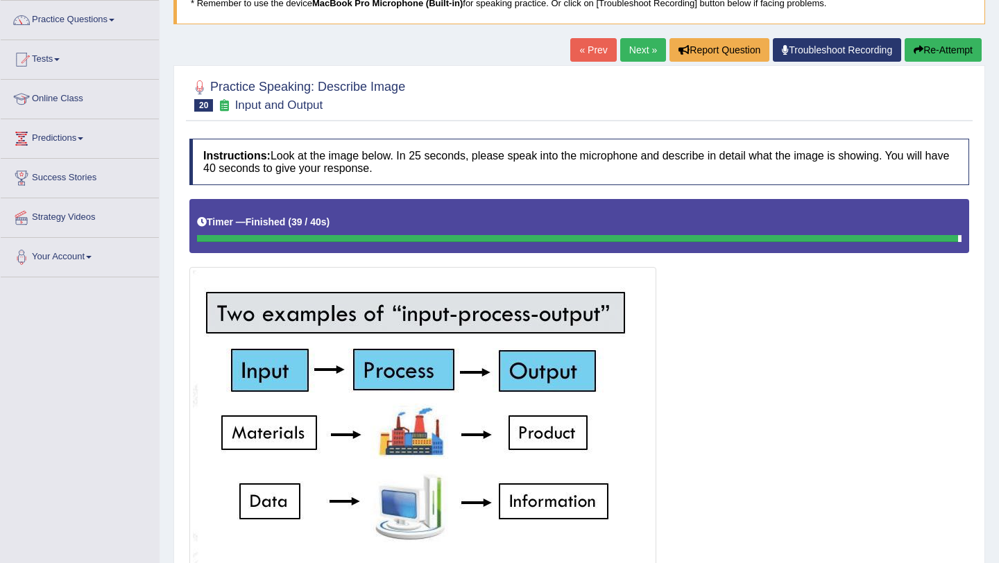
click at [944, 53] on button "Re-Attempt" at bounding box center [943, 50] width 77 height 24
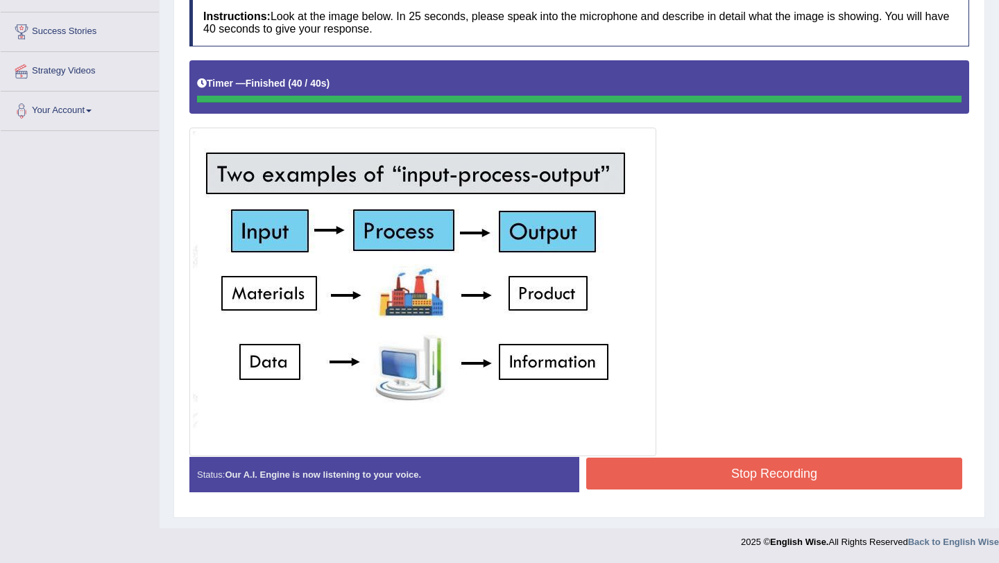
click at [782, 467] on button "Stop Recording" at bounding box center [774, 474] width 376 height 32
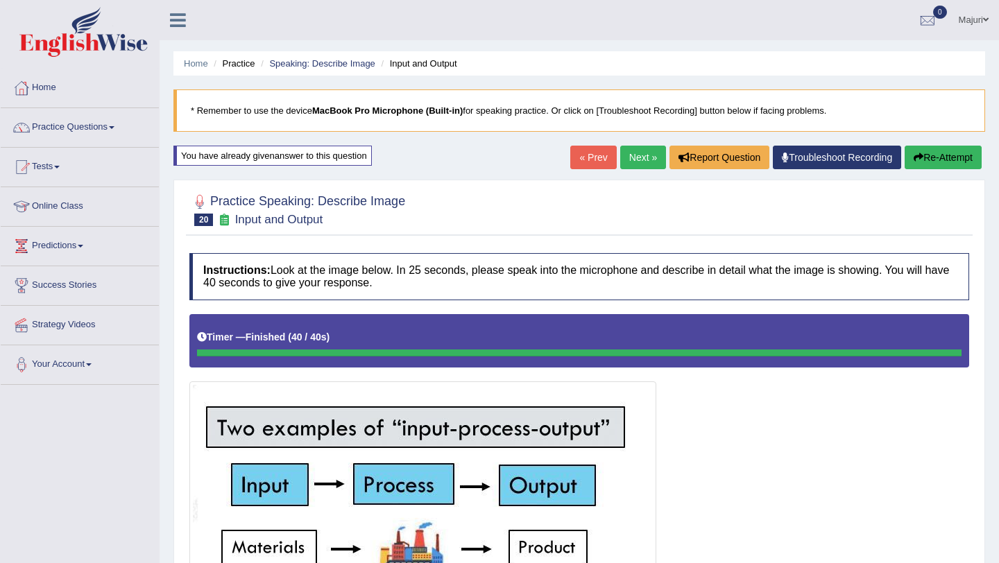
click at [637, 163] on link "Next »" at bounding box center [643, 158] width 46 height 24
